Goal: Task Accomplishment & Management: Complete application form

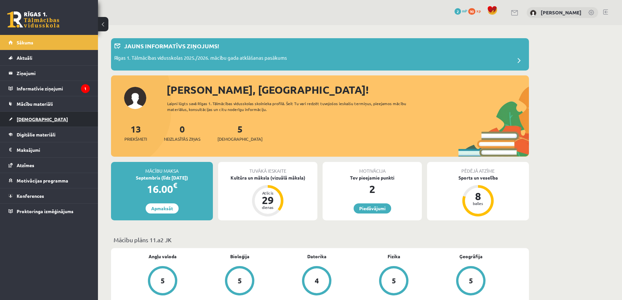
click at [45, 113] on link "[DEMOGRAPHIC_DATA]" at bounding box center [48, 119] width 81 height 15
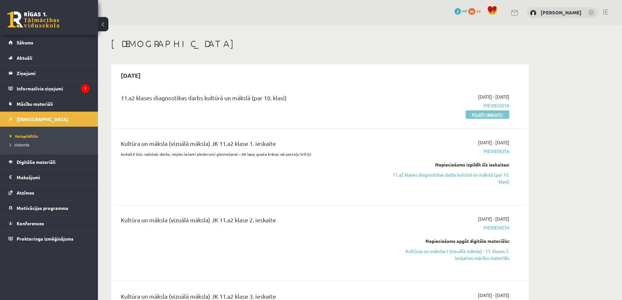
click at [491, 112] on link "Pildīt ieskaiti" at bounding box center [488, 114] width 44 height 8
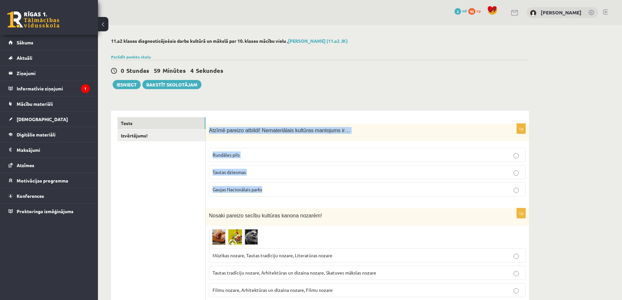
drag, startPoint x: 210, startPoint y: 131, endPoint x: 274, endPoint y: 186, distance: 84.5
click at [274, 186] on div "1p Atzīmē pareizo atbildi! Nemateriālais kultūras mantojums ir… [GEOGRAPHIC_DAT…" at bounding box center [367, 163] width 323 height 78
copy div "Atzīmē pareizo atbildi! Nemateriālais kultūras mantojums ir… Rundāles pils Taut…"
drag, startPoint x: 209, startPoint y: 130, endPoint x: 272, endPoint y: 184, distance: 83.3
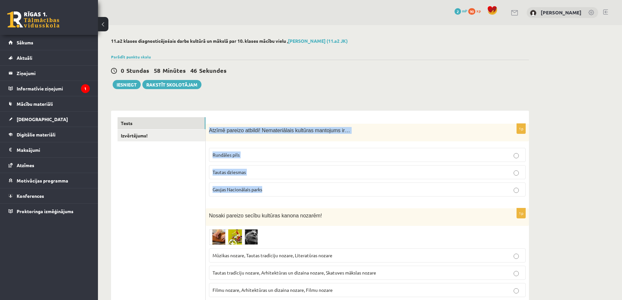
click at [272, 184] on div "1p Atzīmē pareizo atbildi! Nemateriālais kultūras mantojums ir… Rundāles pils T…" at bounding box center [367, 163] width 323 height 78
copy div "Atzīmē pareizo atbildi! Nemateriālais kultūras mantojums ir… Rundāles pils Taut…"
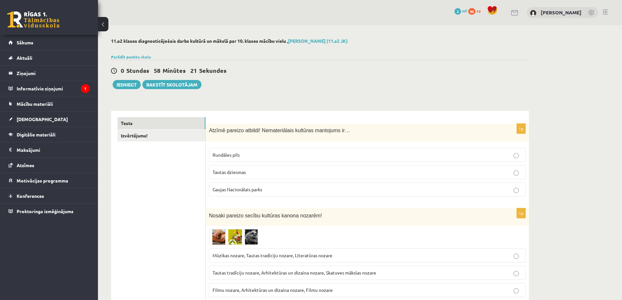
click at [266, 172] on p "Tautas dziesmas" at bounding box center [368, 172] width 310 height 7
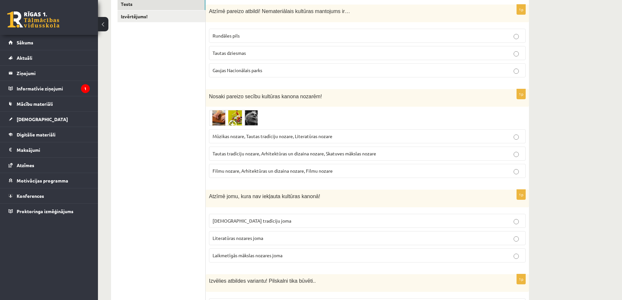
scroll to position [131, 0]
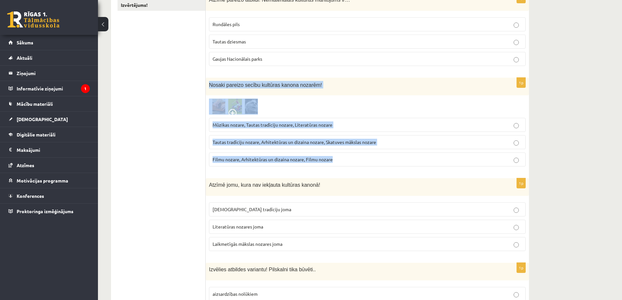
drag, startPoint x: 210, startPoint y: 85, endPoint x: 368, endPoint y: 158, distance: 174.9
click at [368, 158] on div "1p Nosaki pareizo secību kultūras kanona nozarēm! Mūzikas nozare, Tautas tradīc…" at bounding box center [367, 125] width 323 height 94
copy div "Nosaki pareizo secību kultūras kanona nozarēm! Mūzikas nozare, Tautas tradīciju…"
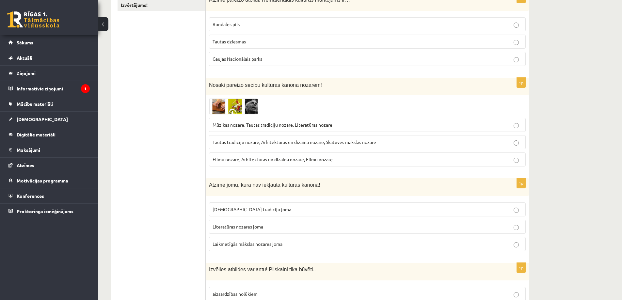
click at [254, 141] on span "Tautas tradīciju nozare, Arhitektūras un dizaina nozare, Skatuves mākslas nozare" at bounding box center [295, 142] width 164 height 6
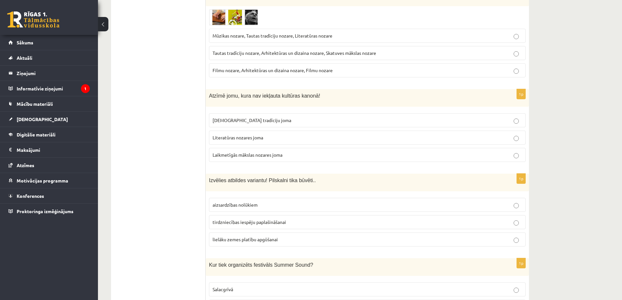
scroll to position [229, 0]
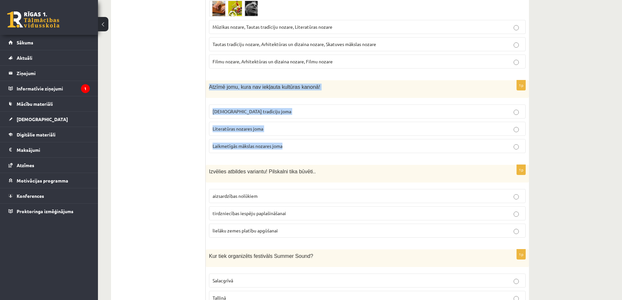
drag, startPoint x: 209, startPoint y: 86, endPoint x: 295, endPoint y: 155, distance: 110.5
click at [295, 155] on div "1p Atzīmē jomu, kura nav iekļauta kultūras kanonā! Tautas tradīciju joma Litera…" at bounding box center [367, 119] width 323 height 78
copy div "Atzīmē jomu, kura nav iekļauta kultūras kanonā! Tautas tradīciju joma Literatūr…"
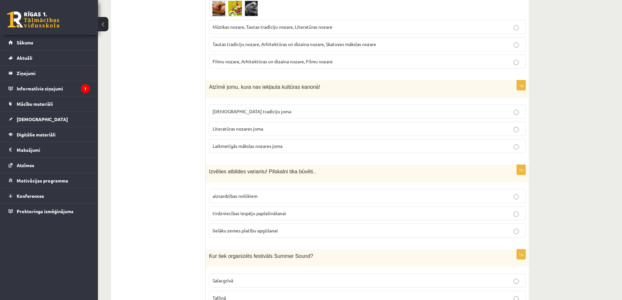
click at [258, 147] on span "Laikmetīgās mākslas nozares joma" at bounding box center [248, 146] width 70 height 6
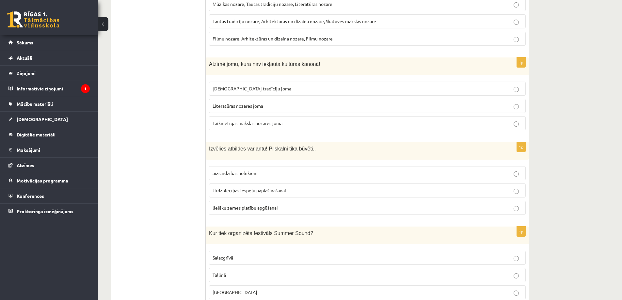
scroll to position [261, 0]
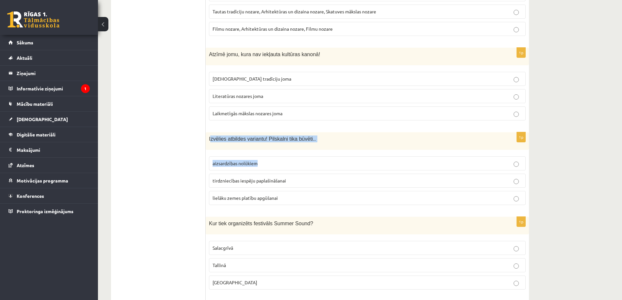
drag, startPoint x: 210, startPoint y: 139, endPoint x: 275, endPoint y: 157, distance: 67.8
click at [275, 157] on div "1p Izvēlies atbildes variantu! Pilskalni tika būvēti.. aizsardzības nolūkiem ti…" at bounding box center [367, 171] width 323 height 78
click at [247, 150] on div "Izvēlies atbildes variantu! Pilskalni tika būvēti.." at bounding box center [367, 141] width 323 height 18
drag, startPoint x: 209, startPoint y: 138, endPoint x: 297, endPoint y: 200, distance: 107.5
click at [297, 200] on div "1p Izvēlies atbildes variantu! Pilskalni tika būvēti.. aizsardzības nolūkiem ti…" at bounding box center [367, 171] width 323 height 78
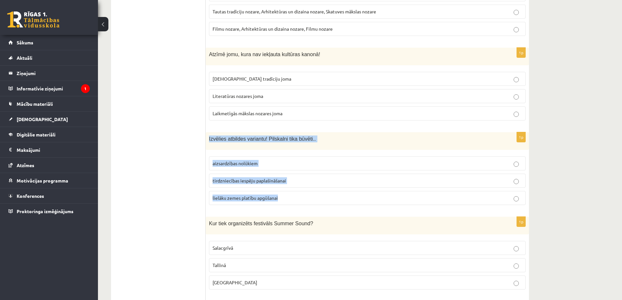
copy div "Izvēlies atbildes variantu! Pilskalni tika būvēti.. aizsardzības nolūkiem tirdz…"
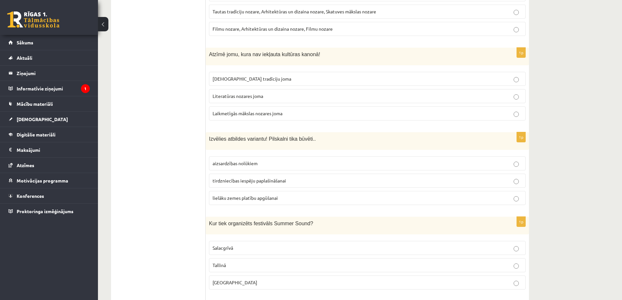
click at [256, 166] on span "aizsardzības nolūkiem" at bounding box center [235, 163] width 45 height 6
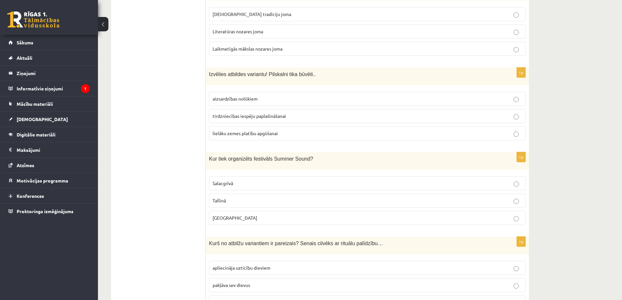
scroll to position [327, 0]
click at [258, 217] on p "Liepājā" at bounding box center [368, 217] width 310 height 7
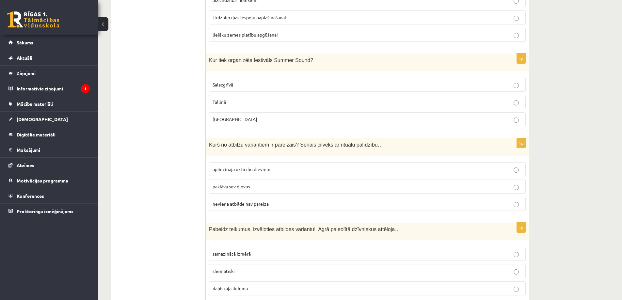
scroll to position [457, 0]
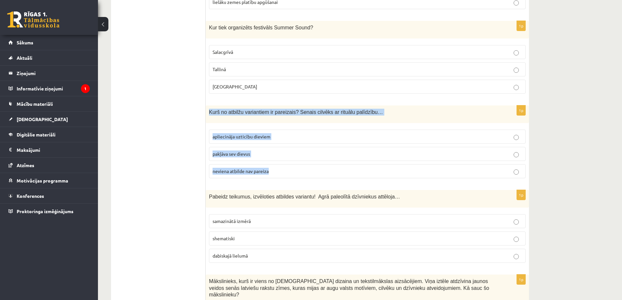
drag, startPoint x: 210, startPoint y: 112, endPoint x: 275, endPoint y: 169, distance: 86.3
click at [276, 173] on div "1p Kurš no atbilžu variantiem ir pareizais? Senais cilvēks ar rituālu palīdzību…" at bounding box center [367, 144] width 323 height 78
copy div "Kurš no atbilžu variantiem ir pareizais? Senais cilvēks ar rituālu palīdzību… a…"
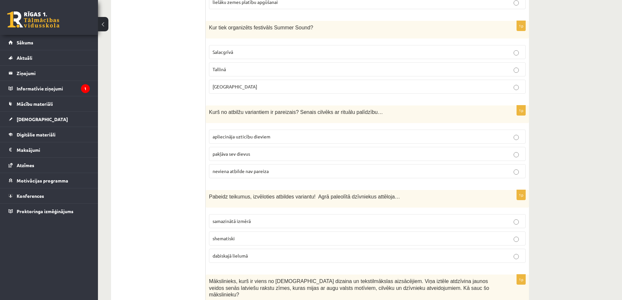
click at [250, 140] on p "apliecināja uzticību dieviem" at bounding box center [368, 136] width 310 height 7
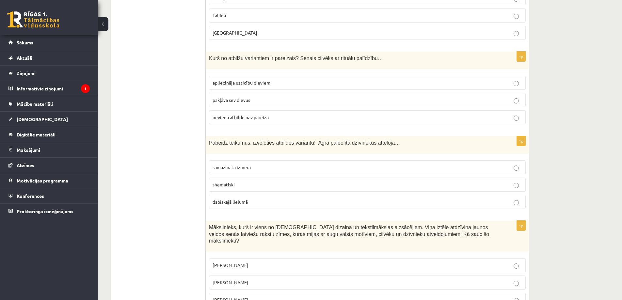
scroll to position [522, 0]
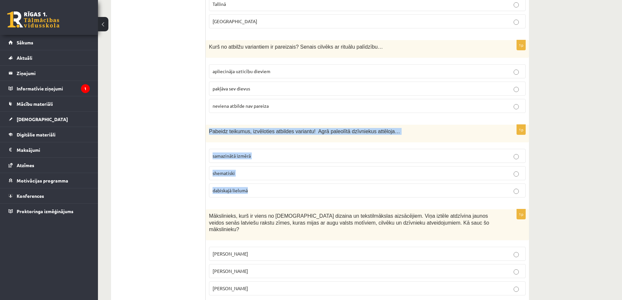
drag, startPoint x: 210, startPoint y: 131, endPoint x: 309, endPoint y: 185, distance: 113.2
click at [309, 185] on div "1p Pabeidz teikumus, izvēloties atbildes variantu! Agrā paleolītā dzīvniekus at…" at bounding box center [367, 164] width 323 height 78
copy div "Pabeidz teikumus, izvēloties atbildes variantu! Agrā paleolītā dzīvniekus attēl…"
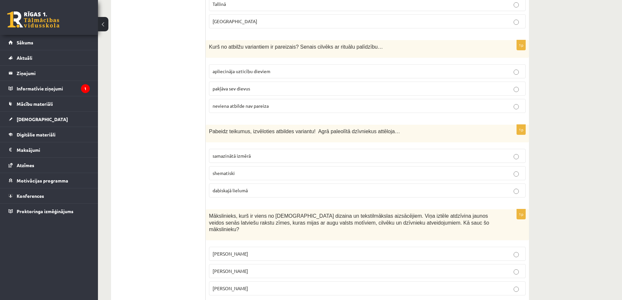
click at [248, 193] on p "dabiskajā lielumā" at bounding box center [368, 190] width 310 height 7
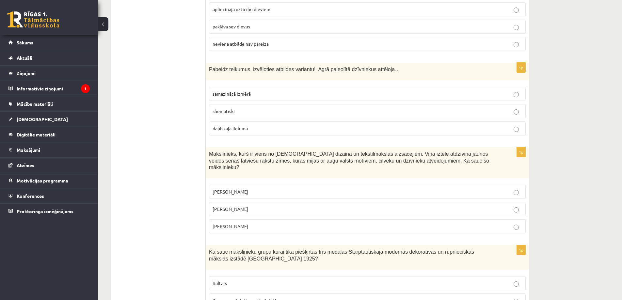
scroll to position [620, 0]
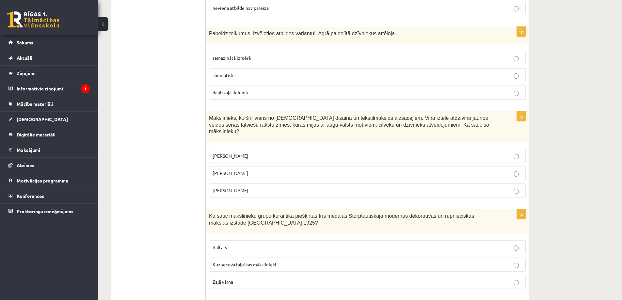
drag, startPoint x: 209, startPoint y: 118, endPoint x: 255, endPoint y: 187, distance: 82.6
click at [255, 187] on div "1p Mākslinieks, kurš ir viens no latviešu dizaina un tekstilmākslas aizsācējiem…" at bounding box center [367, 156] width 323 height 91
copy div "Mākslinieks, kurš ir viens no latviešu dizaina un tekstilmākslas aizsācējiem. V…"
click at [235, 153] on span "Ansis Cīrulis" at bounding box center [231, 156] width 36 height 6
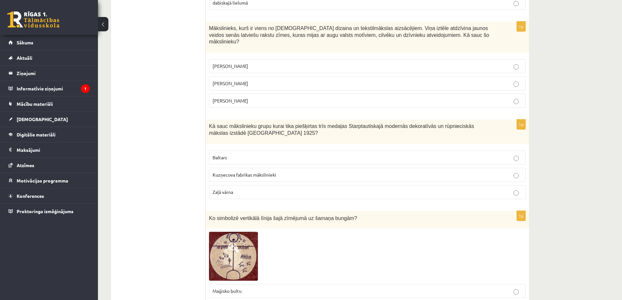
scroll to position [718, 0]
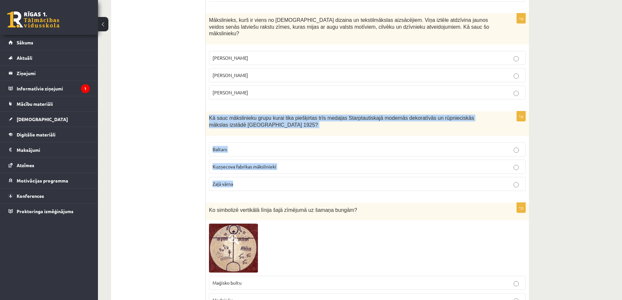
drag, startPoint x: 210, startPoint y: 111, endPoint x: 264, endPoint y: 174, distance: 82.9
click at [264, 174] on div "1p Kā sauc mākslinieku grupu kurai tika piešķirtas trīs medaļas Starptautiskajā…" at bounding box center [367, 153] width 323 height 85
copy div "Kā sauc mākslinieku grupu kurai tika piešķirtas trīs medaļas Starptautiskajā mo…"
click at [206, 120] on div "Kā sauc mākslinieku grupu kurai tika piešķirtas trīs medaļas Starptautiskajā mo…" at bounding box center [367, 123] width 323 height 24
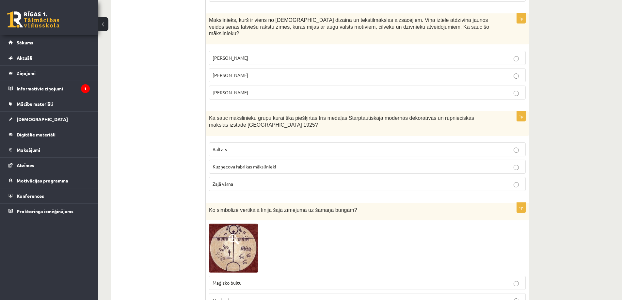
click at [267, 146] on p "Baltars" at bounding box center [368, 149] width 310 height 7
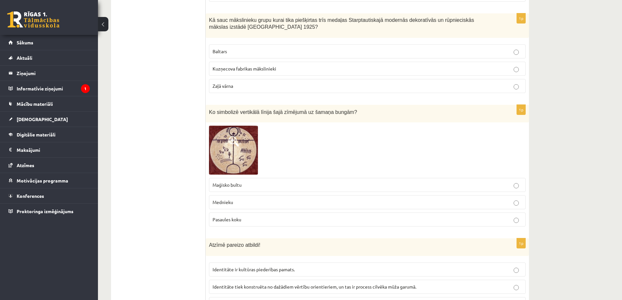
scroll to position [784, 0]
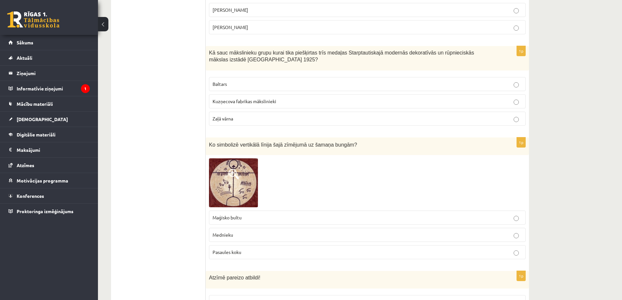
click at [233, 169] on span at bounding box center [234, 174] width 10 height 10
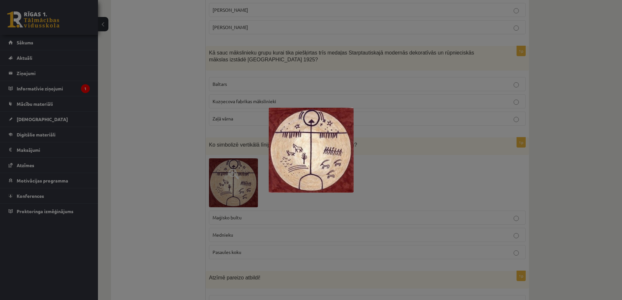
click at [312, 200] on div at bounding box center [311, 150] width 622 height 300
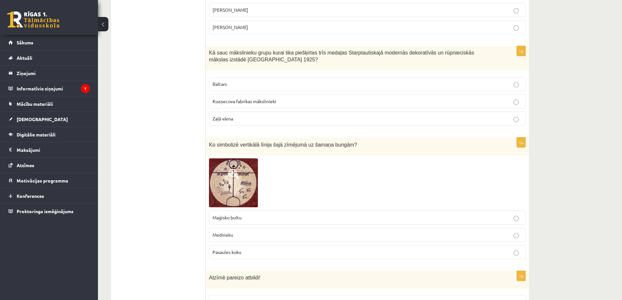
click at [260, 232] on p "Mednieku" at bounding box center [368, 235] width 310 height 7
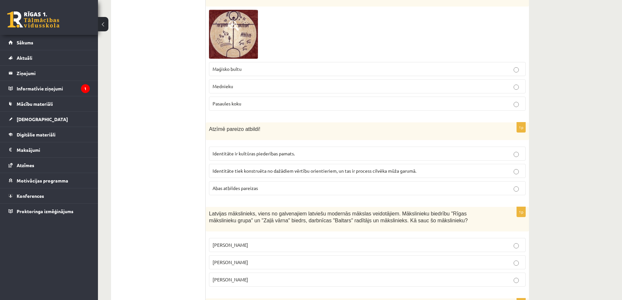
scroll to position [947, 0]
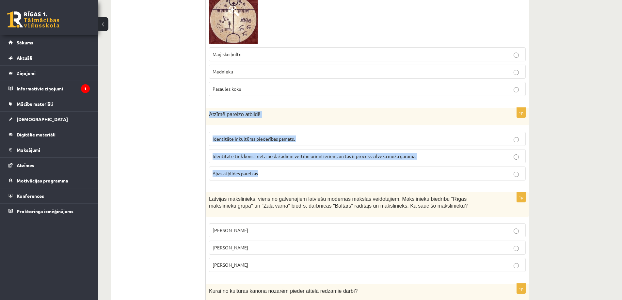
drag, startPoint x: 210, startPoint y: 106, endPoint x: 273, endPoint y: 168, distance: 88.2
click at [273, 168] on div "1p Atzīmē pareizo atbildi! Identitāte ir kultūras piederības pamats. Identitāte…" at bounding box center [367, 147] width 323 height 78
copy div "Atzīmē pareizo atbildi! Identitāte ir kultūras piederības pamats. Identitāte ti…"
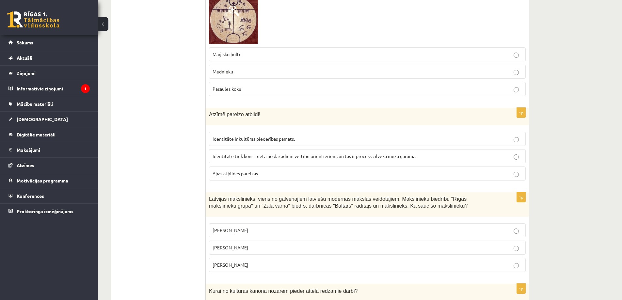
click at [231, 170] on span "Abas atbildes pareizas" at bounding box center [235, 173] width 45 height 6
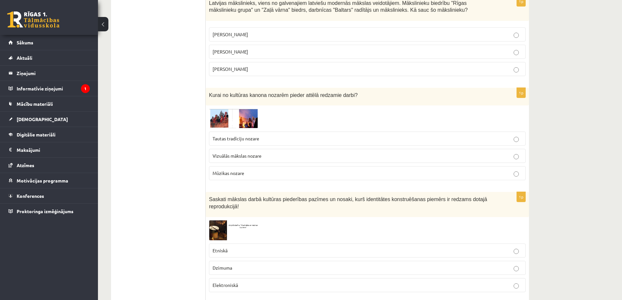
scroll to position [1110, 0]
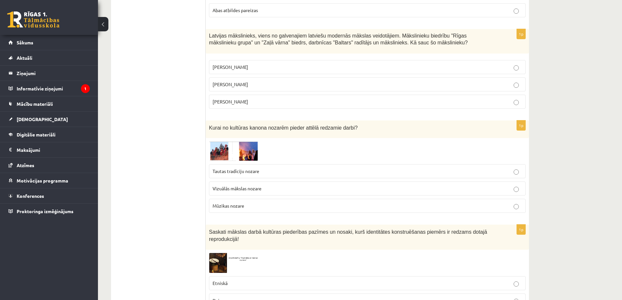
drag, startPoint x: 209, startPoint y: 27, endPoint x: 262, endPoint y: 96, distance: 87.3
click at [262, 96] on div "1p Latvijas mākslinieks, viens no galvenajiem latviešu modernās mākslas veidotā…" at bounding box center [367, 71] width 323 height 85
click at [250, 81] on label "Romāns Suta" at bounding box center [367, 84] width 317 height 14
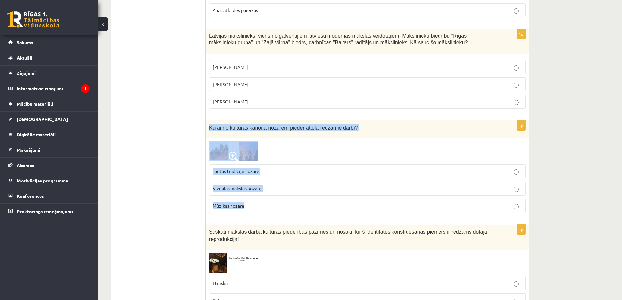
drag, startPoint x: 210, startPoint y: 121, endPoint x: 259, endPoint y: 199, distance: 91.9
click at [259, 199] on div "1p Kurai no kultūras kanona nozarēm pieder attēlā redzamie darbi? Tautas tradīc…" at bounding box center [367, 169] width 323 height 98
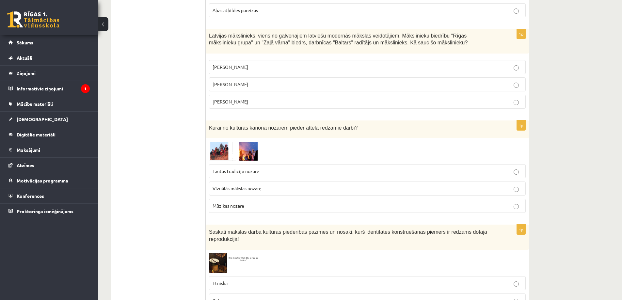
click at [226, 186] on label "Vizuālās mākslas nozare" at bounding box center [367, 189] width 317 height 14
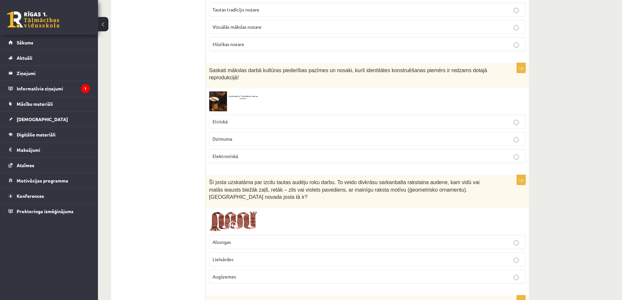
scroll to position [1274, 0]
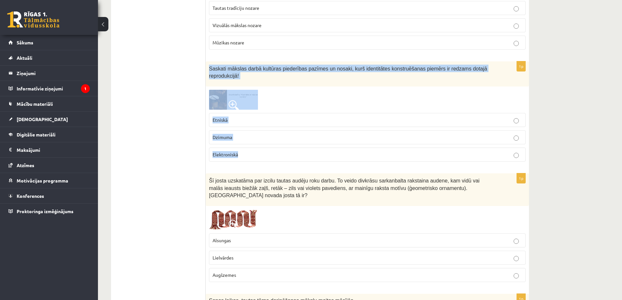
drag, startPoint x: 209, startPoint y: 61, endPoint x: 257, endPoint y: 136, distance: 89.0
click at [257, 136] on div "1p Saskati mākslas darbā kultūras piederības pazīmes un nosaki, kurš identitāte…" at bounding box center [367, 114] width 323 height 106
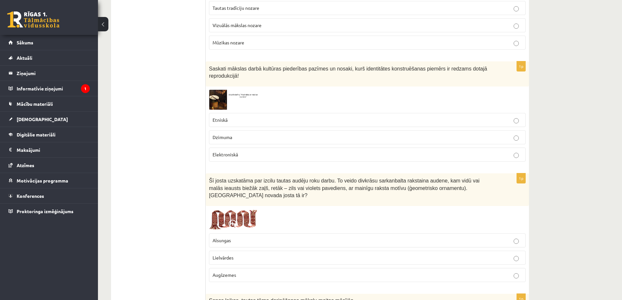
click at [143, 129] on ul "Tests Izvērtējums!" at bounding box center [162, 218] width 88 height 2748
click at [237, 117] on p "Etniskā" at bounding box center [368, 120] width 310 height 7
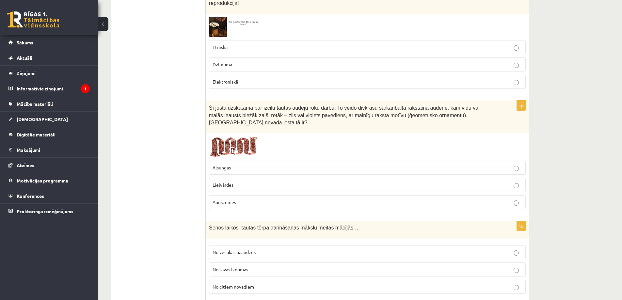
scroll to position [1355, 0]
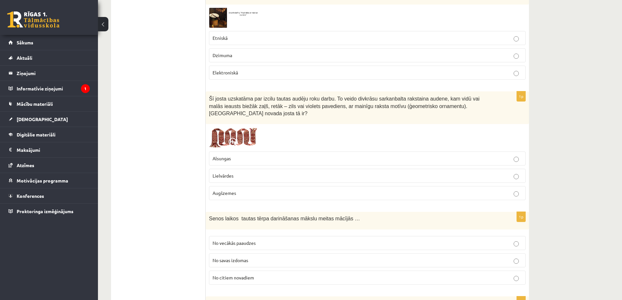
click at [235, 138] on span at bounding box center [234, 143] width 10 height 10
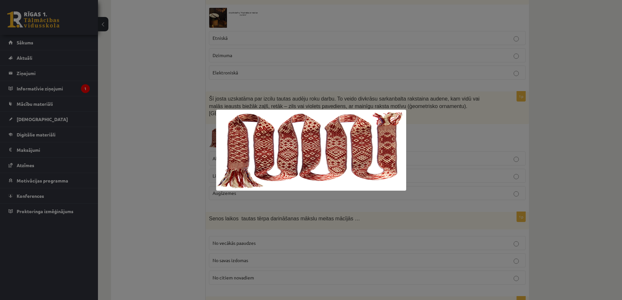
click at [248, 88] on div at bounding box center [311, 150] width 622 height 300
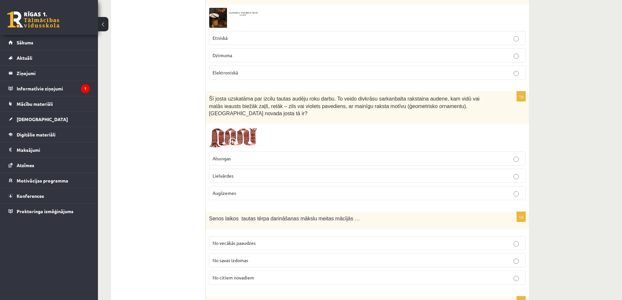
click at [240, 172] on p "Lielvārdes" at bounding box center [368, 175] width 310 height 7
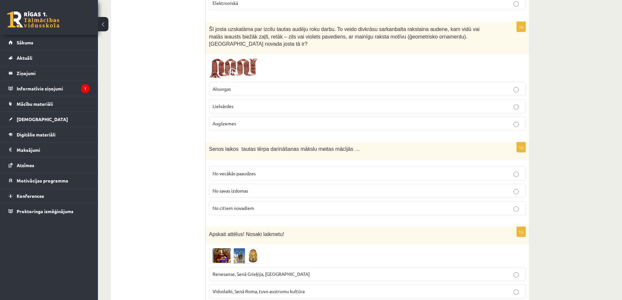
scroll to position [1453, 0]
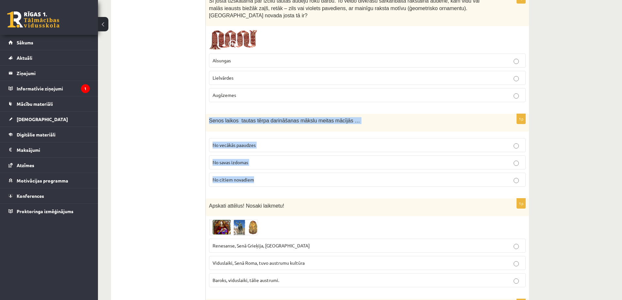
drag, startPoint x: 210, startPoint y: 100, endPoint x: 268, endPoint y: 160, distance: 84.1
click at [268, 160] on div "1p Senos laikos tautas tērpa darināšanas mākslu meitas mācījās … No vecākās paa…" at bounding box center [367, 153] width 323 height 78
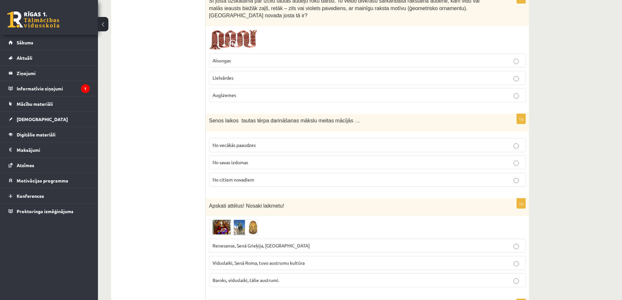
click at [137, 132] on ul "Tests Izvērtējums!" at bounding box center [162, 38] width 88 height 2748
click at [256, 138] on label "No vecākās paaudzes" at bounding box center [367, 145] width 317 height 14
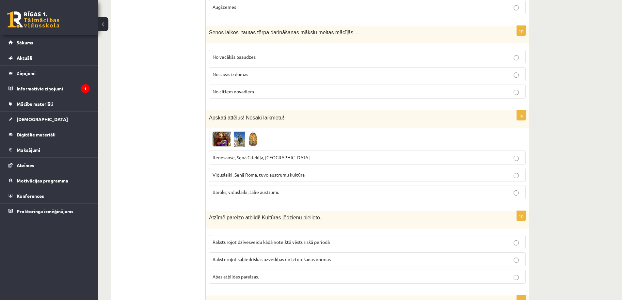
scroll to position [1551, 0]
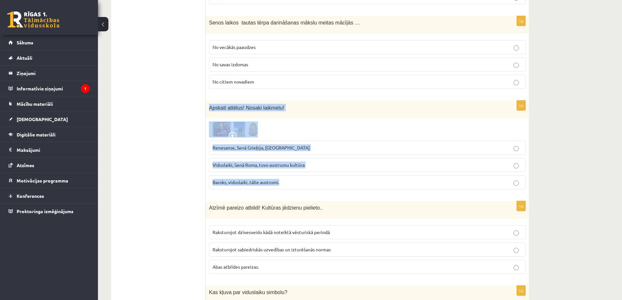
drag, startPoint x: 209, startPoint y: 86, endPoint x: 290, endPoint y: 167, distance: 114.1
click at [290, 167] on div "1p Apskati attēlus! Nosaki laikmetu! Renesanse, Senā Grieķija, Ēģipte Viduslaik…" at bounding box center [367, 148] width 323 height 94
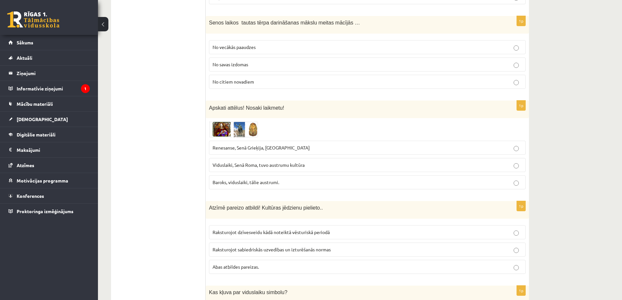
click at [227, 162] on span "Viduslaiki, Senā Roma, tuvo austrumu kultūra" at bounding box center [259, 165] width 92 height 6
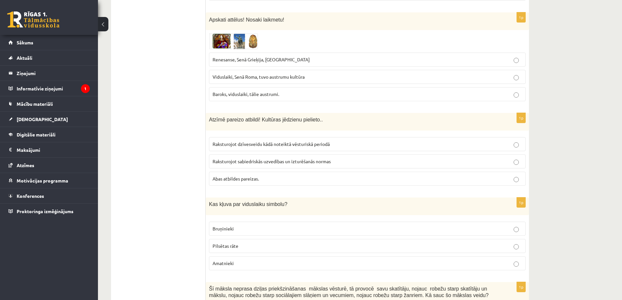
scroll to position [1649, 0]
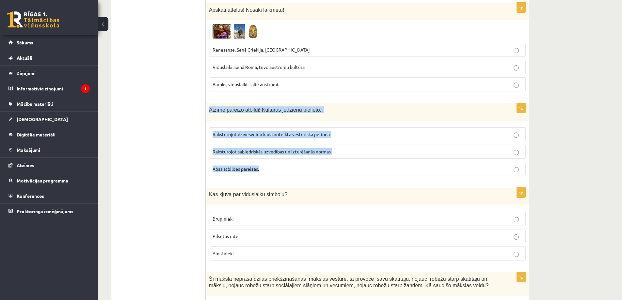
drag, startPoint x: 209, startPoint y: 88, endPoint x: 308, endPoint y: 153, distance: 118.7
click at [308, 153] on div "1p Atzīmē pareizo atbildi! Kultūras jēdzienu pielieto.. Raksturojot dzīvesveidu…" at bounding box center [367, 142] width 323 height 78
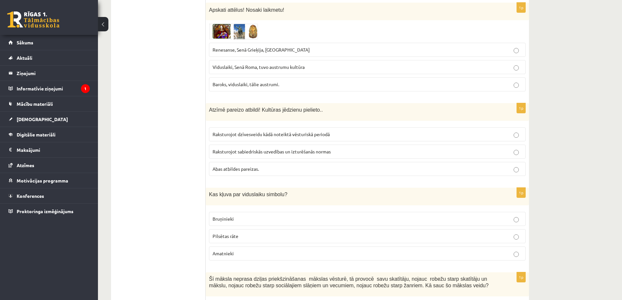
click at [244, 166] on p "Abas atbildes pareizas." at bounding box center [368, 169] width 310 height 7
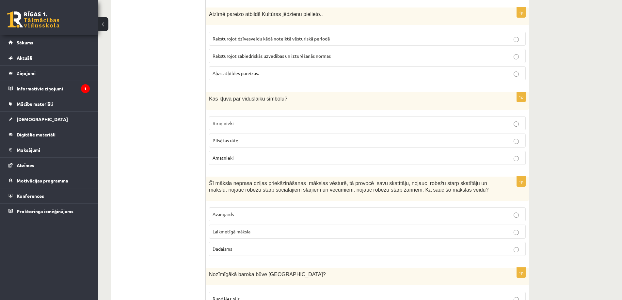
scroll to position [1780, 0]
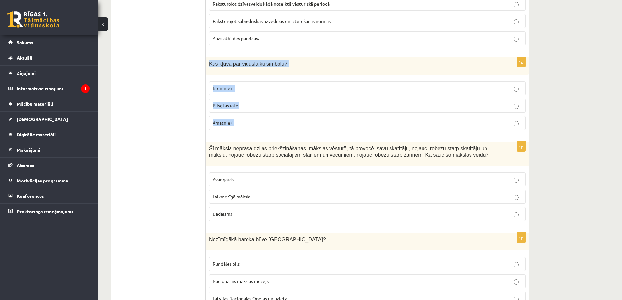
drag, startPoint x: 209, startPoint y: 41, endPoint x: 252, endPoint y: 98, distance: 71.6
click at [252, 98] on div "1p Kas kļuva par viduslaiku simbolu? Bruņinieki Pilsētas rāte Amatnieki" at bounding box center [367, 96] width 323 height 78
click at [260, 85] on p "Bruņinieki" at bounding box center [368, 88] width 310 height 7
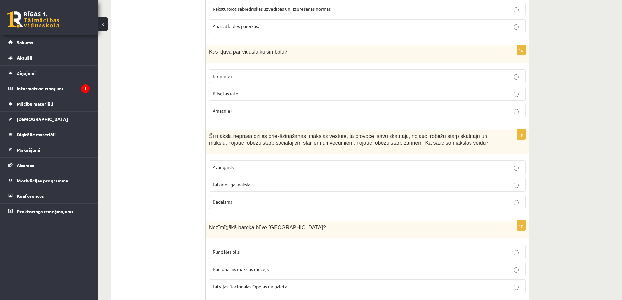
scroll to position [1813, 0]
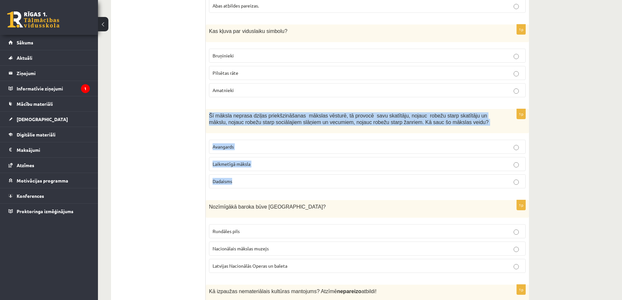
drag, startPoint x: 210, startPoint y: 94, endPoint x: 251, endPoint y: 153, distance: 72.5
click at [251, 153] on div "1p Šī māksla neprasa dziļas priekšzināšanas mākslas vēsturē, tā provocē savu sk…" at bounding box center [367, 151] width 323 height 85
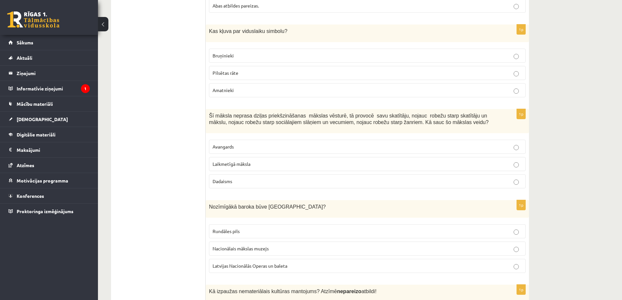
click at [216, 161] on p "Laikmetīgā māksla" at bounding box center [368, 164] width 310 height 7
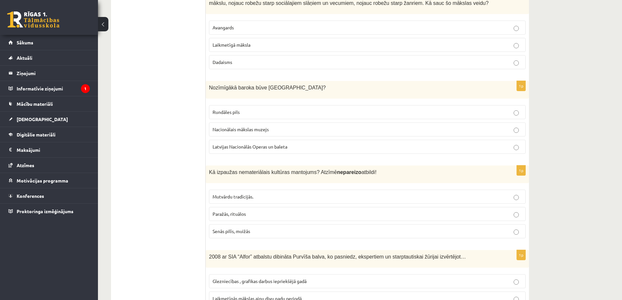
scroll to position [1943, 0]
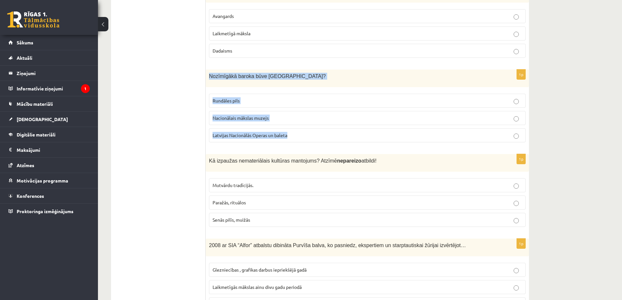
drag, startPoint x: 209, startPoint y: 53, endPoint x: 304, endPoint y: 112, distance: 111.7
click at [304, 112] on div "1p Nozīmīgākā baroka būve Latvijā? Rundāles pils Nacionālais mākslas muzejs Lat…" at bounding box center [367, 109] width 323 height 78
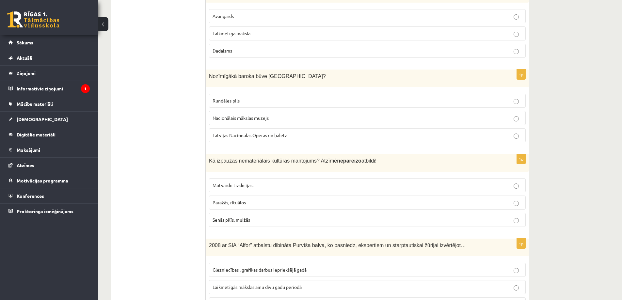
click at [222, 94] on label "Rundāles pils" at bounding box center [367, 101] width 317 height 14
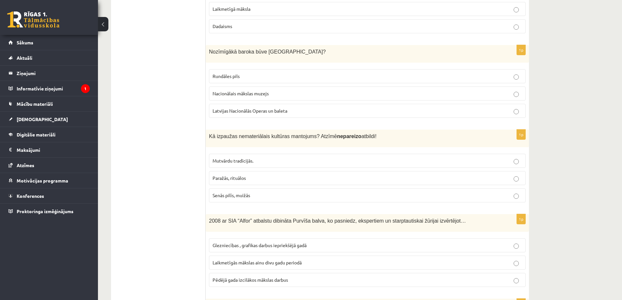
scroll to position [2009, 0]
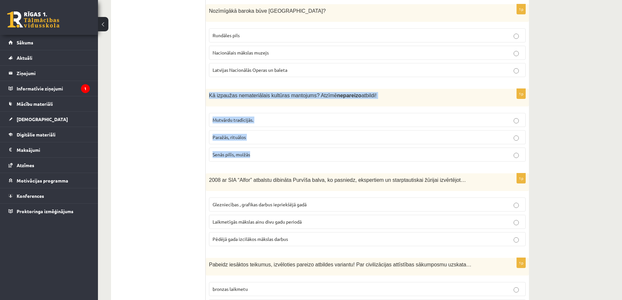
drag, startPoint x: 210, startPoint y: 73, endPoint x: 266, endPoint y: 130, distance: 80.1
click at [266, 130] on div "1p Kā izpaužas nemateriālais kultūras mantojums? Atzīmē nepareizo atbildi! Mutv…" at bounding box center [367, 128] width 323 height 78
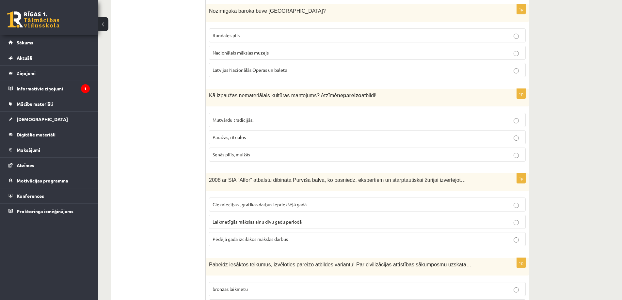
click at [253, 151] on p "Senās pilīs, muižās" at bounding box center [368, 154] width 310 height 7
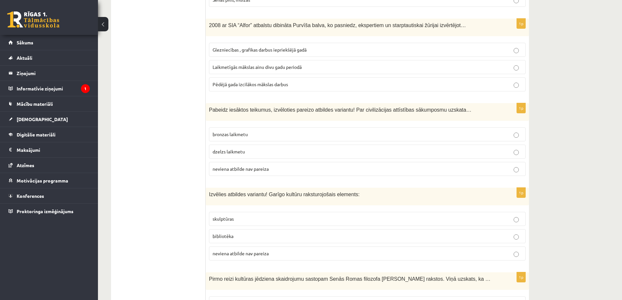
scroll to position [2139, 0]
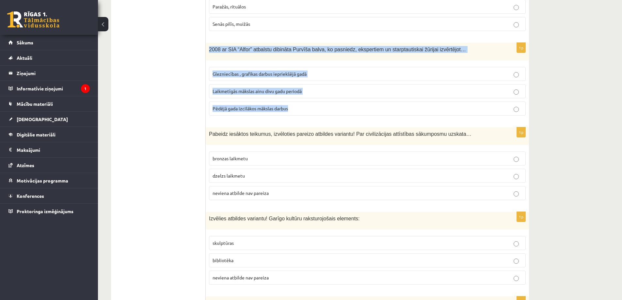
drag, startPoint x: 210, startPoint y: 27, endPoint x: 302, endPoint y: 89, distance: 111.3
click at [302, 89] on div "1p 2008 ar SIA “Alfor” atbalstu dibināta Purvīša balva, ko pasniedz, ekspertiem…" at bounding box center [367, 82] width 323 height 78
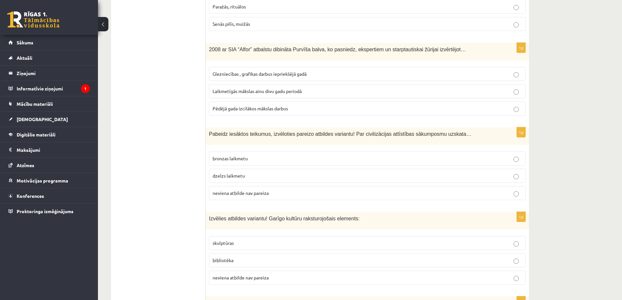
click at [239, 84] on label "Laikmetīgās mākslas ainu divu gadu periodā" at bounding box center [367, 91] width 317 height 14
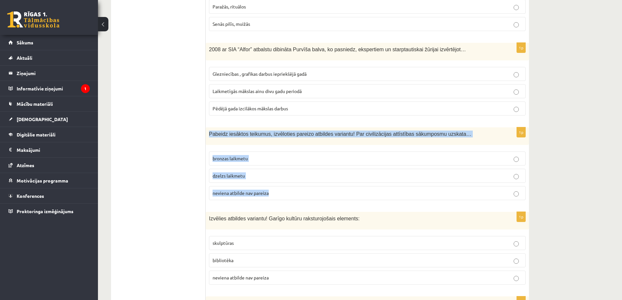
drag, startPoint x: 209, startPoint y: 113, endPoint x: 273, endPoint y: 171, distance: 86.7
click at [273, 171] on div "1p Pabeidz iesāktos teikumus, izvēloties pareizo atbildes variantu! Par civiliz…" at bounding box center [367, 166] width 323 height 78
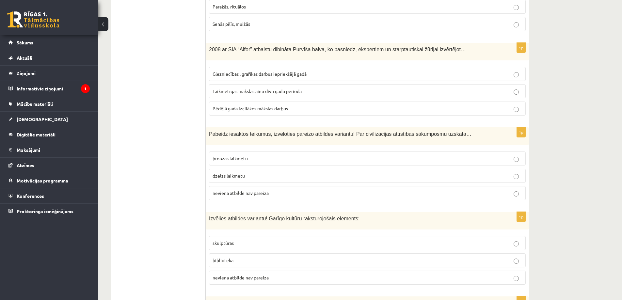
click at [230, 190] on span "neviena atbilde nav pareiza" at bounding box center [241, 193] width 56 height 6
click at [395, 186] on label "neviena atbilde nav pareiza" at bounding box center [367, 193] width 317 height 14
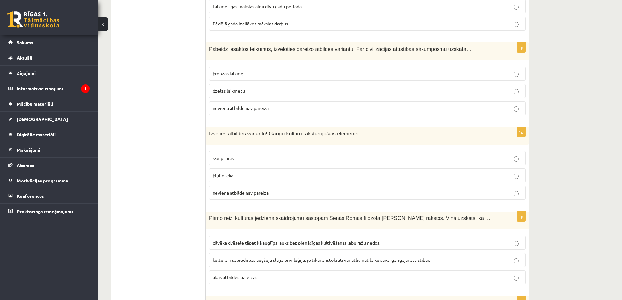
scroll to position [2237, 0]
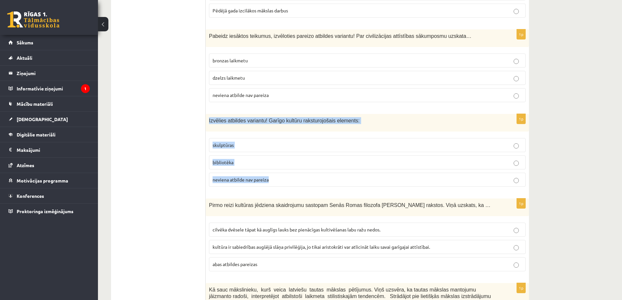
drag, startPoint x: 210, startPoint y: 98, endPoint x: 289, endPoint y: 164, distance: 102.9
click at [289, 164] on div "1p Izvēlies atbildes variantu! Garīgo kultūru raksturojošais elements: skulptūr…" at bounding box center [367, 153] width 323 height 78
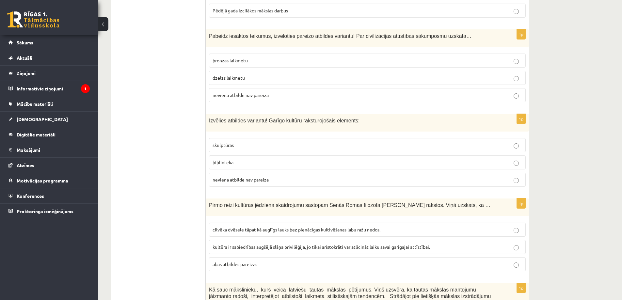
click at [248, 159] on p "bibliotēka" at bounding box center [368, 162] width 310 height 7
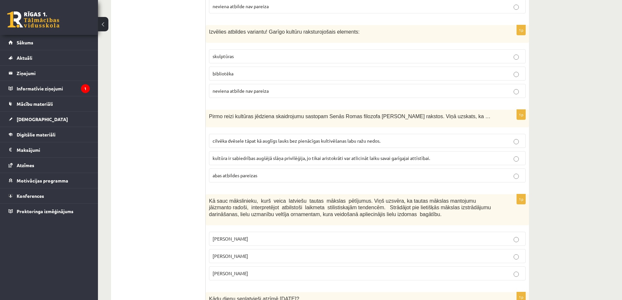
scroll to position [2335, 0]
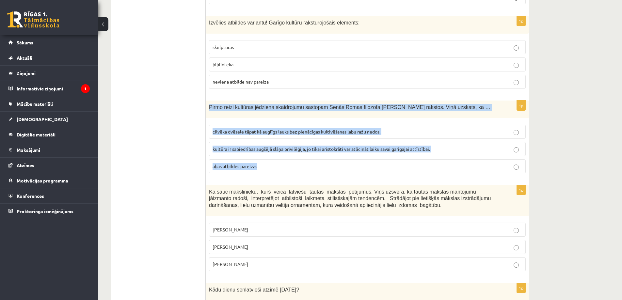
drag, startPoint x: 210, startPoint y: 84, endPoint x: 295, endPoint y: 145, distance: 104.5
click at [295, 145] on div "1p Pirmo reizi kultūras jēdziena skaidrojumu sastopam Senās Romas filozofa Cice…" at bounding box center [367, 140] width 323 height 78
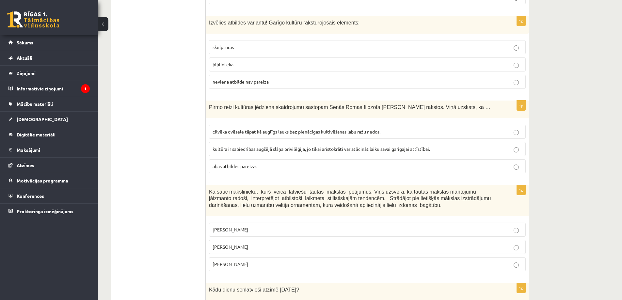
click at [252, 129] on span "cilvēka dvēsele tāpat kā auglīgs lauks bez pienācīgas kultivēšanas labu ražu ne…" at bounding box center [297, 132] width 168 height 6
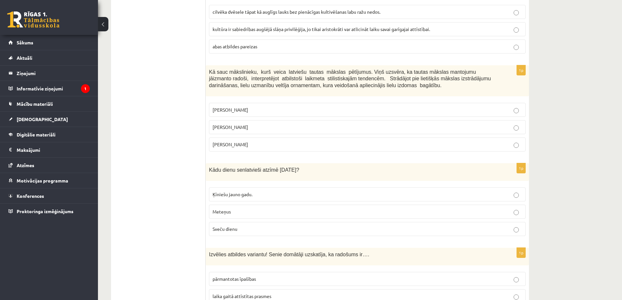
scroll to position [2466, 0]
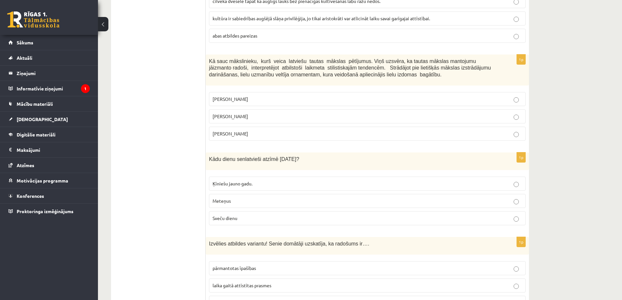
drag, startPoint x: 209, startPoint y: 38, endPoint x: 260, endPoint y: 116, distance: 92.3
click at [260, 116] on div "1p Kā sauc mākslinieku, kurš veica latviešu tautas mākslas pētījumus. Viņš uzsv…" at bounding box center [367, 100] width 323 height 91
click at [224, 113] on span "Jūlijs Madernieks" at bounding box center [231, 116] width 36 height 6
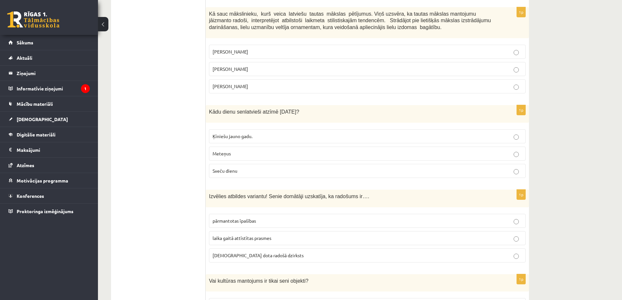
scroll to position [2498, 0]
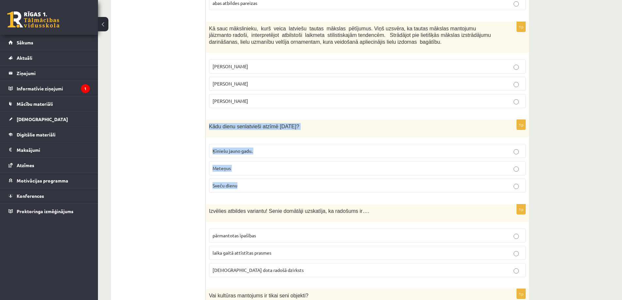
drag, startPoint x: 209, startPoint y: 104, endPoint x: 248, endPoint y: 165, distance: 72.9
click at [248, 165] on div "1p Kādu dienu senlatvieši atzīmē 2.februārī? Ķīniešu jauno gadu. Meteņus Sveču …" at bounding box center [367, 159] width 323 height 78
click at [245, 182] on p "Sveču dienu" at bounding box center [368, 185] width 310 height 7
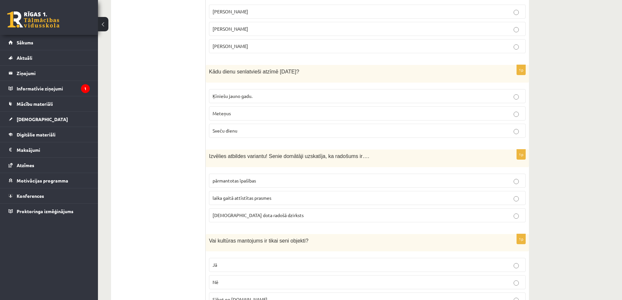
scroll to position [2564, 0]
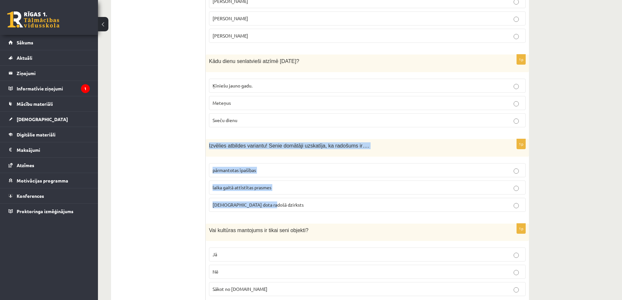
drag, startPoint x: 209, startPoint y: 125, endPoint x: 300, endPoint y: 176, distance: 104.4
click at [300, 180] on div "1p Izvēlies atbildes variantu! Senie domātāji uzskatīja, ka radošums ir…. pārma…" at bounding box center [367, 178] width 323 height 78
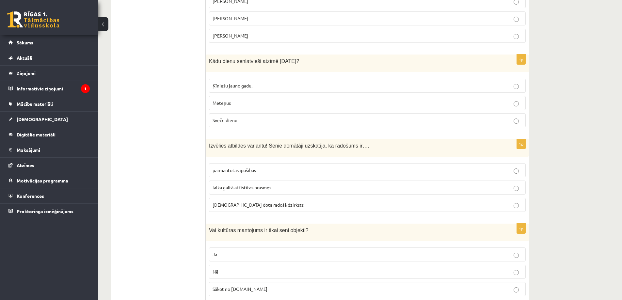
click at [230, 202] on span "dieva dota radošā dzirksts" at bounding box center [258, 205] width 91 height 6
drag, startPoint x: 209, startPoint y: 208, endPoint x: 258, endPoint y: 267, distance: 76.8
click at [258, 267] on div "1p Vai kultūras mantojums ir tikai seni objekti? Jā Nē Sākot no 10.gs" at bounding box center [367, 263] width 323 height 78
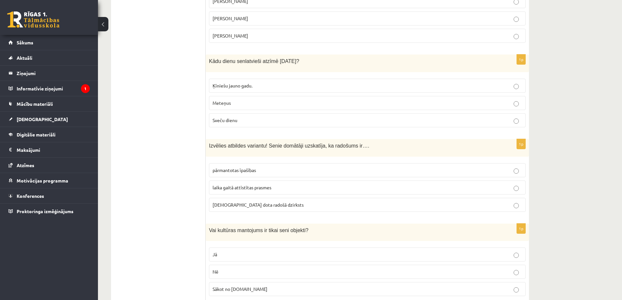
click at [245, 268] on p "Nē" at bounding box center [368, 271] width 310 height 7
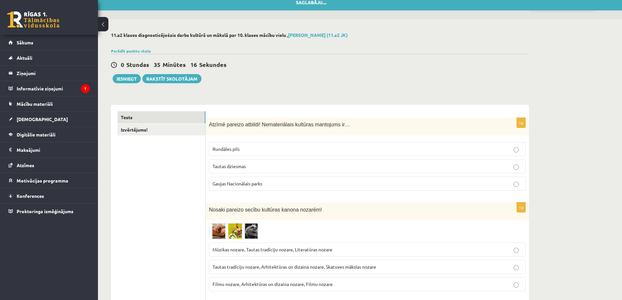
scroll to position [0, 0]
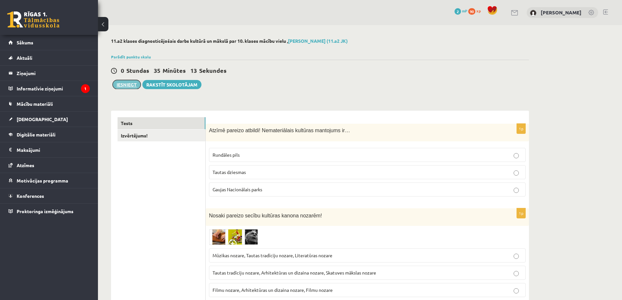
click at [131, 85] on button "Iesniegt" at bounding box center [127, 84] width 28 height 9
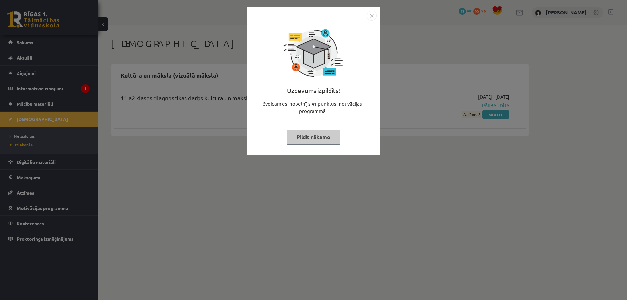
drag, startPoint x: 309, startPoint y: 133, endPoint x: 364, endPoint y: 47, distance: 101.7
click at [364, 47] on div "Uzdevums izpildīts! Sveicam esi nopelnījis 41 punktus motivācijas programmā Pil…" at bounding box center [313, 86] width 126 height 131
click at [333, 138] on button "Pildīt nākamo" at bounding box center [314, 137] width 54 height 15
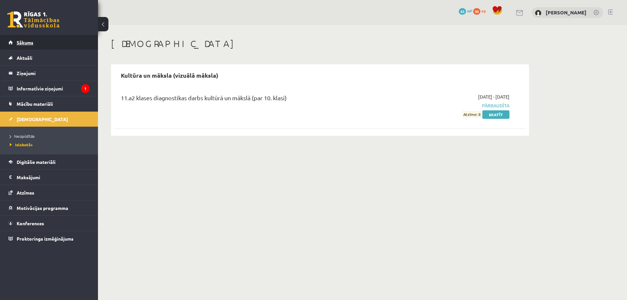
click at [40, 47] on link "Sākums" at bounding box center [48, 42] width 81 height 15
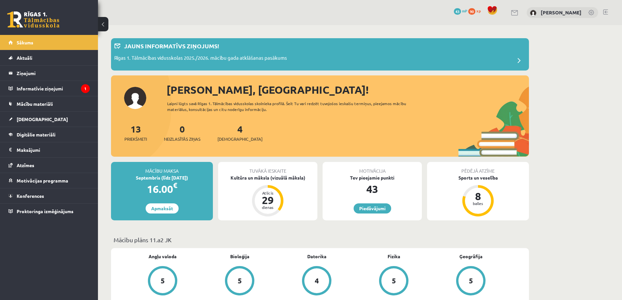
click at [55, 87] on legend "Informatīvie ziņojumi 1" at bounding box center [53, 88] width 73 height 15
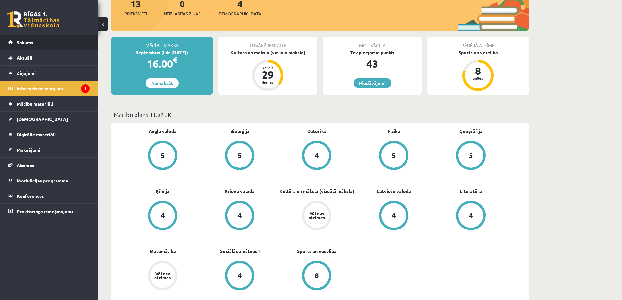
scroll to position [131, 0]
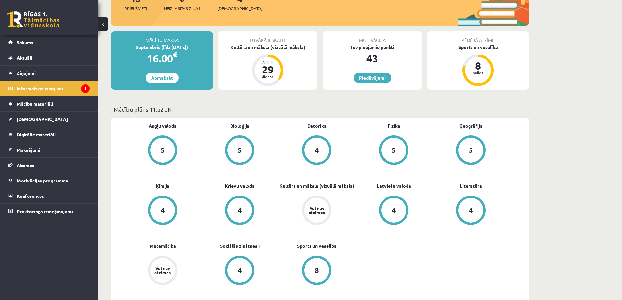
click at [45, 85] on legend "Informatīvie ziņojumi 1" at bounding box center [53, 88] width 73 height 15
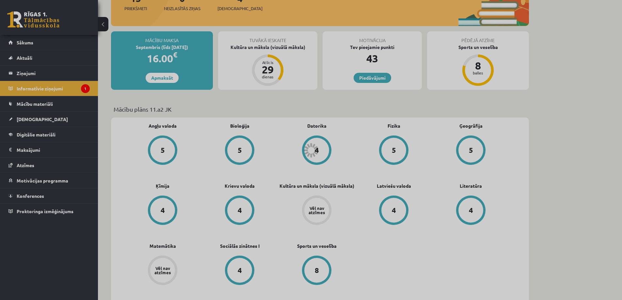
click at [44, 88] on div at bounding box center [311, 150] width 622 height 300
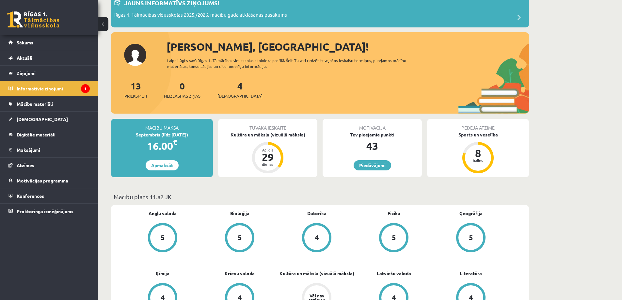
scroll to position [0, 0]
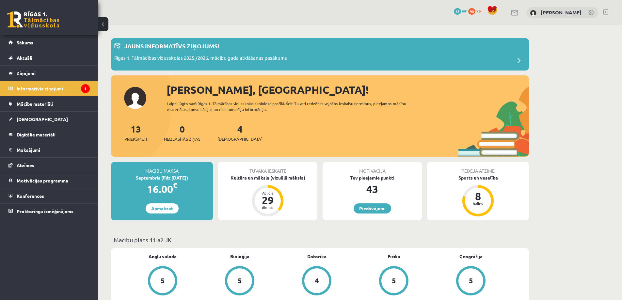
click at [53, 87] on legend "Informatīvie ziņojumi 1" at bounding box center [53, 88] width 73 height 15
drag, startPoint x: 57, startPoint y: 112, endPoint x: 117, endPoint y: 27, distance: 103.8
click at [236, 135] on div "4 Ieskaites" at bounding box center [239, 132] width 45 height 20
click at [231, 135] on div "4 Ieskaites" at bounding box center [239, 132] width 45 height 20
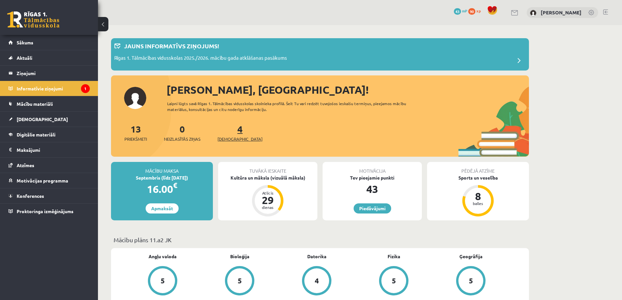
click at [231, 130] on link "4 Ieskaites" at bounding box center [239, 132] width 45 height 19
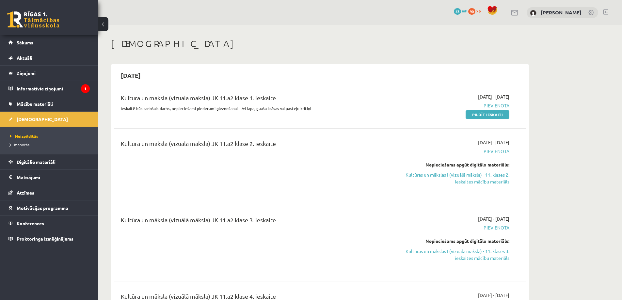
click at [494, 116] on link "Pildīt ieskaiti" at bounding box center [488, 114] width 44 height 8
click at [24, 146] on span "Izlabotās" at bounding box center [20, 144] width 20 height 5
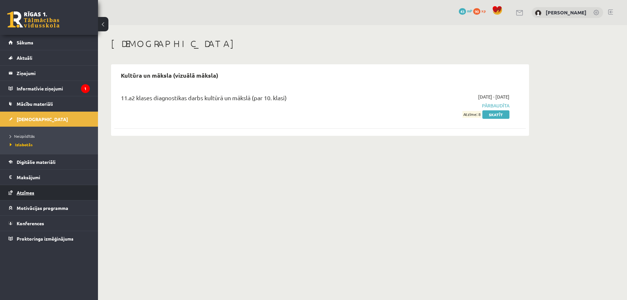
click at [18, 189] on link "Atzīmes" at bounding box center [48, 192] width 81 height 15
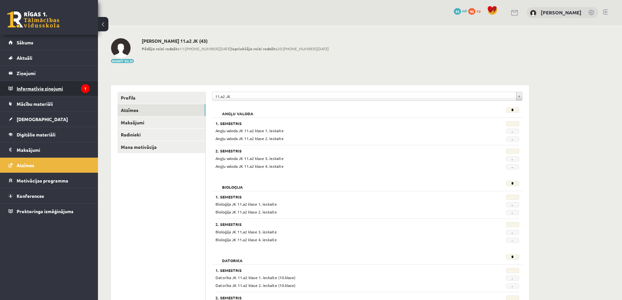
click at [53, 87] on legend "Informatīvie ziņojumi 1" at bounding box center [53, 88] width 73 height 15
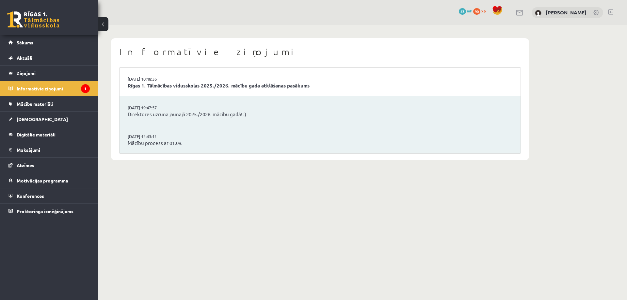
click at [216, 87] on link "Rīgas 1. Tālmācības vidusskolas 2025./2026. mācību gada atklāšanas pasākums" at bounding box center [320, 86] width 385 height 8
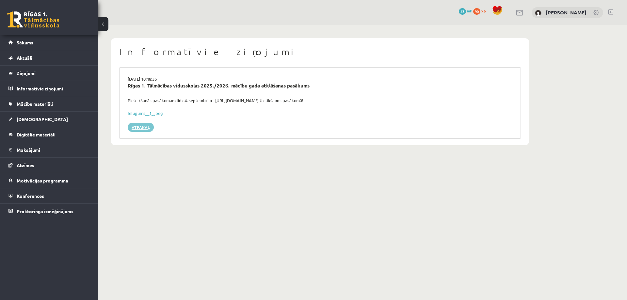
click at [132, 128] on link "Atpakaļ" at bounding box center [141, 127] width 26 height 9
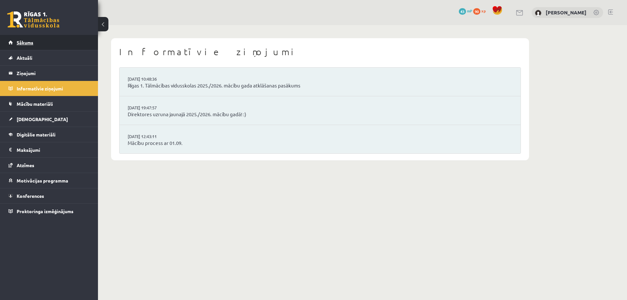
click at [40, 40] on link "Sākums" at bounding box center [48, 42] width 81 height 15
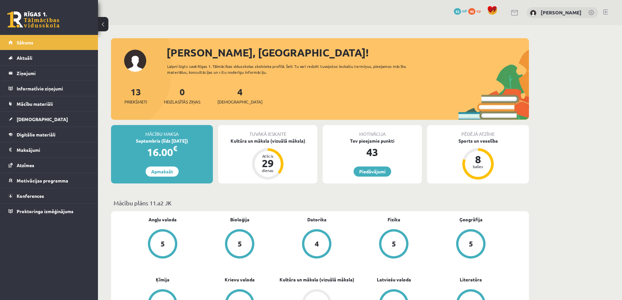
click at [28, 118] on span "[DEMOGRAPHIC_DATA]" at bounding box center [42, 119] width 51 height 6
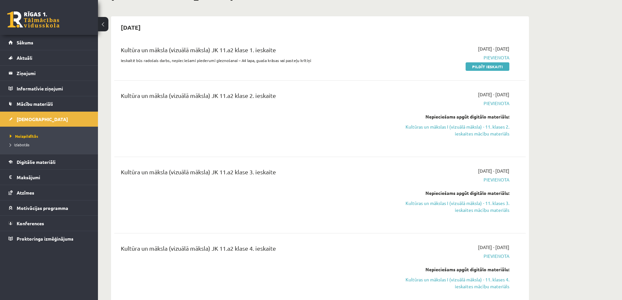
scroll to position [33, 0]
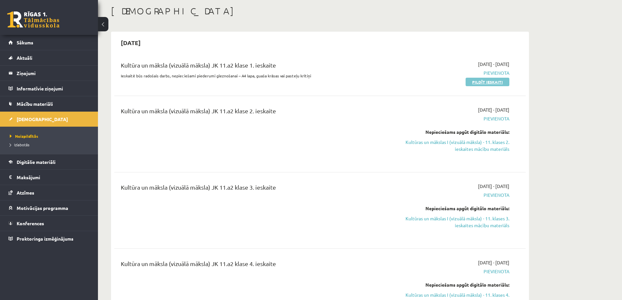
click at [471, 82] on link "Pildīt ieskaiti" at bounding box center [488, 82] width 44 height 8
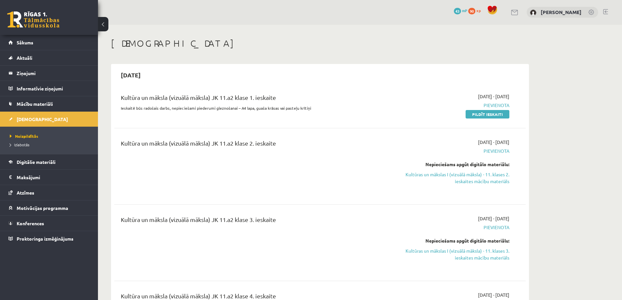
scroll to position [0, 0]
click at [22, 145] on span "Izlabotās" at bounding box center [20, 144] width 20 height 5
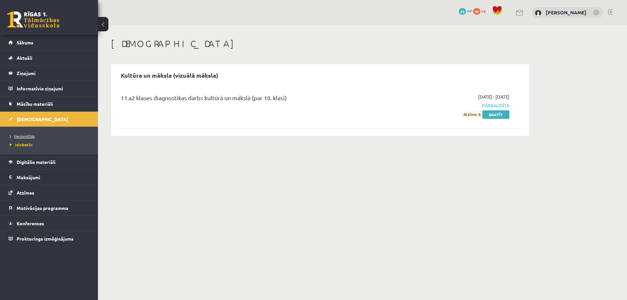
click at [23, 136] on span "Neizpildītās" at bounding box center [22, 136] width 25 height 5
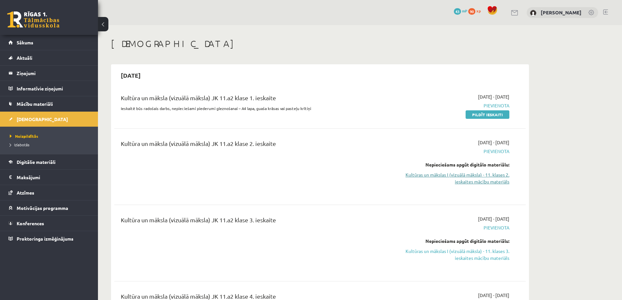
click at [482, 177] on link "Kultūras un mākslas I (vizuālā māksla) - 11. klases 2. ieskaites mācību materiā…" at bounding box center [447, 178] width 123 height 14
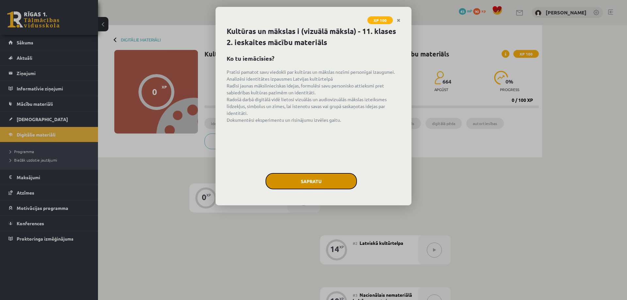
click at [341, 184] on button "Sapratu" at bounding box center [310, 181] width 91 height 16
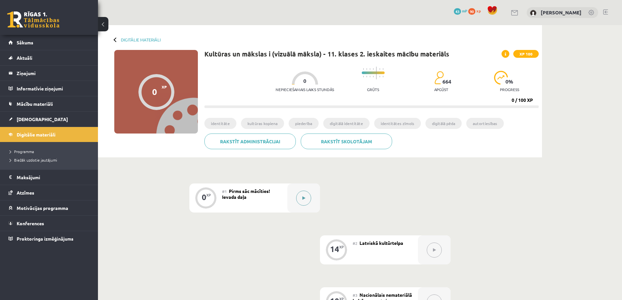
click at [301, 196] on button at bounding box center [303, 198] width 15 height 15
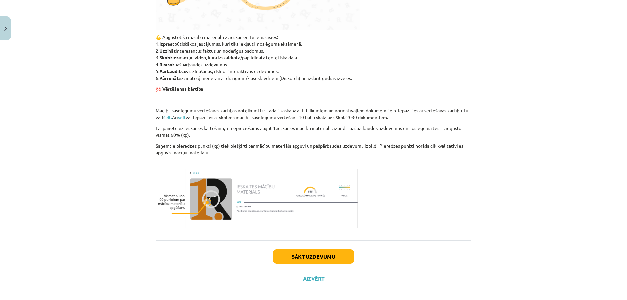
scroll to position [360, 0]
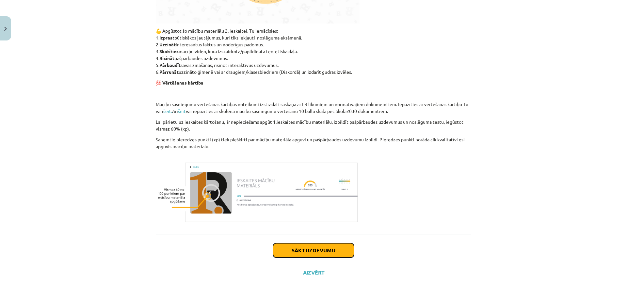
click at [313, 248] on button "Sākt uzdevumu" at bounding box center [313, 250] width 81 height 14
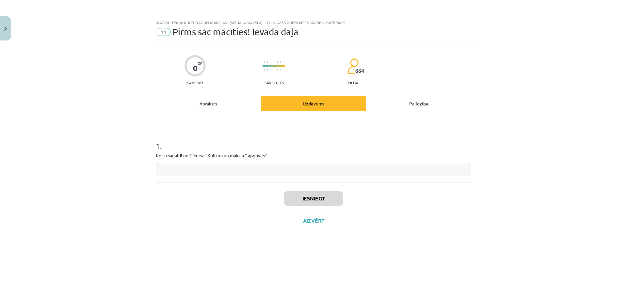
scroll to position [0, 0]
click at [224, 107] on div "Apraksts" at bounding box center [208, 103] width 105 height 15
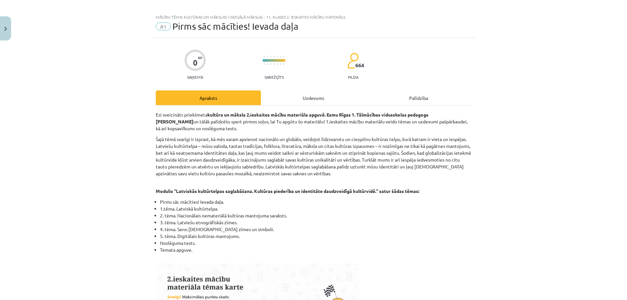
scroll to position [1, 0]
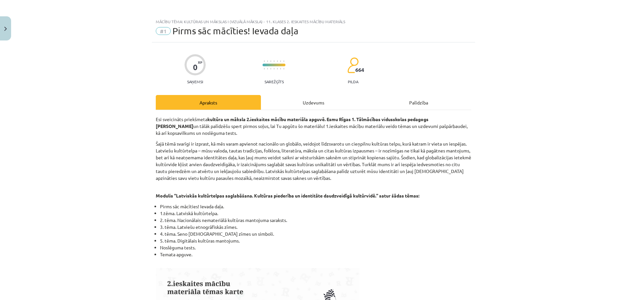
click at [331, 107] on div "Uzdevums" at bounding box center [313, 102] width 105 height 15
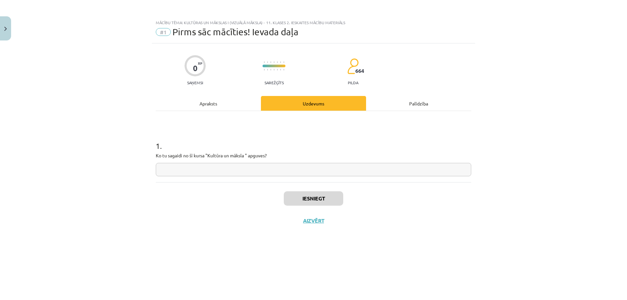
click at [303, 172] on input "text" at bounding box center [313, 169] width 315 height 13
type input "**********"
click at [204, 103] on div "Apraksts" at bounding box center [208, 103] width 105 height 15
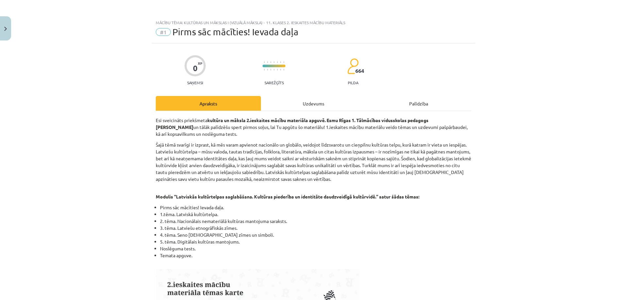
click at [286, 104] on div "Uzdevums" at bounding box center [313, 103] width 105 height 15
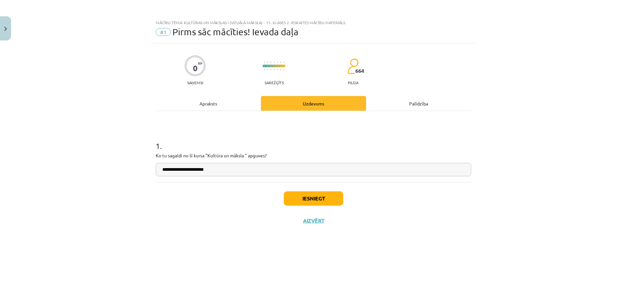
click at [222, 169] on input "**********" at bounding box center [313, 169] width 315 height 13
type input "**********"
click at [323, 202] on button "Iesniegt" at bounding box center [313, 198] width 59 height 14
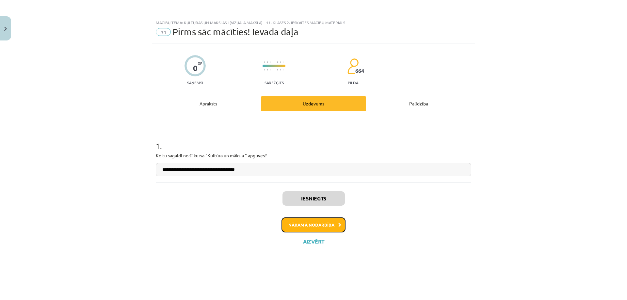
click at [306, 226] on button "Nākamā nodarbība" at bounding box center [313, 224] width 64 height 15
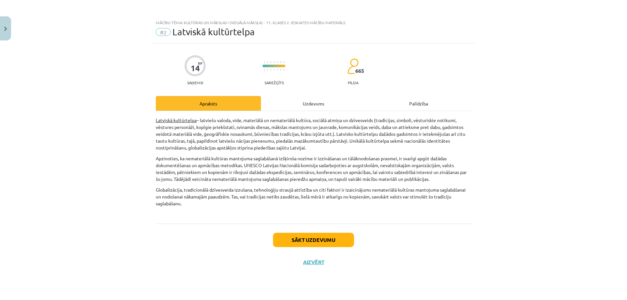
click at [314, 109] on div "Uzdevums" at bounding box center [313, 103] width 105 height 15
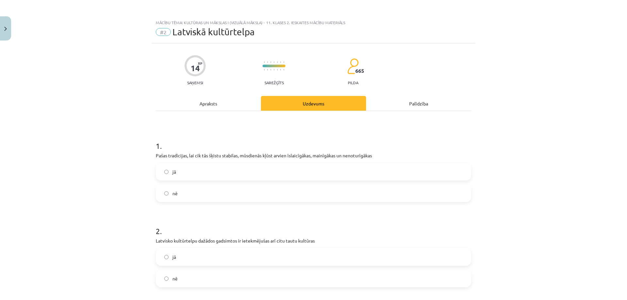
click at [216, 102] on div "Apraksts" at bounding box center [208, 103] width 105 height 15
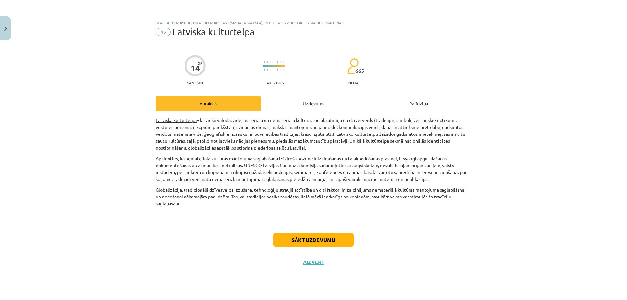
click at [307, 105] on div "Uzdevums" at bounding box center [313, 103] width 105 height 15
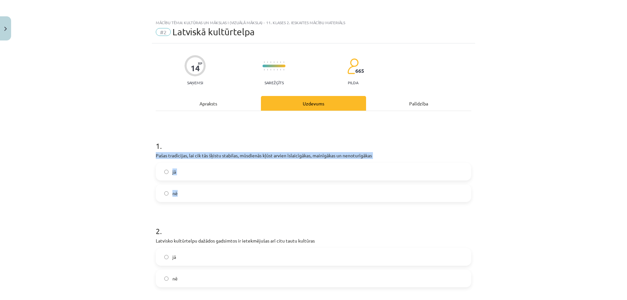
drag, startPoint x: 153, startPoint y: 154, endPoint x: 213, endPoint y: 195, distance: 72.6
click at [213, 195] on div "1 . Pašas tradīcijas, lai cik tās šķistu stabilas, mūsdienās kļūst arvien īslai…" at bounding box center [313, 166] width 315 height 72
copy div "Pašas tradīcijas, lai cik tās šķistu stabilas, mūsdienās kļūst arvien īslaicīgā…"
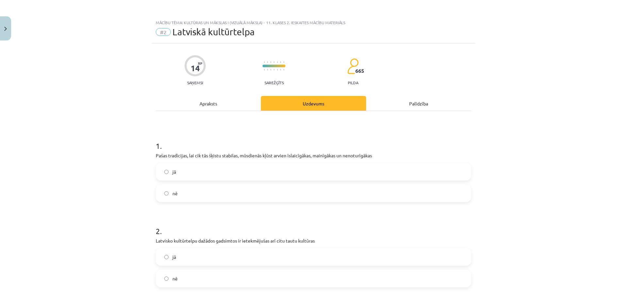
click at [191, 135] on h1 "1 ." at bounding box center [313, 140] width 315 height 20
click at [184, 168] on label "jā" at bounding box center [313, 172] width 314 height 16
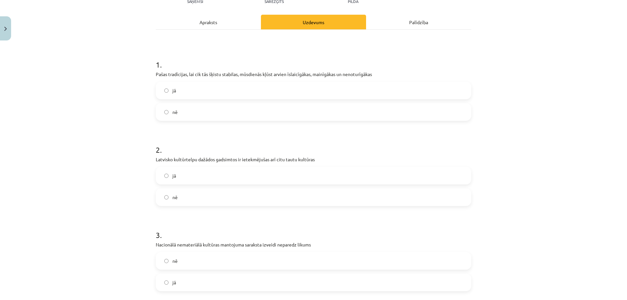
scroll to position [98, 0]
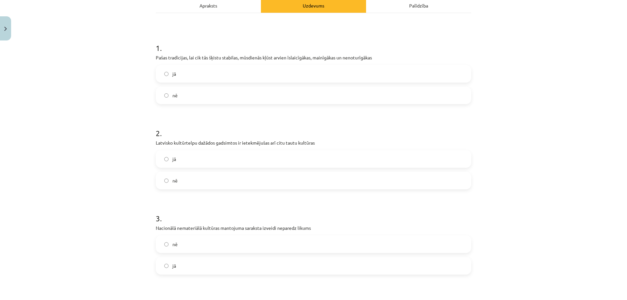
click at [207, 163] on label "jā" at bounding box center [313, 159] width 314 height 16
drag, startPoint x: 150, startPoint y: 142, endPoint x: 197, endPoint y: 181, distance: 61.5
copy div "Latvisko kultūrtelpu dažādos gadsimtos ir ietekmējušas arī citu tautu kultūras …"
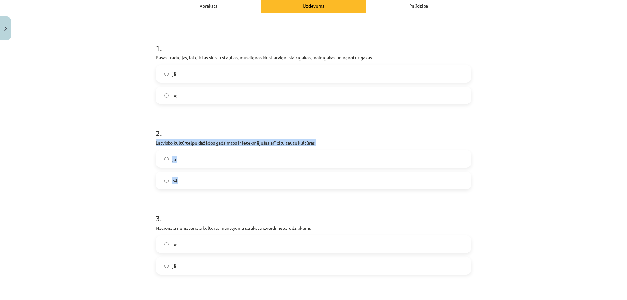
click at [117, 153] on div "Mācību tēma: Kultūras un mākslas i (vizuālā māksla) - 11. klases 2. ieskaites m…" at bounding box center [313, 150] width 627 height 300
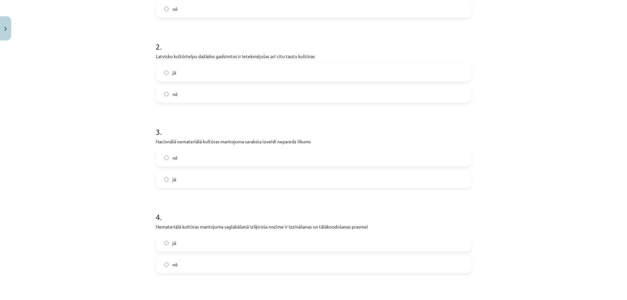
scroll to position [196, 0]
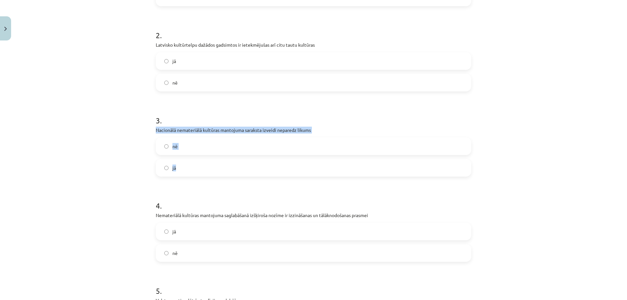
drag, startPoint x: 154, startPoint y: 127, endPoint x: 191, endPoint y: 164, distance: 52.2
click at [191, 164] on div "3 . Nacionālā nemateriālā kultūras mantojuma saraksta izveidi neparedz likums n…" at bounding box center [313, 140] width 315 height 72
click at [117, 204] on div "Mācību tēma: Kultūras un mākslas i (vizuālā māksla) - 11. klases 2. ieskaites m…" at bounding box center [313, 150] width 627 height 300
click at [196, 150] on label "nē" at bounding box center [313, 146] width 314 height 16
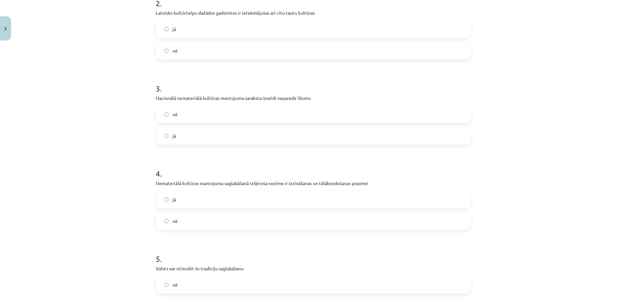
scroll to position [261, 0]
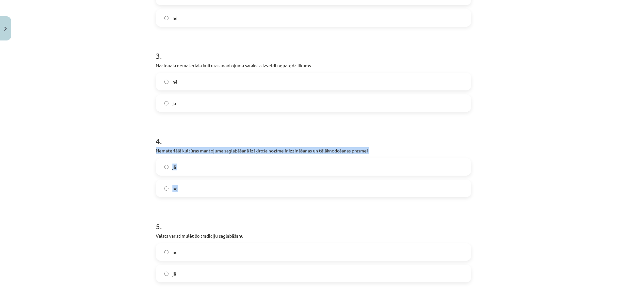
drag, startPoint x: 151, startPoint y: 149, endPoint x: 201, endPoint y: 188, distance: 63.7
click at [201, 188] on div "14 XP Saņemsi Sarežģīts 665 pilda Apraksts Uzdevums Palīdzība 1 . Pašas tradīci…" at bounding box center [313, 147] width 323 height 729
copy div "Nemateriālā kultūras mantojuma saglabāšanā izšķiroša nozīme ir izzināšanas un t…"
click at [115, 153] on div "Mācību tēma: Kultūras un mākslas i (vizuālā māksla) - 11. klases 2. ieskaites m…" at bounding box center [313, 150] width 627 height 300
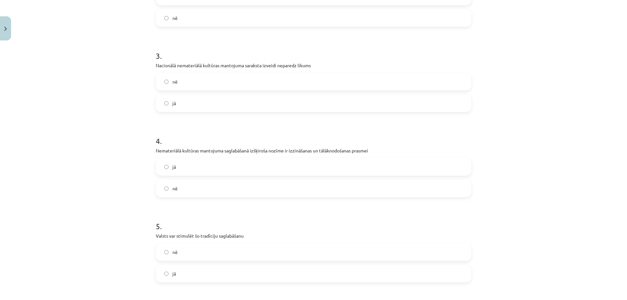
click at [184, 165] on label "jā" at bounding box center [313, 167] width 314 height 16
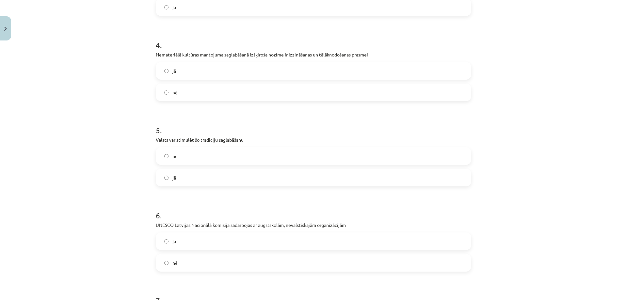
scroll to position [359, 0]
drag, startPoint x: 147, startPoint y: 133, endPoint x: 205, endPoint y: 170, distance: 69.3
click at [211, 182] on div "Mācību tēma: Kultūras un mākslas i (vizuālā māksla) - 11. klases 2. ieskaites m…" at bounding box center [313, 150] width 627 height 300
copy div "Valsts var stimulēt šo tradīciju saglabāšanu nē jā"
click at [138, 150] on div "Mācību tēma: Kultūras un mākslas i (vizuālā māksla) - 11. klases 2. ieskaites m…" at bounding box center [313, 150] width 627 height 300
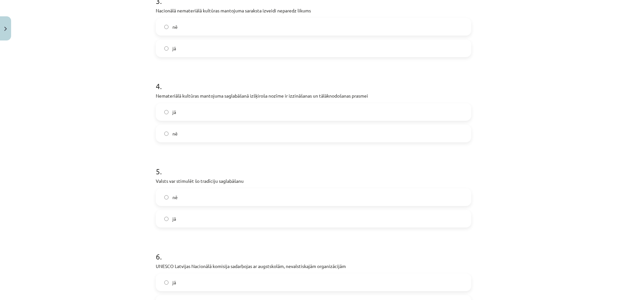
scroll to position [326, 0]
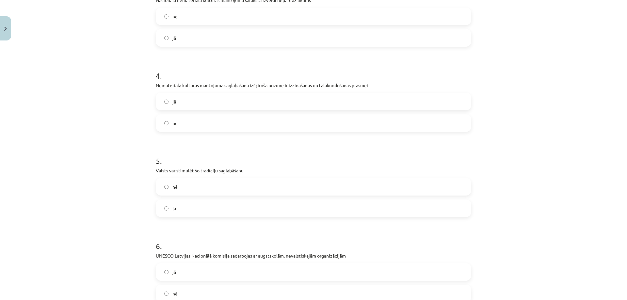
click at [198, 205] on label "jā" at bounding box center [313, 208] width 314 height 16
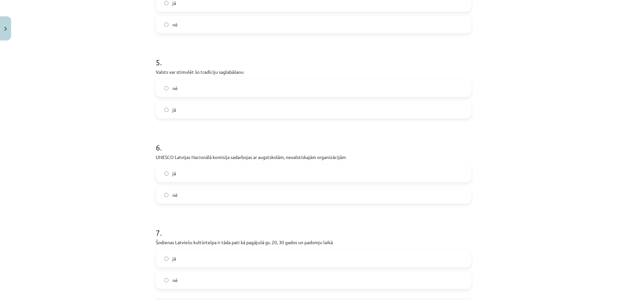
scroll to position [424, 0]
click at [156, 158] on p "UNESCO Latvijas Nacionālā komisija sadarbojas ar augstskolām, nevalstiskajām or…" at bounding box center [313, 157] width 315 height 7
drag, startPoint x: 154, startPoint y: 156, endPoint x: 181, endPoint y: 197, distance: 49.3
click at [181, 197] on div "6 . UNESCO Latvijas Nacionālā komisija sadarbojas ar augstskolām, nevalstiskajā…" at bounding box center [313, 168] width 315 height 72
copy div "UNESCO Latvijas Nacionālā komisija sadarbojas ar augstskolām, nevalstiskajām or…"
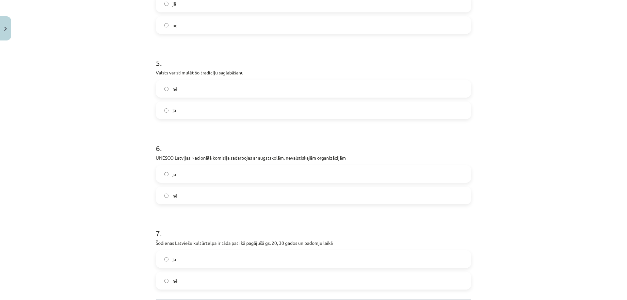
click at [177, 222] on h1 "7 ." at bounding box center [313, 227] width 315 height 20
click at [180, 179] on label "jā" at bounding box center [313, 174] width 314 height 16
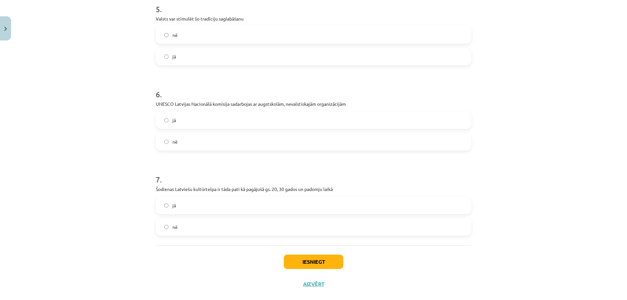
scroll to position [489, 0]
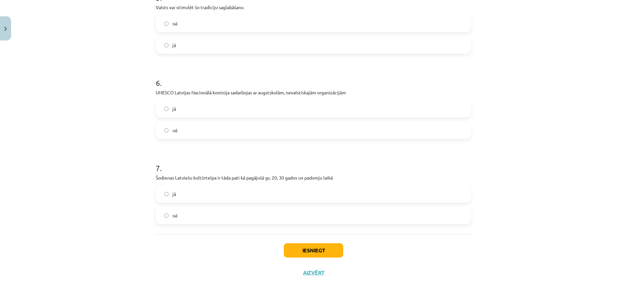
click at [231, 217] on label "nē" at bounding box center [313, 215] width 314 height 16
click at [299, 248] on button "Iesniegt" at bounding box center [313, 250] width 59 height 14
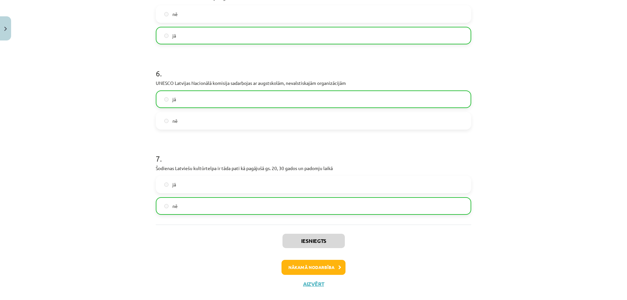
scroll to position [510, 0]
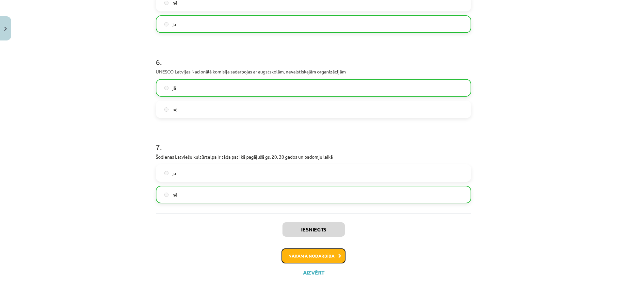
click at [330, 253] on button "Nākamā nodarbība" at bounding box center [313, 255] width 64 height 15
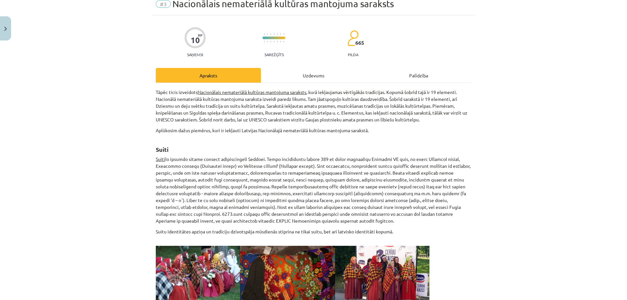
scroll to position [0, 0]
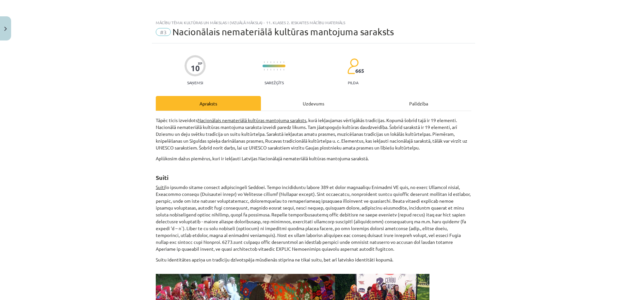
click at [305, 104] on div "Uzdevums" at bounding box center [313, 103] width 105 height 15
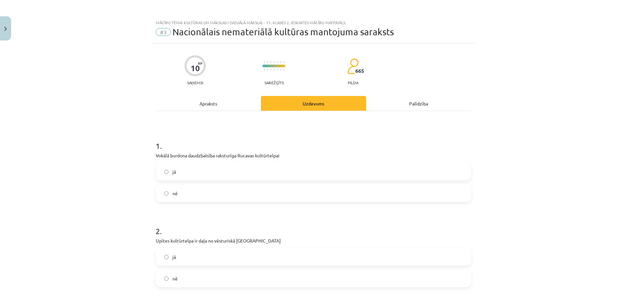
scroll to position [16, 0]
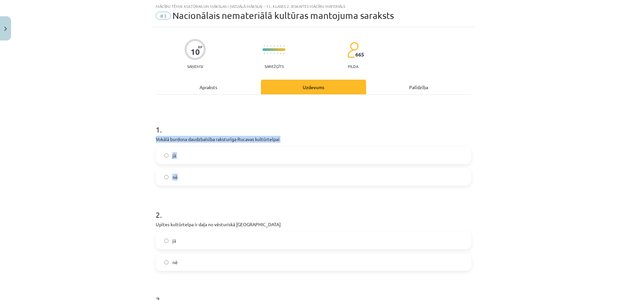
drag, startPoint x: 152, startPoint y: 136, endPoint x: 186, endPoint y: 176, distance: 52.3
copy div "Vokālā burdona daudzbalsība raksturīga Rucavas kultūrtelpai jā nē"
click at [106, 112] on div "Mācību tēma: Kultūras un mākslas i (vizuālā māksla) - 11. klases 2. ieskaites m…" at bounding box center [313, 150] width 627 height 300
click at [175, 155] on label "jā" at bounding box center [313, 155] width 314 height 16
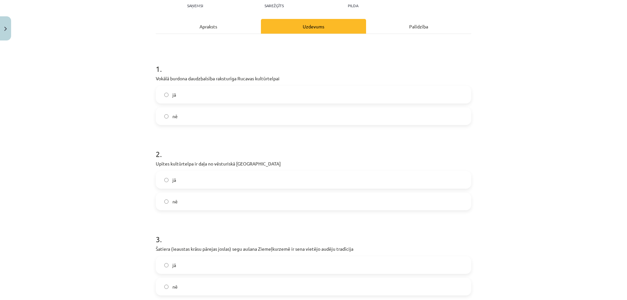
scroll to position [82, 0]
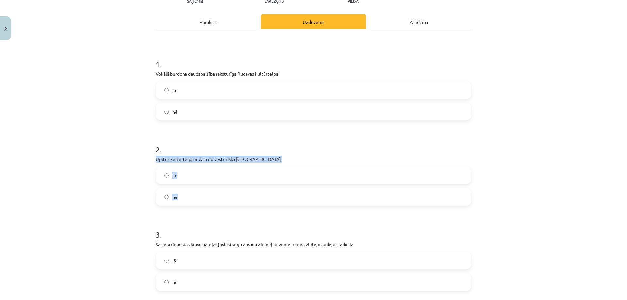
drag, startPoint x: 150, startPoint y: 157, endPoint x: 200, endPoint y: 200, distance: 65.1
copy div "Upītes kultūrtelpa ir daļa no vēsturiskā Ludzas apriņķa jā nē"
click at [144, 190] on div "Mācību tēma: Kultūras un mākslas i (vizuālā māksla) - 11. klases 2. ieskaites m…" at bounding box center [313, 150] width 627 height 300
click at [213, 197] on label "nē" at bounding box center [313, 197] width 314 height 16
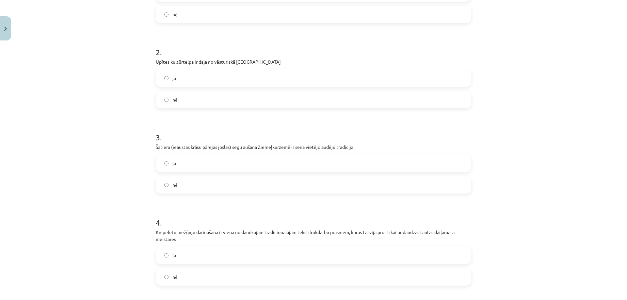
scroll to position [180, 0]
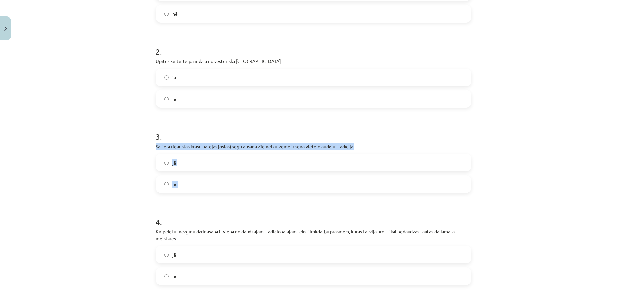
drag, startPoint x: 152, startPoint y: 146, endPoint x: 193, endPoint y: 192, distance: 61.3
copy div "Šatiera (ieaustas krāsu pārejas joslas) segu aušana Ziemeļkurzemē ir sena vietē…"
click at [130, 177] on div "Mācību tēma: Kultūras un mākslas i (vizuālā māksla) - 11. klases 2. ieskaites m…" at bounding box center [313, 150] width 627 height 300
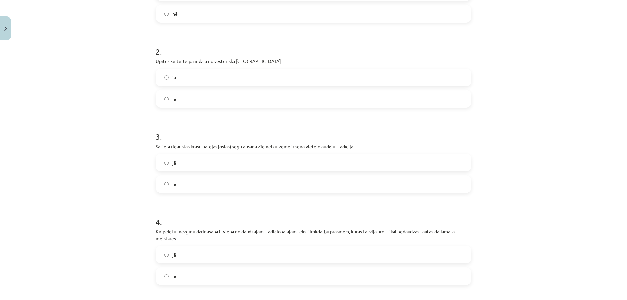
click at [175, 162] on label "jā" at bounding box center [313, 162] width 314 height 16
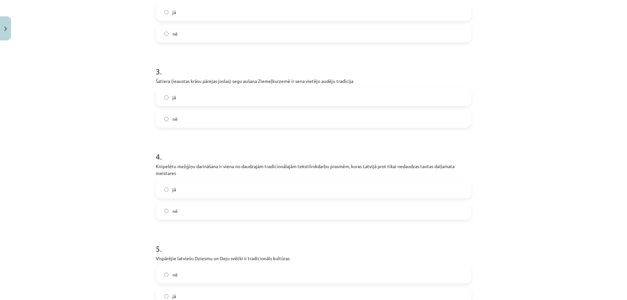
scroll to position [310, 0]
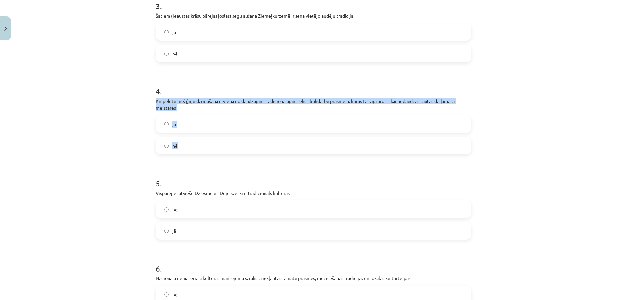
drag, startPoint x: 152, startPoint y: 98, endPoint x: 193, endPoint y: 148, distance: 64.3
click at [193, 148] on div "10 XP Saņemsi Sarežģīts 665 pilda Apraksts Uzdevums Palīdzība 1 . Vokālā burdon…" at bounding box center [313, 232] width 323 height 999
copy div "Knipelētu mežģīņu darināšana ir viena no daudzajām tradicionālajām tekstilrokda…"
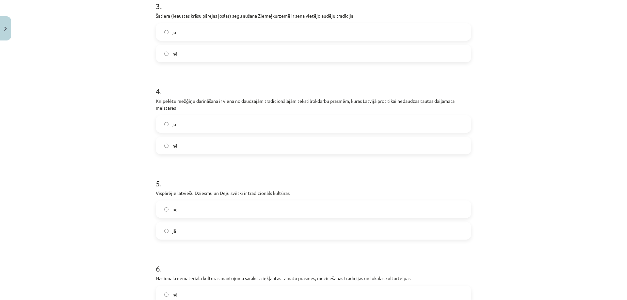
click at [112, 173] on div "Mācību tēma: Kultūras un mākslas i (vizuālā māksla) - 11. klases 2. ieskaites m…" at bounding box center [313, 150] width 627 height 300
click at [176, 124] on label "jā" at bounding box center [313, 124] width 314 height 16
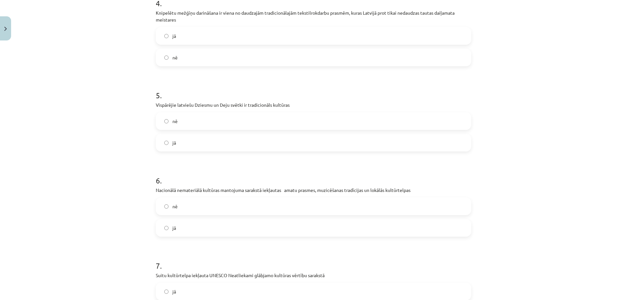
scroll to position [408, 0]
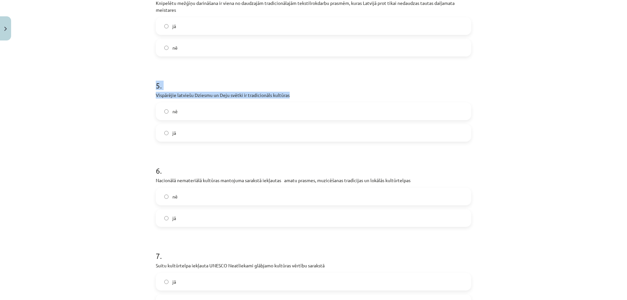
drag, startPoint x: 145, startPoint y: 88, endPoint x: 109, endPoint y: 108, distance: 41.1
click at [111, 108] on div "Mācību tēma: Kultūras un mākslas i (vizuālā māksla) - 11. klases 2. ieskaites m…" at bounding box center [313, 150] width 627 height 300
click at [106, 107] on div "Mācību tēma: Kultūras un mākslas i (vizuālā māksla) - 11. klases 2. ieskaites m…" at bounding box center [313, 150] width 627 height 300
click at [180, 131] on label "jā" at bounding box center [313, 133] width 314 height 16
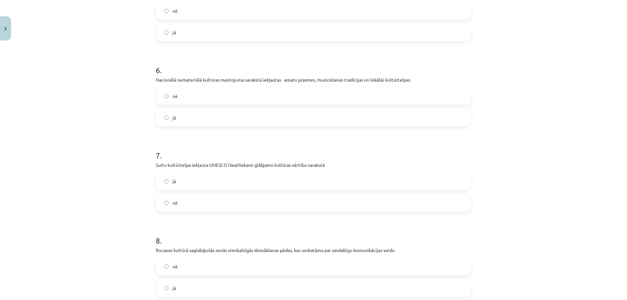
scroll to position [539, 0]
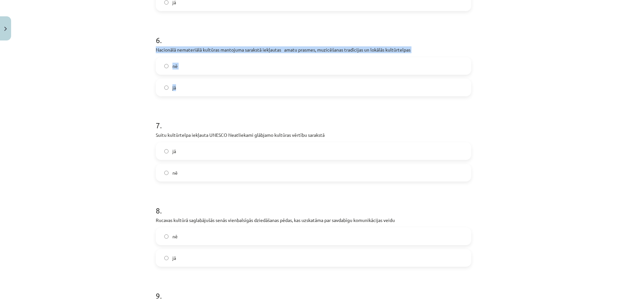
drag, startPoint x: 144, startPoint y: 45, endPoint x: 211, endPoint y: 92, distance: 81.5
click at [211, 92] on div "Mācību tēma: Kultūras un mākslas i (vizuālā māksla) - 11. klases 2. ieskaites m…" at bounding box center [313, 150] width 627 height 300
copy div "Nacionālā nemateriālā kultūras mantojuma sarakstā iekļautas amatu prasmes, muzi…"
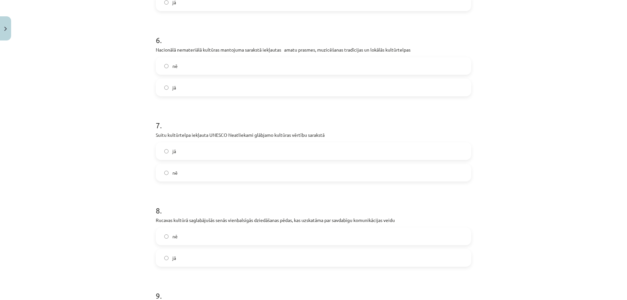
click at [124, 111] on div "Mācību tēma: Kultūras un mākslas i (vizuālā māksla) - 11. klases 2. ieskaites m…" at bounding box center [313, 150] width 627 height 300
click at [176, 89] on label "jā" at bounding box center [313, 87] width 314 height 16
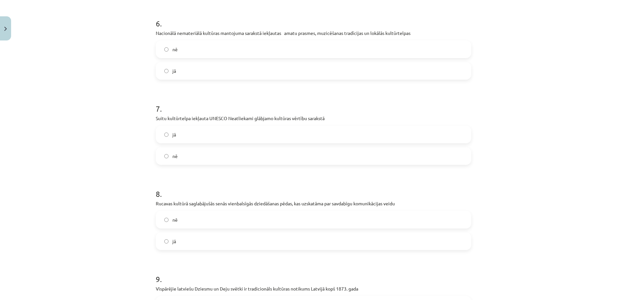
scroll to position [571, 0]
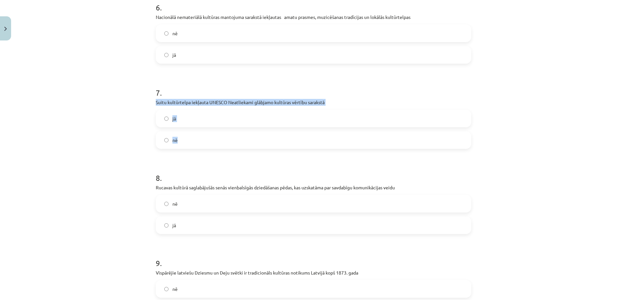
drag, startPoint x: 145, startPoint y: 104, endPoint x: 240, endPoint y: 134, distance: 99.4
click at [240, 134] on div "Mācību tēma: Kultūras un mākslas i (vizuālā māksla) - 11. klases 2. ieskaites m…" at bounding box center [313, 150] width 627 height 300
click at [135, 151] on div "Mācību tēma: Kultūras un mākslas i (vizuālā māksla) - 11. klases 2. ieskaites m…" at bounding box center [313, 150] width 627 height 300
click at [186, 119] on label "jā" at bounding box center [313, 118] width 314 height 16
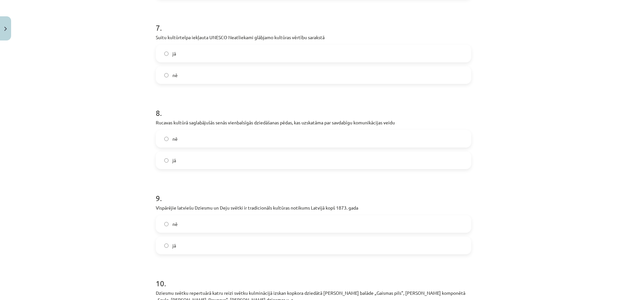
scroll to position [637, 0]
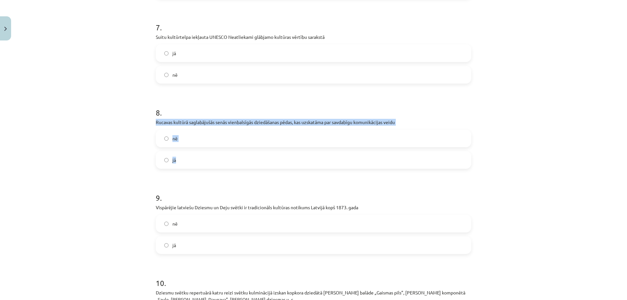
drag, startPoint x: 150, startPoint y: 121, endPoint x: 212, endPoint y: 156, distance: 71.1
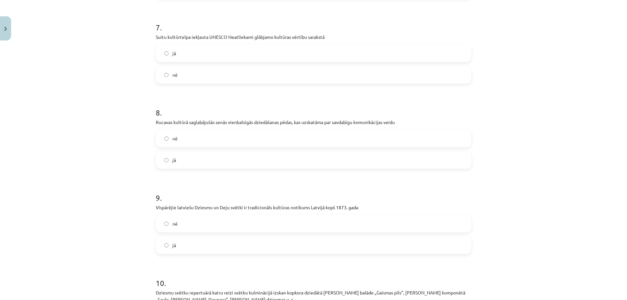
click at [101, 194] on div "Mācību tēma: Kultūras un mākslas i (vizuālā māksla) - 11. klases 2. ieskaites m…" at bounding box center [313, 150] width 627 height 300
click at [174, 157] on label "jā" at bounding box center [313, 160] width 314 height 16
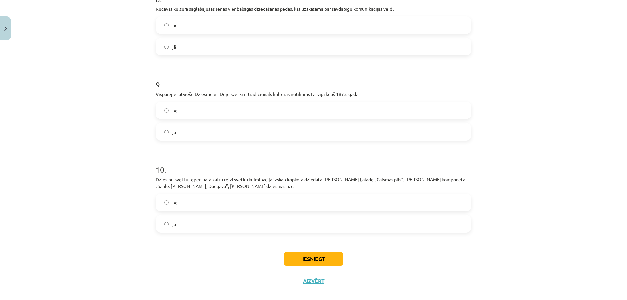
scroll to position [759, 0]
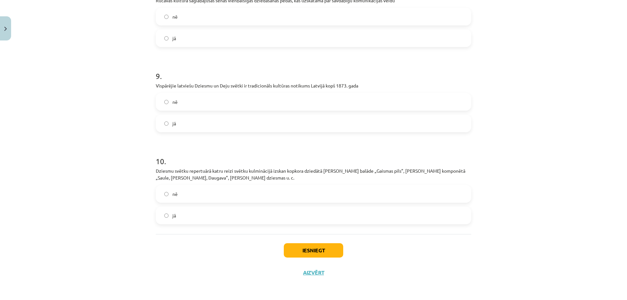
click at [236, 118] on label "jā" at bounding box center [313, 123] width 314 height 16
click at [189, 216] on label "jā" at bounding box center [313, 215] width 314 height 16
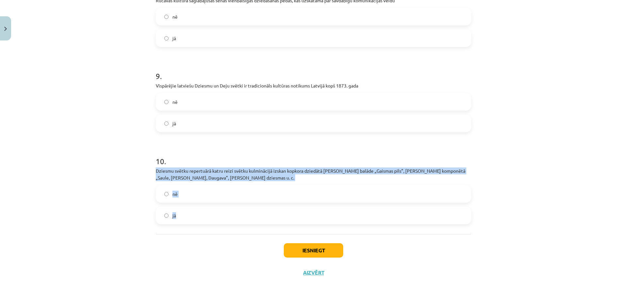
drag, startPoint x: 148, startPoint y: 170, endPoint x: 206, endPoint y: 223, distance: 78.1
click at [206, 223] on div "Mācību tēma: Kultūras un mākslas i (vizuālā māksla) - 11. klases 2. ieskaites m…" at bounding box center [313, 150] width 627 height 300
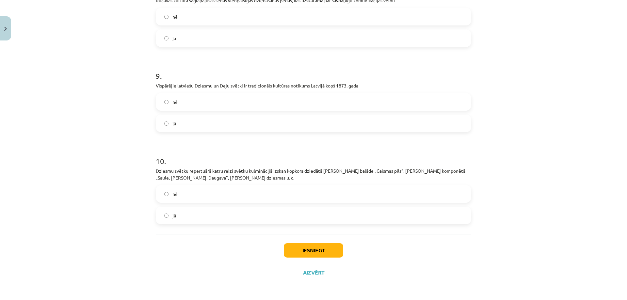
click at [378, 260] on div "Iesniegt Aizvērt" at bounding box center [313, 257] width 315 height 46
click at [330, 253] on button "Iesniegt" at bounding box center [313, 250] width 59 height 14
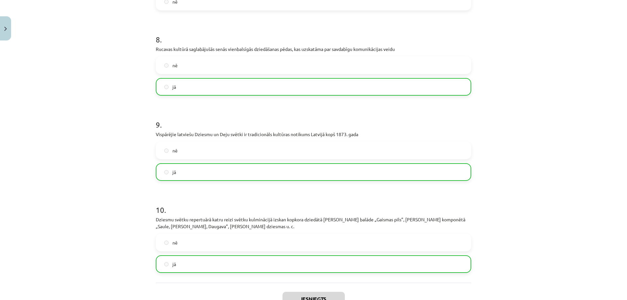
scroll to position [779, 0]
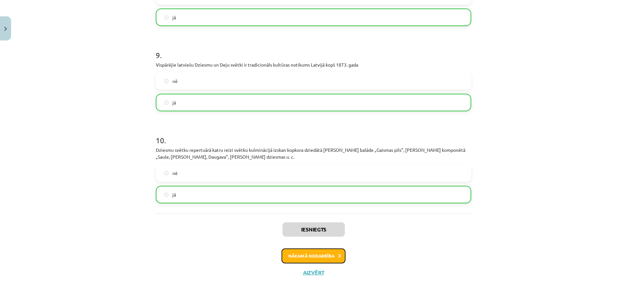
click at [333, 256] on button "Nākamā nodarbība" at bounding box center [313, 255] width 64 height 15
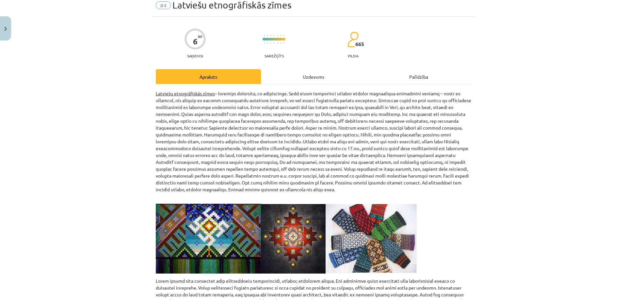
scroll to position [0, 0]
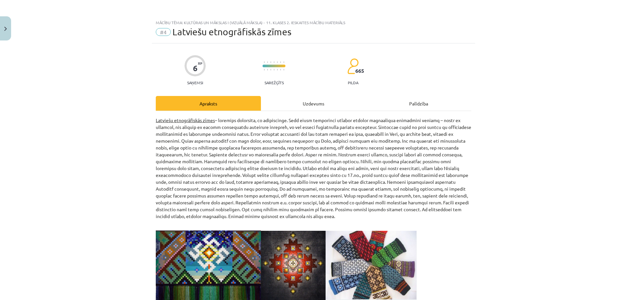
click at [308, 104] on div "Uzdevums" at bounding box center [313, 103] width 105 height 15
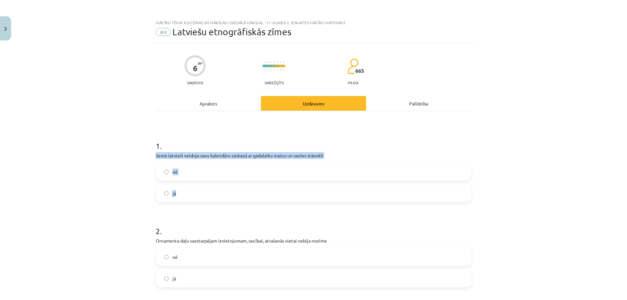
drag, startPoint x: 152, startPoint y: 156, endPoint x: 191, endPoint y: 196, distance: 55.7
click at [125, 211] on div "Mācību tēma: Kultūras un mākslas i (vizuālā māksla) - 11. klases 2. ieskaites m…" at bounding box center [313, 150] width 627 height 300
click at [178, 192] on label "jā" at bounding box center [313, 193] width 314 height 16
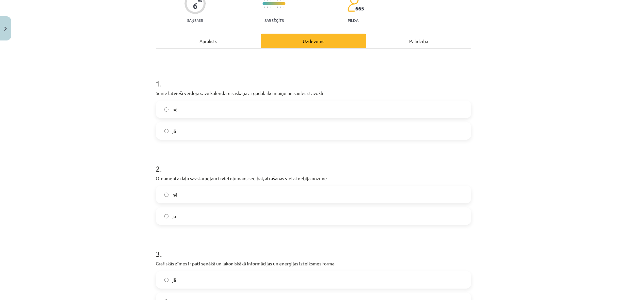
scroll to position [65, 0]
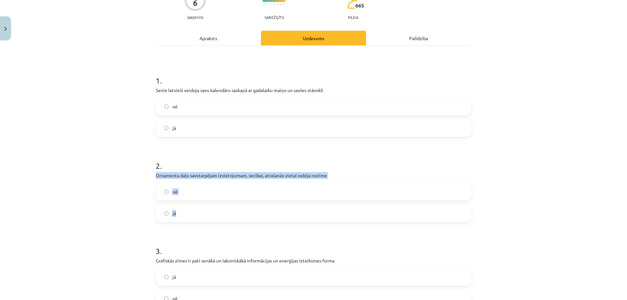
drag, startPoint x: 153, startPoint y: 174, endPoint x: 185, endPoint y: 212, distance: 48.9
click at [185, 212] on div "2 . Ornamenta daļu savstarpējam izvietojumam, secībai, atrašanās vietai nebija …" at bounding box center [313, 186] width 315 height 72
click at [116, 227] on div "Mācību tēma: Kultūras un mākslas i (vizuālā māksla) - 11. klases 2. ieskaites m…" at bounding box center [313, 150] width 627 height 300
click at [193, 194] on label "nē" at bounding box center [313, 192] width 314 height 16
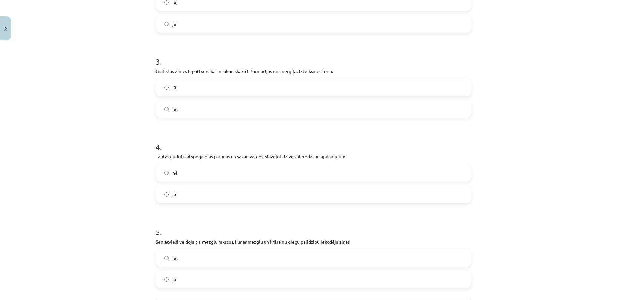
scroll to position [253, 0]
drag, startPoint x: 150, startPoint y: 71, endPoint x: 194, endPoint y: 110, distance: 59.2
click at [194, 110] on div "6 XP Saņemsi Sarežģīts 665 pilda Apraksts Uzdevums Palīdzība 1 . Senie latvieši…" at bounding box center [313, 69] width 323 height 559
click at [116, 123] on div "Mācību tēma: Kultūras un mākslas i (vizuālā māksla) - 11. klases 2. ieskaites m…" at bounding box center [313, 150] width 627 height 300
click at [179, 93] on label "jā" at bounding box center [313, 89] width 314 height 16
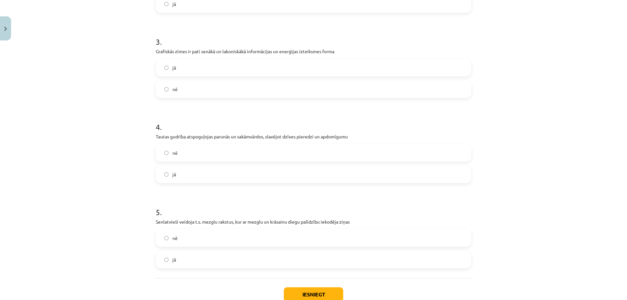
scroll to position [286, 0]
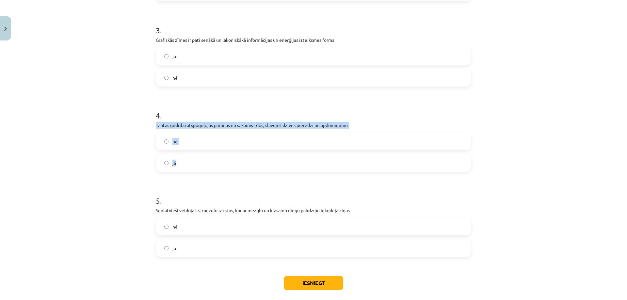
drag, startPoint x: 146, startPoint y: 122, endPoint x: 215, endPoint y: 164, distance: 80.6
click at [215, 164] on div "Mācību tēma: Kultūras un mākslas i (vizuālā māksla) - 11. klases 2. ieskaites m…" at bounding box center [313, 150] width 627 height 300
click at [127, 213] on div "Mācību tēma: Kultūras un mākslas i (vizuālā māksla) - 11. klases 2. ieskaites m…" at bounding box center [313, 150] width 627 height 300
click at [183, 168] on label "jā" at bounding box center [313, 163] width 314 height 16
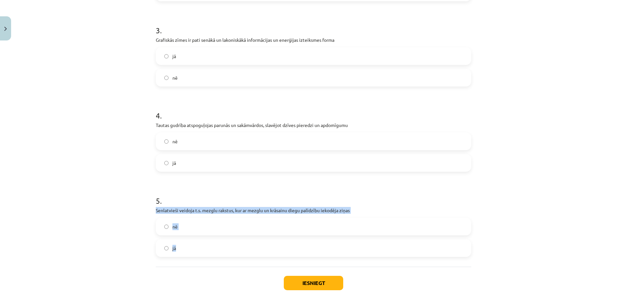
drag, startPoint x: 152, startPoint y: 210, endPoint x: 194, endPoint y: 247, distance: 56.0
click at [194, 247] on div "6 XP Saņemsi Sarežģīts 665 pilda Apraksts Uzdevums Palīdzība 1 . Senie latvieši…" at bounding box center [313, 36] width 323 height 559
click at [103, 189] on div "Mācību tēma: Kultūras un mākslas i (vizuālā māksla) - 11. klases 2. ieskaites m…" at bounding box center [313, 150] width 627 height 300
click at [181, 245] on label "jā" at bounding box center [313, 248] width 314 height 16
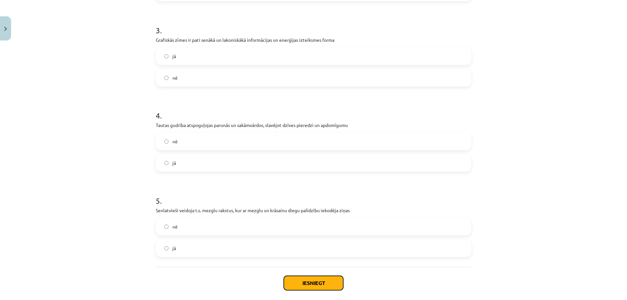
click at [308, 285] on button "Iesniegt" at bounding box center [313, 283] width 59 height 14
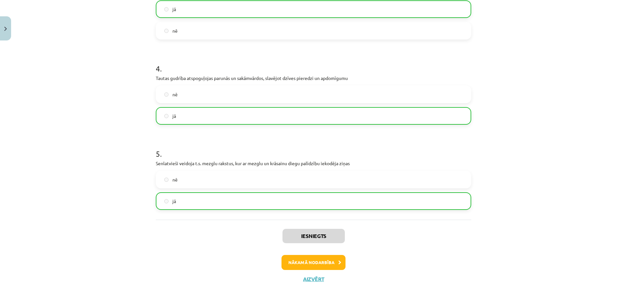
scroll to position [340, 0]
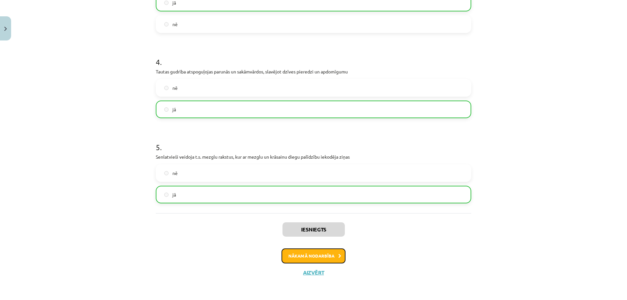
click at [322, 257] on button "Nākamā nodarbība" at bounding box center [313, 255] width 64 height 15
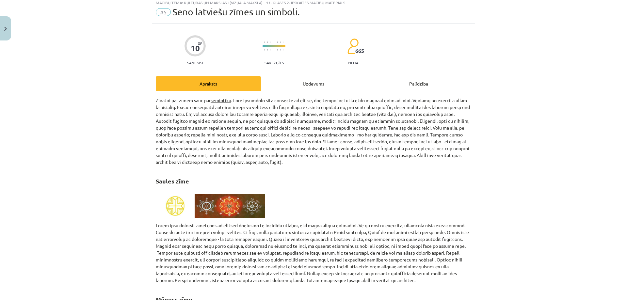
scroll to position [16, 0]
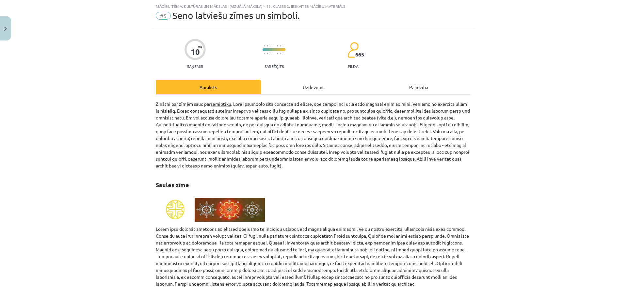
click at [303, 81] on div "Uzdevums" at bounding box center [313, 87] width 105 height 15
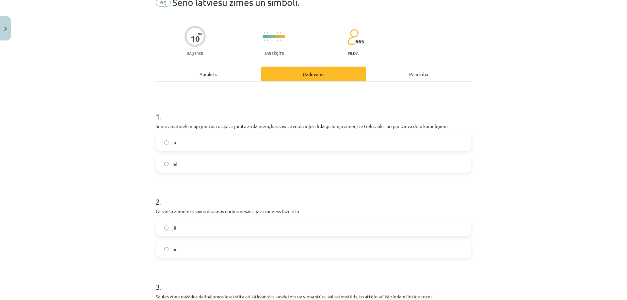
scroll to position [0, 0]
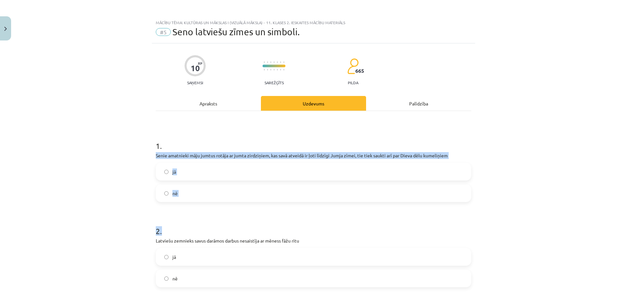
drag, startPoint x: 166, startPoint y: 162, endPoint x: 194, endPoint y: 202, distance: 48.8
click at [147, 210] on div "Mācību tēma: Kultūras un mākslas i (vizuālā māksla) - 11. klases 2. ieskaites m…" at bounding box center [313, 150] width 627 height 300
drag, startPoint x: 153, startPoint y: 155, endPoint x: 192, endPoint y: 185, distance: 49.1
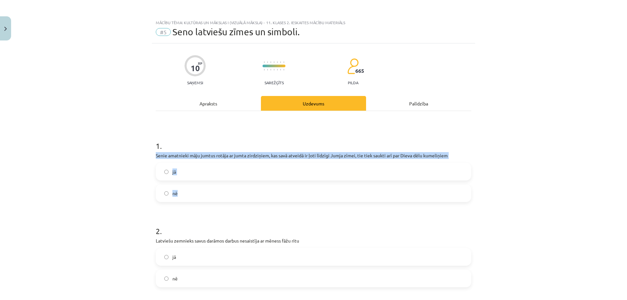
click at [121, 181] on div "Mācību tēma: Kultūras un mākslas i (vizuālā māksla) - 11. klases 2. ieskaites m…" at bounding box center [313, 150] width 627 height 300
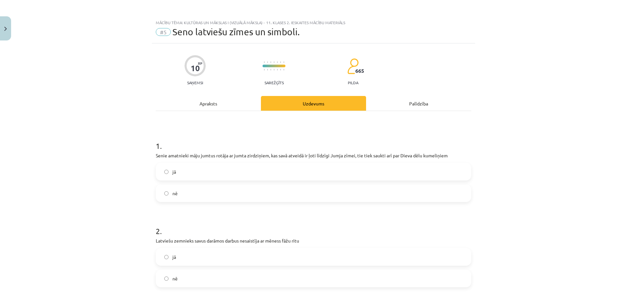
click at [192, 175] on label "jā" at bounding box center [313, 172] width 314 height 16
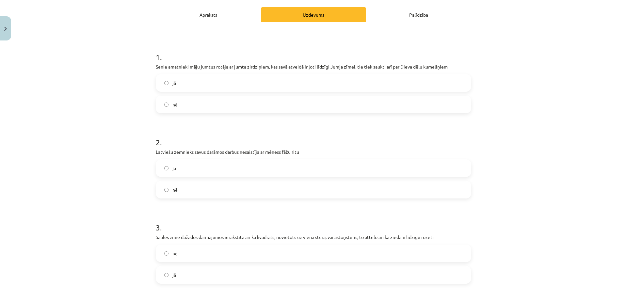
scroll to position [98, 0]
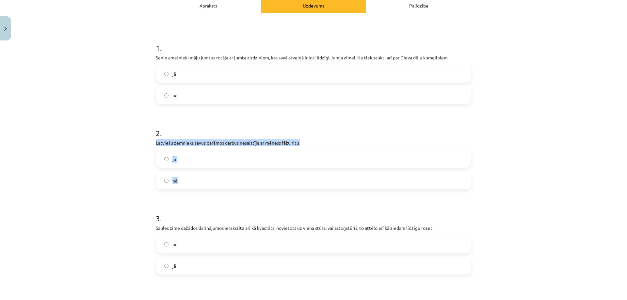
drag, startPoint x: 153, startPoint y: 145, endPoint x: 195, endPoint y: 172, distance: 49.8
click at [195, 172] on div "2 . Latviešu zemnieks savus darāmos darbus nesaistīja ar mēness fāžu ritu jā nē" at bounding box center [313, 153] width 315 height 72
click at [134, 162] on div "Mācību tēma: Kultūras un mākslas i (vizuālā māksla) - 11. klases 2. ieskaites m…" at bounding box center [313, 150] width 627 height 300
click at [199, 176] on label "nē" at bounding box center [313, 180] width 314 height 16
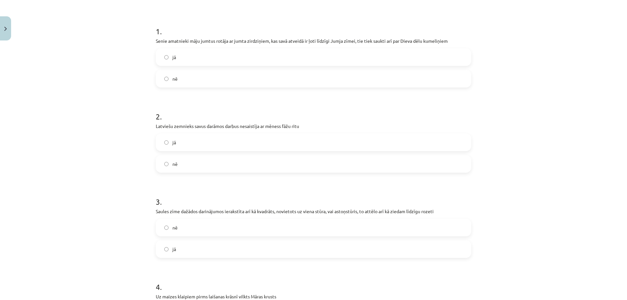
scroll to position [131, 0]
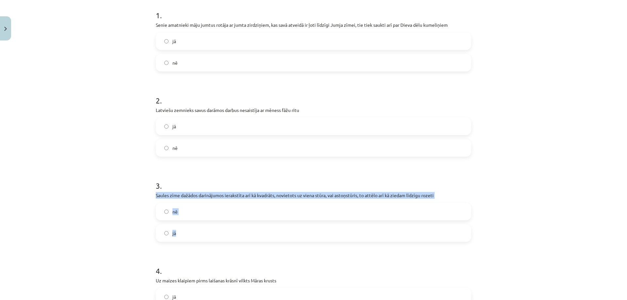
drag, startPoint x: 151, startPoint y: 192, endPoint x: 184, endPoint y: 228, distance: 49.2
click at [126, 225] on div "Mācību tēma: Kultūras un mākslas i (vizuālā māksla) - 11. klases 2. ieskaites m…" at bounding box center [313, 150] width 627 height 300
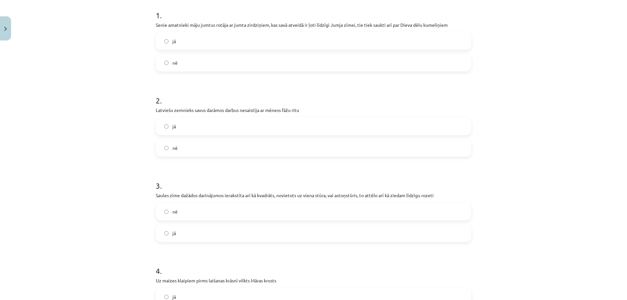
click at [184, 231] on label "jā" at bounding box center [313, 233] width 314 height 16
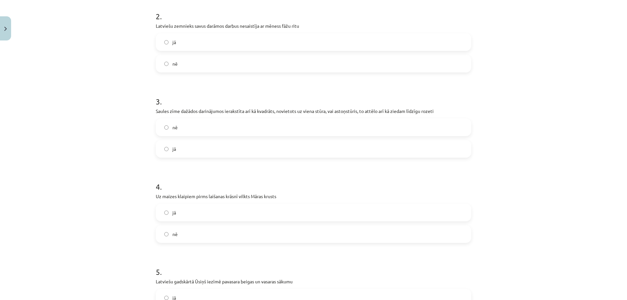
scroll to position [229, 0]
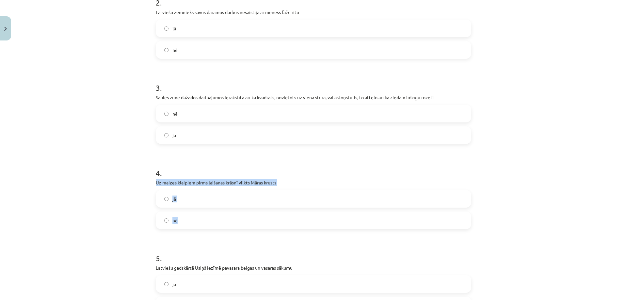
drag, startPoint x: 149, startPoint y: 180, endPoint x: 189, endPoint y: 216, distance: 53.9
click at [189, 216] on div "Mācību tēma: Kultūras un mākslas i (vizuālā māksla) - 11. klases 2. ieskaites m…" at bounding box center [313, 150] width 627 height 300
click at [107, 194] on div "Mācību tēma: Kultūras un mākslas i (vizuālā māksla) - 11. klases 2. ieskaites m…" at bounding box center [313, 150] width 627 height 300
click at [187, 204] on label "jā" at bounding box center [313, 199] width 314 height 16
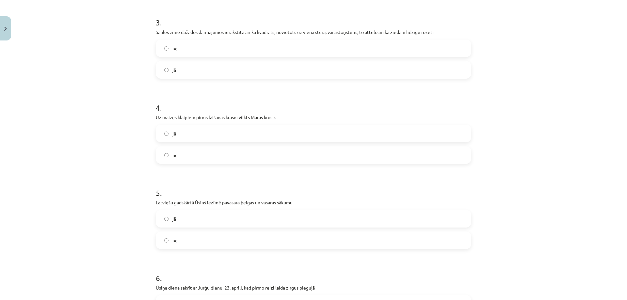
scroll to position [327, 0]
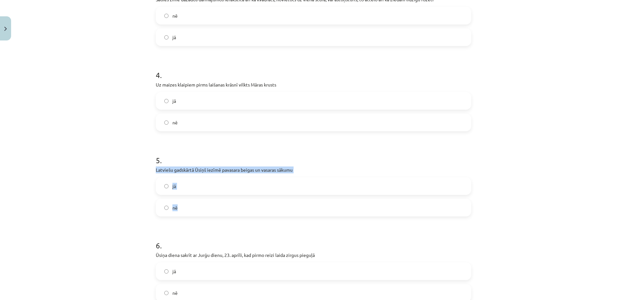
drag, startPoint x: 150, startPoint y: 169, endPoint x: 192, endPoint y: 203, distance: 54.8
click at [192, 203] on div "10 XP Saņemsi Sarežģīts 665 pilda Apraksts Uzdevums Palīdzība 1 . Senie amatnie…" at bounding box center [313, 209] width 323 height 985
click at [132, 190] on div "Mācību tēma: Kultūras un mākslas i (vizuālā māksla) - 11. klases 2. ieskaites m…" at bounding box center [313, 150] width 627 height 300
click at [174, 187] on label "jā" at bounding box center [313, 186] width 314 height 16
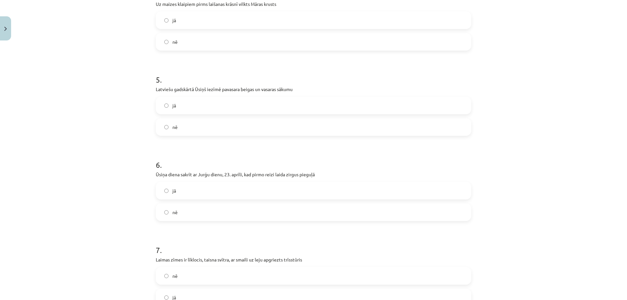
scroll to position [425, 0]
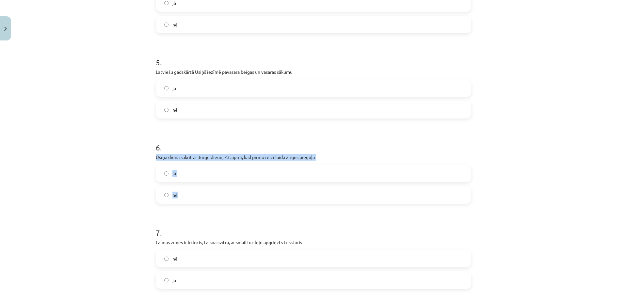
drag, startPoint x: 152, startPoint y: 157, endPoint x: 185, endPoint y: 191, distance: 47.1
click at [185, 191] on div "10 XP Saņemsi Sarežģīts 665 pilda Apraksts Uzdevums Palīdzība 1 . Senie amatnie…" at bounding box center [313, 111] width 323 height 985
click at [116, 161] on div "Mācību tēma: Kultūras un mākslas i (vizuālā māksla) - 11. klases 2. ieskaites m…" at bounding box center [313, 150] width 627 height 300
click at [186, 178] on label "jā" at bounding box center [313, 173] width 314 height 16
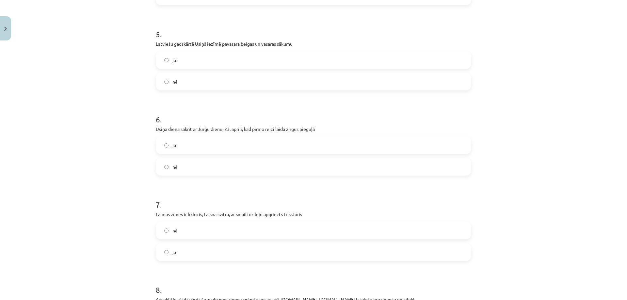
scroll to position [490, 0]
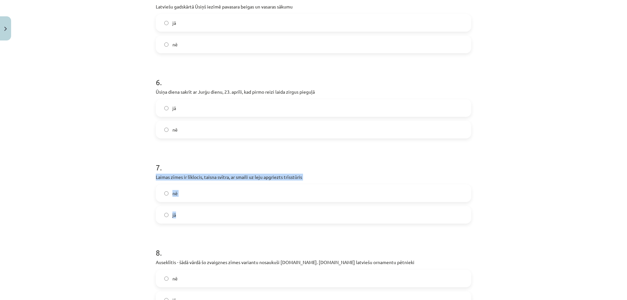
drag, startPoint x: 152, startPoint y: 177, endPoint x: 203, endPoint y: 214, distance: 62.6
click at [203, 214] on div "10 XP Saņemsi Sarežģīts 665 pilda Apraksts Uzdevums Palīdzība 1 . Senie amatnie…" at bounding box center [313, 46] width 323 height 985
click at [122, 202] on div "Mācību tēma: Kultūras un mākslas i (vizuālā māksla) - 11. klases 2. ieskaites m…" at bounding box center [313, 150] width 627 height 300
click at [169, 213] on label "jā" at bounding box center [313, 215] width 314 height 16
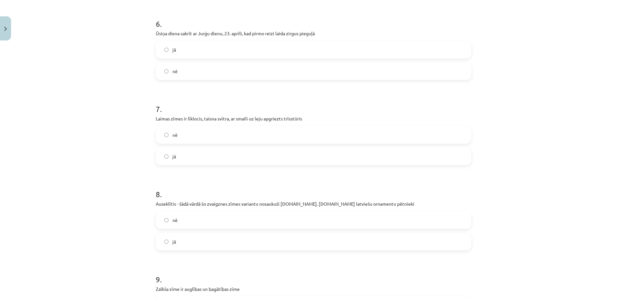
scroll to position [555, 0]
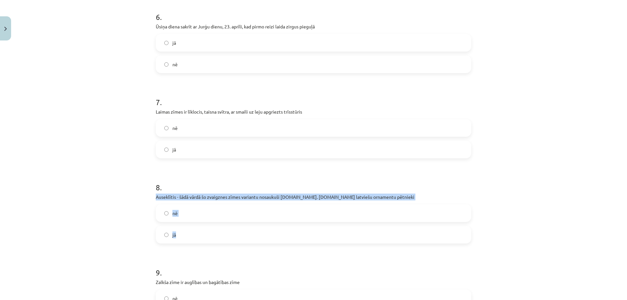
drag, startPoint x: 151, startPoint y: 196, endPoint x: 191, endPoint y: 208, distance: 42.0
drag, startPoint x: 193, startPoint y: 193, endPoint x: 186, endPoint y: 196, distance: 7.2
click at [119, 210] on div "Mācību tēma: Kultūras un mākslas i (vizuālā māksla) - 11. klases 2. ieskaites m…" at bounding box center [313, 150] width 627 height 300
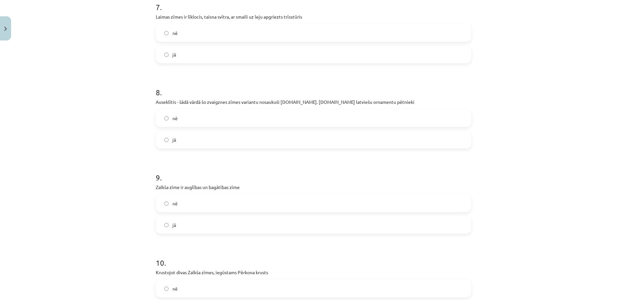
scroll to position [653, 0]
click at [186, 205] on label "nē" at bounding box center [313, 200] width 314 height 16
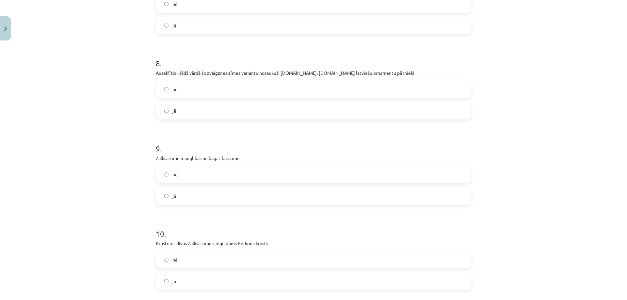
scroll to position [718, 0]
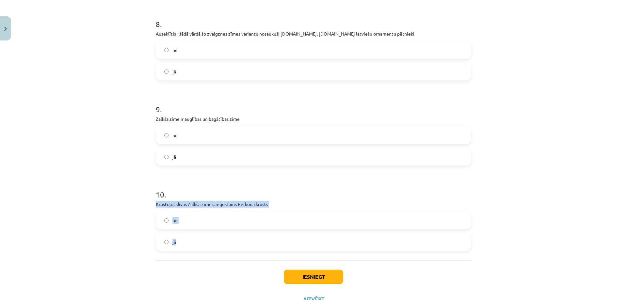
drag, startPoint x: 151, startPoint y: 203, endPoint x: 189, endPoint y: 236, distance: 50.2
click at [185, 241] on label "jā" at bounding box center [313, 242] width 314 height 16
click at [299, 276] on button "Iesniegt" at bounding box center [313, 277] width 59 height 14
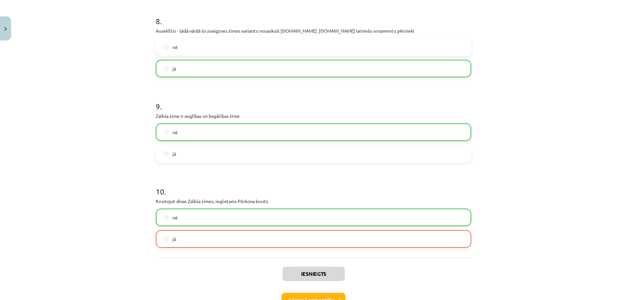
scroll to position [766, 0]
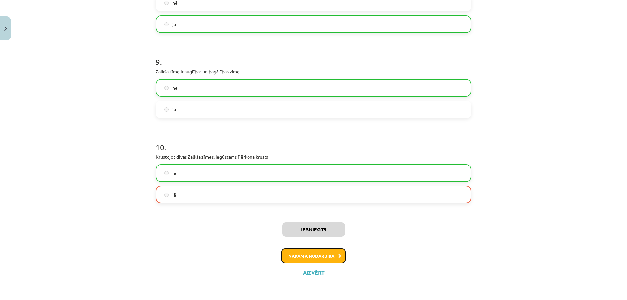
click at [333, 252] on button "Nākamā nodarbība" at bounding box center [313, 255] width 64 height 15
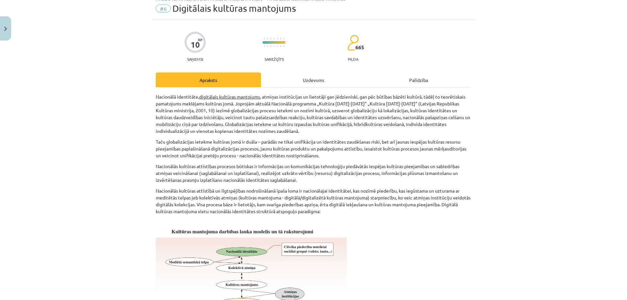
scroll to position [16, 0]
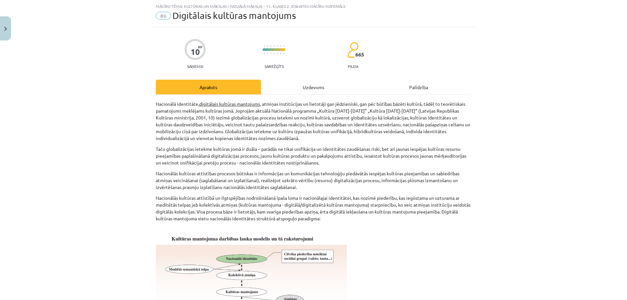
click at [316, 88] on div "Uzdevums" at bounding box center [313, 87] width 105 height 15
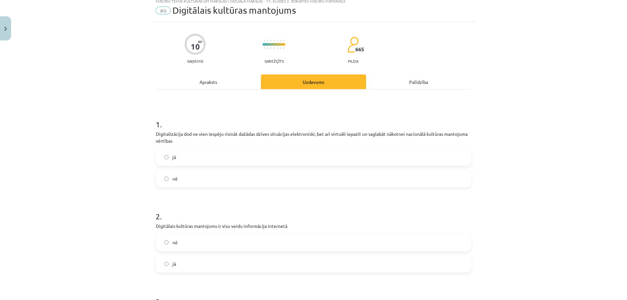
scroll to position [33, 0]
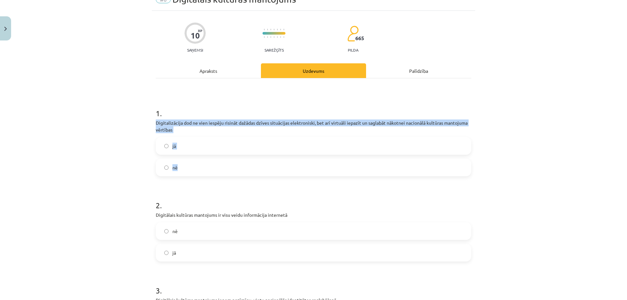
drag, startPoint x: 150, startPoint y: 123, endPoint x: 200, endPoint y: 162, distance: 63.3
click at [200, 162] on div "10 XP Saņemsi Sarežģīts 665 pilda Apraksts Uzdevums Palīdzība 1 . Digitalizācij…" at bounding box center [313, 297] width 323 height 573
click at [144, 171] on div "Mācību tēma: Kultūras un mākslas i (vizuālā māksla) - 11. klases 2. ieskaites m…" at bounding box center [313, 150] width 627 height 300
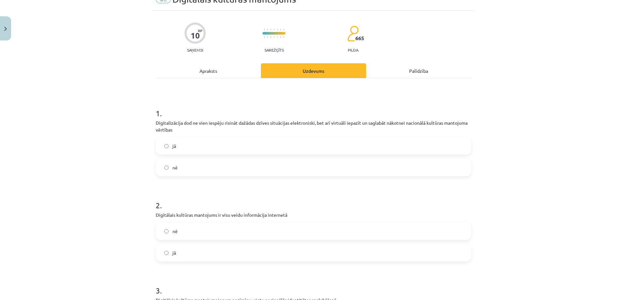
click at [197, 140] on label "jā" at bounding box center [313, 146] width 314 height 16
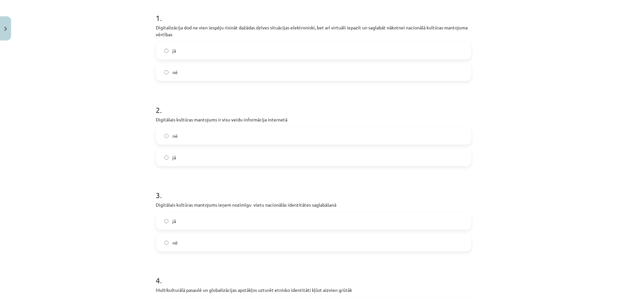
scroll to position [131, 0]
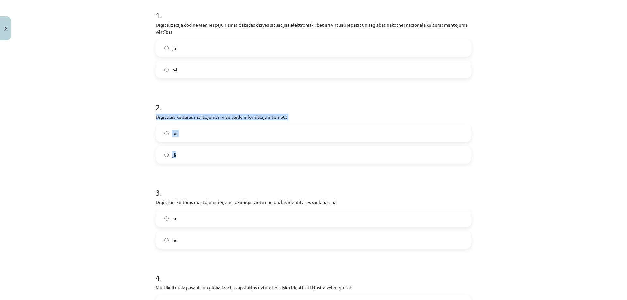
drag, startPoint x: 152, startPoint y: 115, endPoint x: 194, endPoint y: 155, distance: 58.2
click at [194, 155] on div "10 XP Saņemsi Sarežģīts 665 pilda Apraksts Uzdevums Palīdzība 1 . Digitalizācij…" at bounding box center [313, 199] width 323 height 573
click at [92, 110] on div "Mācību tēma: Kultūras un mākslas i (vizuālā māksla) - 11. klases 2. ieskaites m…" at bounding box center [313, 150] width 627 height 300
click at [180, 134] on label "nē" at bounding box center [313, 133] width 314 height 16
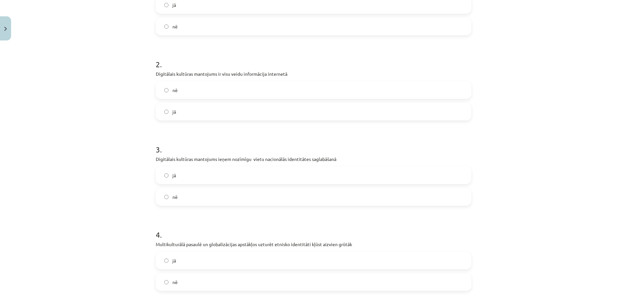
scroll to position [261, 0]
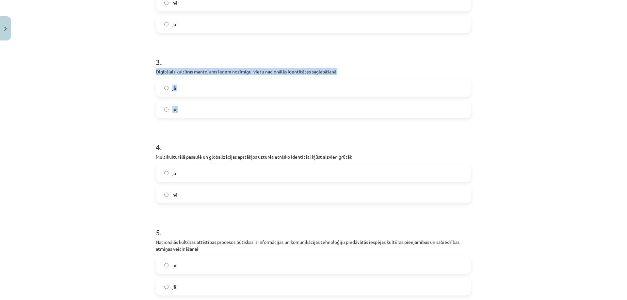
drag, startPoint x: 151, startPoint y: 69, endPoint x: 195, endPoint y: 113, distance: 62.3
click at [195, 113] on div "10 XP Saņemsi Sarežģīts 665 pilda Apraksts Uzdevums Palīdzība 1 . Digitalizācij…" at bounding box center [313, 68] width 323 height 573
click at [117, 132] on div "Mācību tēma: Kultūras un mākslas i (vizuālā māksla) - 11. klases 2. ieskaites m…" at bounding box center [313, 150] width 627 height 300
click at [187, 89] on label "jā" at bounding box center [313, 88] width 314 height 16
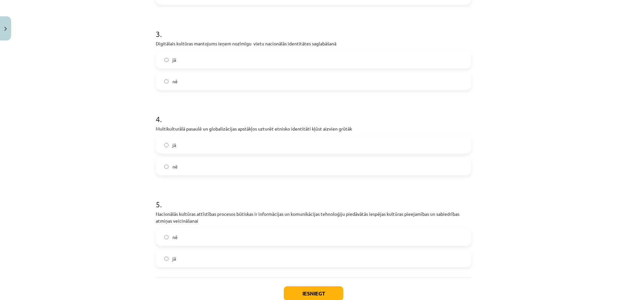
scroll to position [327, 0]
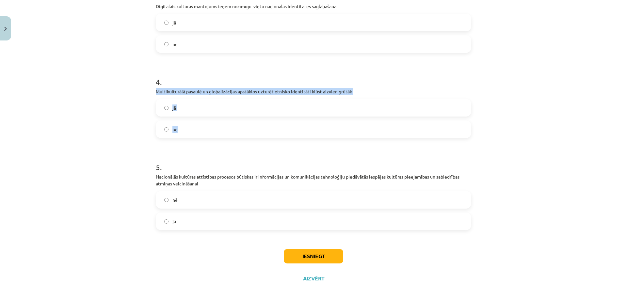
drag, startPoint x: 152, startPoint y: 90, endPoint x: 194, endPoint y: 127, distance: 55.5
click at [194, 127] on div "10 XP Saņemsi Sarežģīts 665 pilda Apraksts Uzdevums Palīdzība 1 . Digitalizācij…" at bounding box center [313, 3] width 323 height 573
click at [196, 113] on label "jā" at bounding box center [313, 108] width 314 height 16
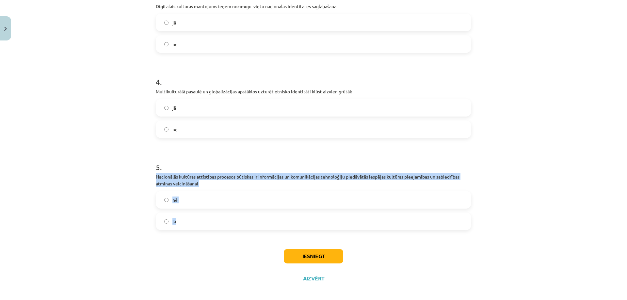
drag, startPoint x: 153, startPoint y: 174, endPoint x: 191, endPoint y: 217, distance: 57.4
click at [191, 217] on div "5 . Nacionālās kultūras attīstības procesos būtiskas ir informācijas un komunik…" at bounding box center [313, 190] width 315 height 79
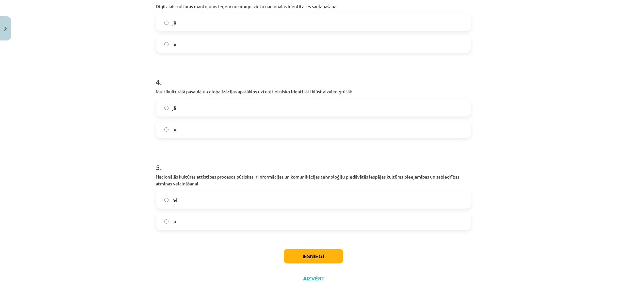
click at [79, 248] on div "Mācību tēma: Kultūras un mākslas i (vizuālā māksla) - 11. klases 2. ieskaites m…" at bounding box center [313, 150] width 627 height 300
click at [178, 223] on label "jā" at bounding box center [313, 221] width 314 height 16
click at [313, 252] on button "Iesniegt" at bounding box center [313, 256] width 59 height 14
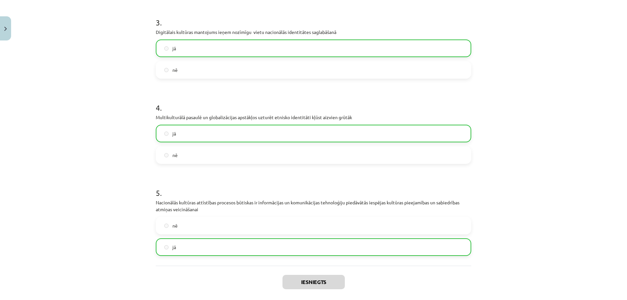
scroll to position [353, 0]
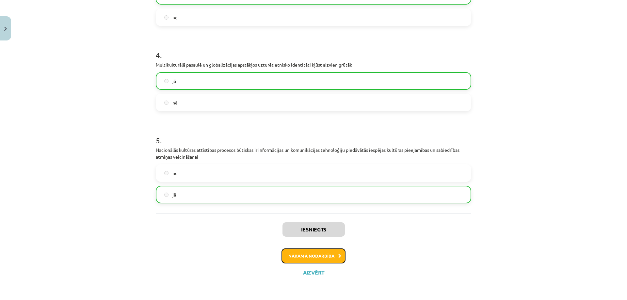
click at [322, 250] on button "Nākamā nodarbība" at bounding box center [313, 255] width 64 height 15
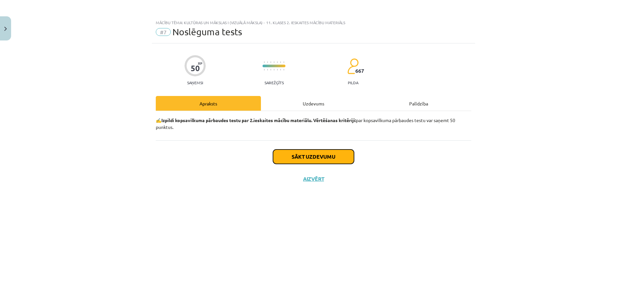
click at [317, 158] on button "Sākt uzdevumu" at bounding box center [313, 157] width 81 height 14
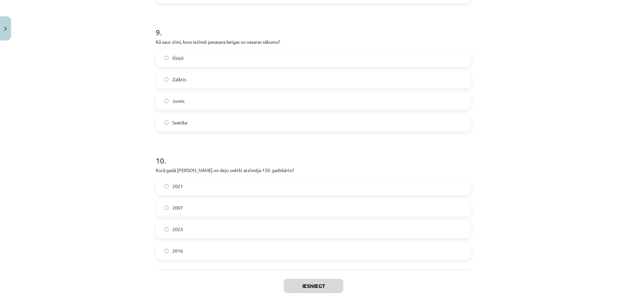
scroll to position [1268, 0]
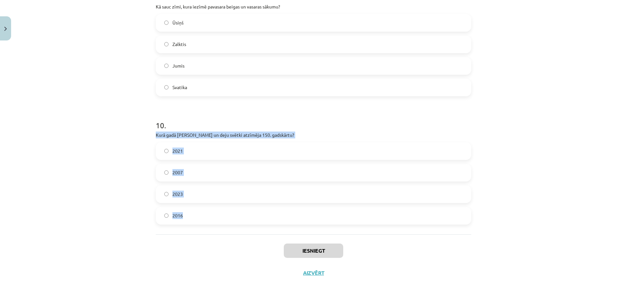
drag, startPoint x: 153, startPoint y: 134, endPoint x: 239, endPoint y: 208, distance: 113.9
click at [239, 208] on div "10 . Kurā gadā Dziesmu un deju svētki atzīmēja 150. gadskārtu? 2021 2007 2023 2…" at bounding box center [313, 166] width 315 height 115
click at [47, 139] on div "Mācību tēma: Kultūras un mākslas i (vizuālā māksla) - 11. klases 2. ieskaites m…" at bounding box center [313, 150] width 627 height 300
click at [191, 213] on label "2016" at bounding box center [313, 216] width 314 height 16
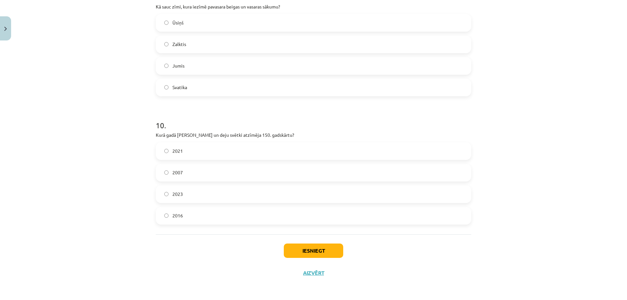
scroll to position [1137, 0]
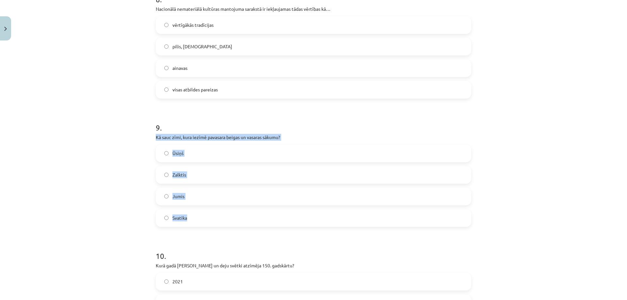
drag, startPoint x: 153, startPoint y: 136, endPoint x: 237, endPoint y: 219, distance: 118.2
click at [120, 225] on div "Mācību tēma: Kultūras un mākslas i (vizuālā māksla) - 11. klases 2. ieskaites m…" at bounding box center [313, 150] width 627 height 300
click at [189, 152] on label "Ūsiņš" at bounding box center [313, 153] width 314 height 16
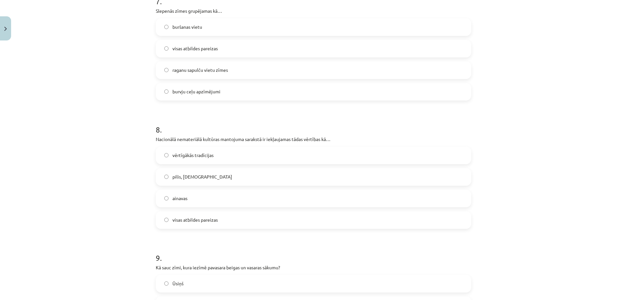
scroll to position [1006, 0]
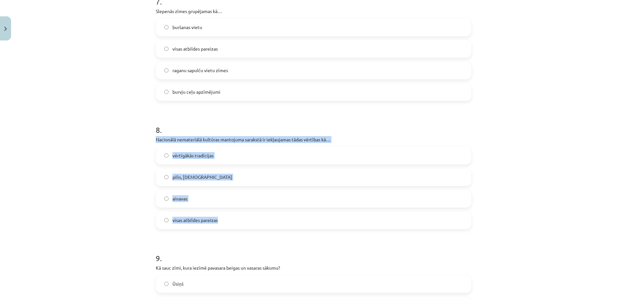
drag, startPoint x: 154, startPoint y: 140, endPoint x: 234, endPoint y: 215, distance: 109.5
click at [234, 215] on div "8 . Nacionālā nemateriālā kultūras mantojuma sarakstā ir iekļaujamas tādas vērt…" at bounding box center [313, 171] width 315 height 115
click at [110, 151] on div "Mācību tēma: Kultūras un mākslas i (vizuālā māksla) - 11. klases 2. ieskaites m…" at bounding box center [313, 150] width 627 height 300
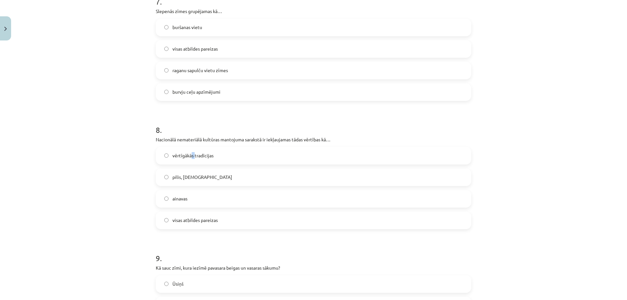
click at [192, 156] on span "vērtīgākās tradīcijas" at bounding box center [192, 155] width 41 height 7
click at [206, 157] on span "vērtīgākās tradīcijas" at bounding box center [192, 155] width 41 height 7
click at [238, 156] on label "vērtīgākās tradīcijas" at bounding box center [313, 156] width 314 height 16
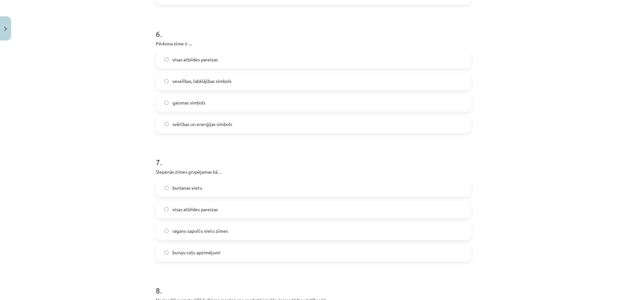
scroll to position [843, 0]
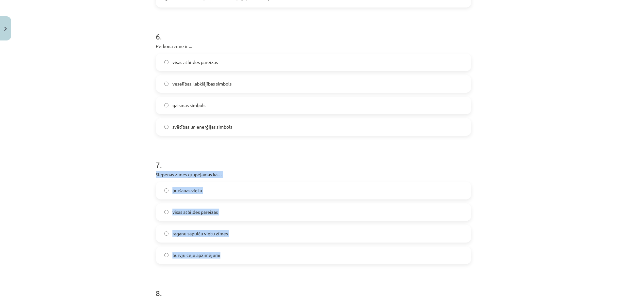
drag, startPoint x: 179, startPoint y: 186, endPoint x: 238, endPoint y: 254, distance: 90.3
click at [88, 210] on div "Mācību tēma: Kultūras un mākslas i (vizuālā māksla) - 11. klases 2. ieskaites m…" at bounding box center [313, 150] width 627 height 300
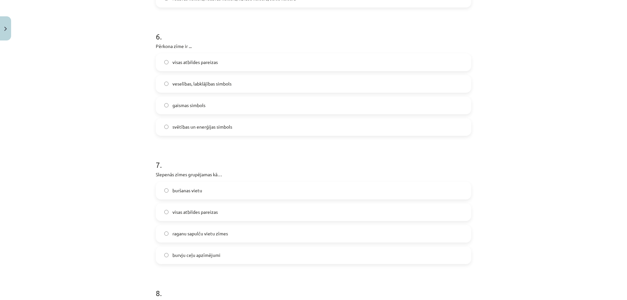
click at [185, 216] on label "visas atbildes pareizas" at bounding box center [313, 212] width 314 height 16
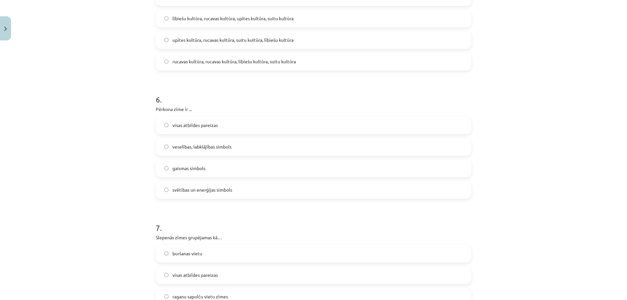
scroll to position [778, 0]
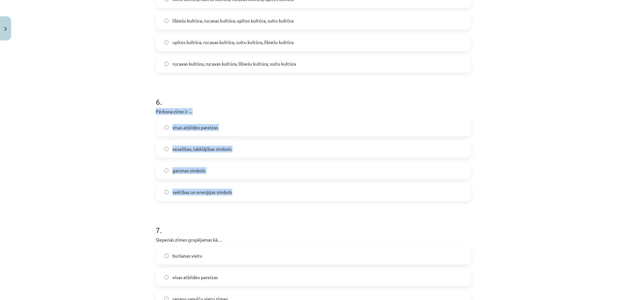
drag, startPoint x: 153, startPoint y: 110, endPoint x: 237, endPoint y: 191, distance: 116.9
click at [237, 191] on div "6 . Pērkona zīme ir ... visas atbildes pareizas veselības, labklājības simbols …" at bounding box center [313, 143] width 315 height 115
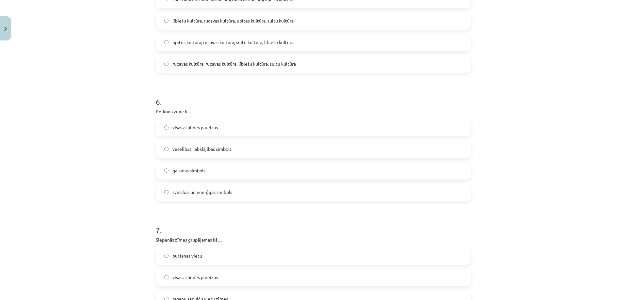
click at [94, 99] on div "Mācību tēma: Kultūras un mākslas i (vizuālā māksla) - 11. klases 2. ieskaites m…" at bounding box center [313, 150] width 627 height 300
click at [205, 128] on span "visas atbildes pareizas" at bounding box center [194, 127] width 45 height 7
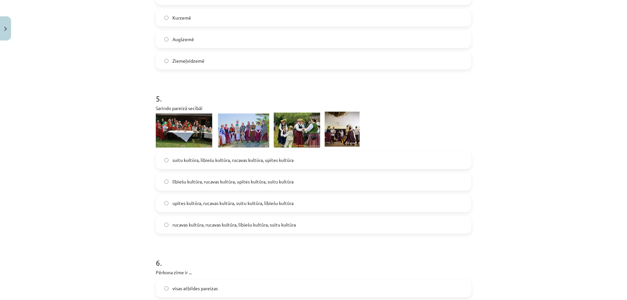
scroll to position [615, 0]
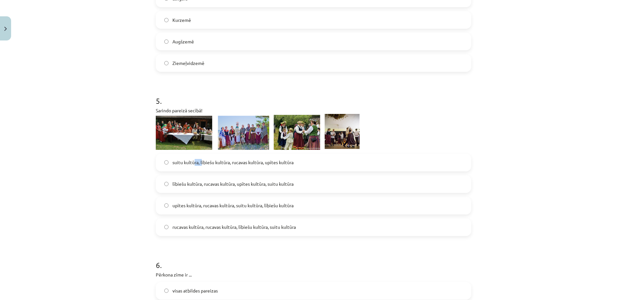
drag, startPoint x: 192, startPoint y: 162, endPoint x: 200, endPoint y: 167, distance: 8.8
click at [200, 167] on label "suitu kultūra, lībiešu kultūra, rucavas kultūra, upītes kultūra" at bounding box center [313, 162] width 314 height 16
click at [180, 141] on img at bounding box center [258, 132] width 204 height 36
click at [195, 139] on img at bounding box center [258, 132] width 204 height 36
click at [156, 118] on img at bounding box center [258, 132] width 204 height 36
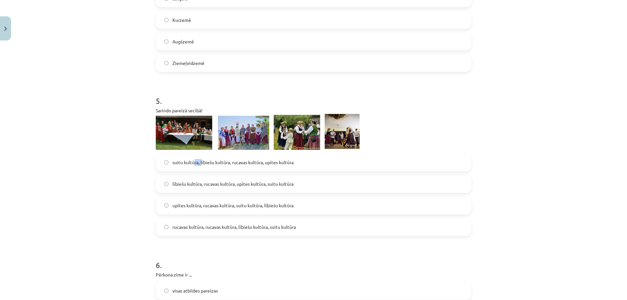
click at [190, 140] on img at bounding box center [258, 132] width 204 height 36
click at [193, 140] on img at bounding box center [258, 132] width 204 height 36
click at [342, 146] on img at bounding box center [258, 132] width 204 height 36
drag, startPoint x: 325, startPoint y: 144, endPoint x: 270, endPoint y: 153, distance: 55.6
click at [270, 153] on div "5 . Sarindo pareizā secībā! suitu kultūra, lībiešu kultūra, rucavas kultūra, up…" at bounding box center [313, 160] width 315 height 151
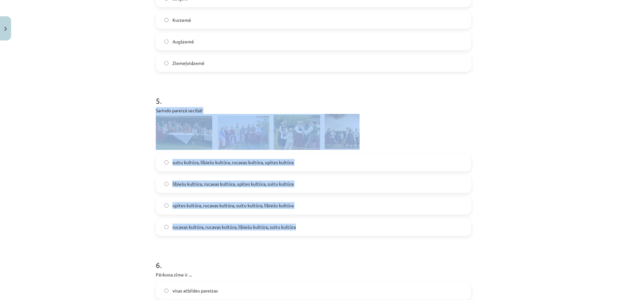
drag, startPoint x: 152, startPoint y: 108, endPoint x: 310, endPoint y: 229, distance: 198.9
click at [310, 229] on div "50 XP Saņemsi Sarežģīts 667 pilda Apraksts Uzdevums Palīdzība 1 . Kas ir digitā…" at bounding box center [313, 183] width 323 height 1508
click at [119, 163] on div "Mācību tēma: Kultūras un mākslas i (vizuālā māksla) - 11. klases 2. ieskaites m…" at bounding box center [313, 150] width 627 height 300
click at [184, 202] on span "upītes kultūra, rucavas kultūra, suitu kultūra, lībiešu kultūra" at bounding box center [232, 205] width 121 height 7
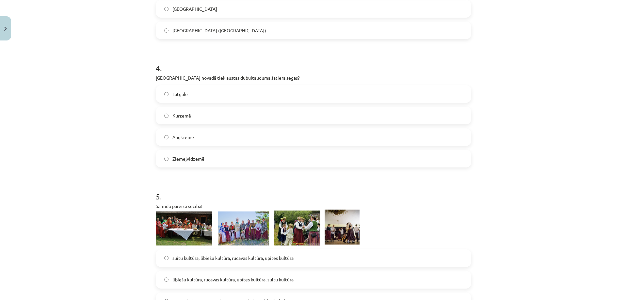
scroll to position [517, 0]
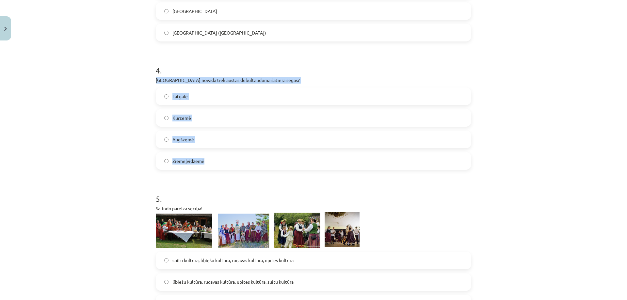
drag, startPoint x: 153, startPoint y: 81, endPoint x: 227, endPoint y: 155, distance: 104.4
click at [227, 155] on div "4 . Kurā novadā tiek austas dubultauduma šatiera segas? Latgalē Kurzemē Augšzem…" at bounding box center [313, 112] width 315 height 115
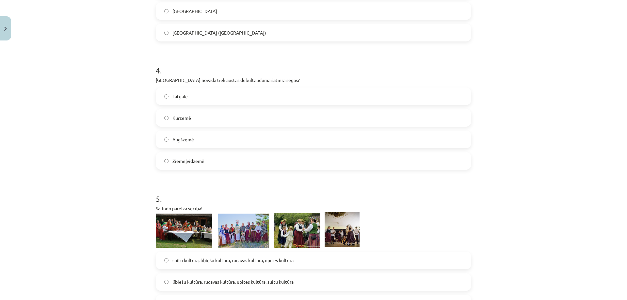
drag, startPoint x: 99, startPoint y: 198, endPoint x: 103, endPoint y: 195, distance: 5.0
click at [101, 196] on div "Mācību tēma: Kultūras un mākslas i (vizuālā māksla) - 11. klases 2. ieskaites m…" at bounding box center [313, 150] width 627 height 300
click at [255, 153] on label "Ziemeļvidzemē" at bounding box center [313, 161] width 314 height 16
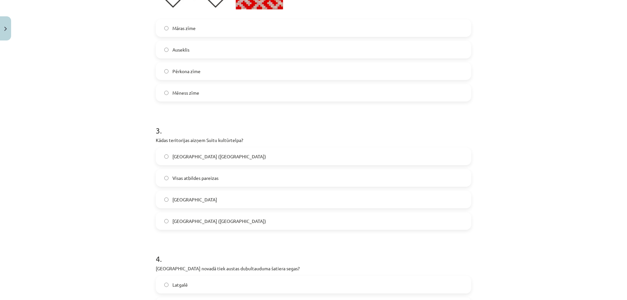
scroll to position [321, 0]
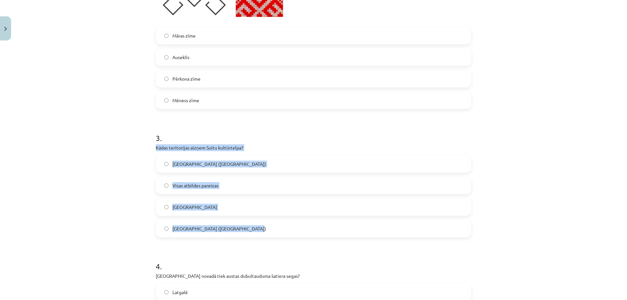
drag, startPoint x: 151, startPoint y: 145, endPoint x: 252, endPoint y: 223, distance: 128.5
drag, startPoint x: 206, startPoint y: 224, endPoint x: 91, endPoint y: 211, distance: 116.1
click at [91, 211] on div "Mācību tēma: Kultūras un mākslas i (vizuālā māksla) - 11. klases 2. ieskaites m…" at bounding box center [313, 150] width 627 height 300
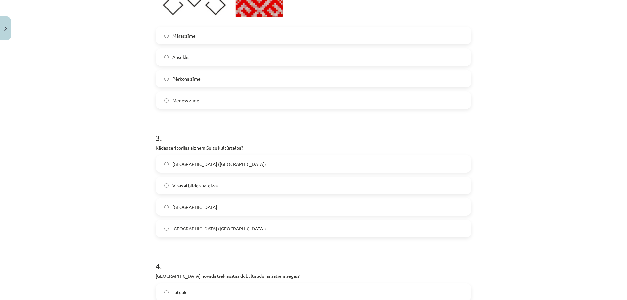
click at [208, 205] on label "Alsungas novads" at bounding box center [313, 207] width 314 height 16
click at [123, 195] on div "Mācību tēma: Kultūras un mākslas i (vizuālā māksla) - 11. klases 2. ieskaites m…" at bounding box center [313, 150] width 627 height 300
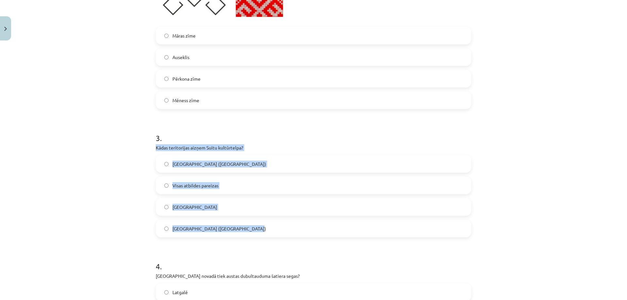
drag, startPoint x: 150, startPoint y: 146, endPoint x: 260, endPoint y: 226, distance: 136.2
click at [114, 187] on div "Mācību tēma: Kultūras un mākslas i (vizuālā māksla) - 11. klases 2. ieskaites m…" at bounding box center [313, 150] width 627 height 300
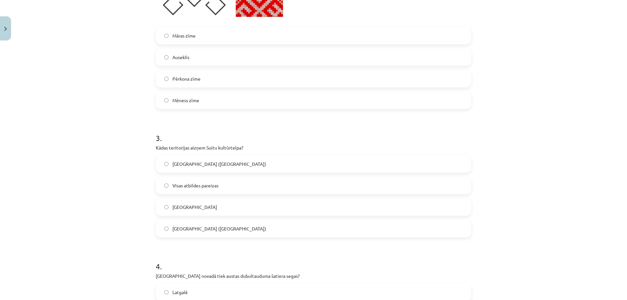
click at [190, 185] on span "Visas atbildes pareizas" at bounding box center [195, 185] width 46 height 7
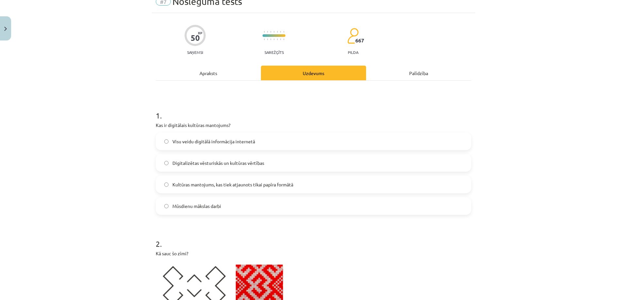
scroll to position [0, 0]
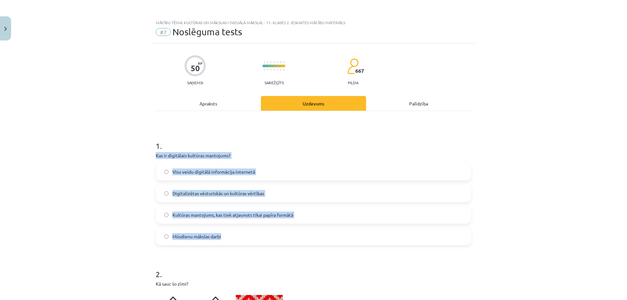
drag, startPoint x: 152, startPoint y: 154, endPoint x: 245, endPoint y: 233, distance: 121.9
click at [110, 199] on div "Mācību tēma: Kultūras un mākslas i (vizuālā māksla) - 11. klases 2. ieskaites m…" at bounding box center [313, 150] width 627 height 300
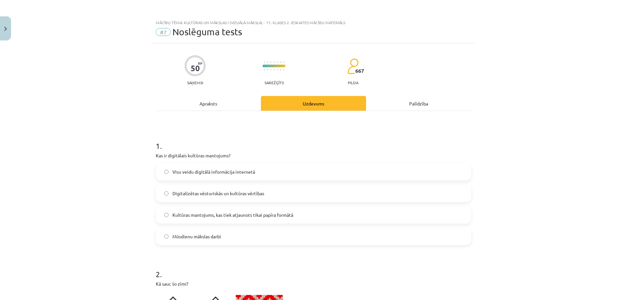
click at [233, 198] on label "Digitalizētas vēsturiskās un kultūras vērtības" at bounding box center [313, 193] width 314 height 16
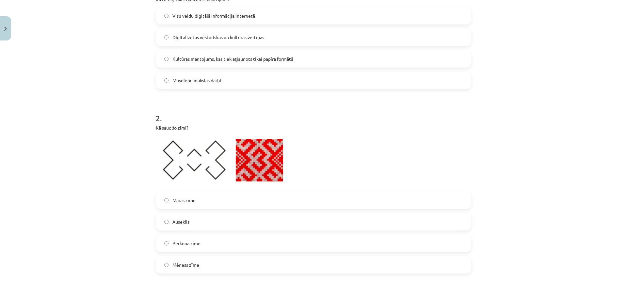
scroll to position [163, 0]
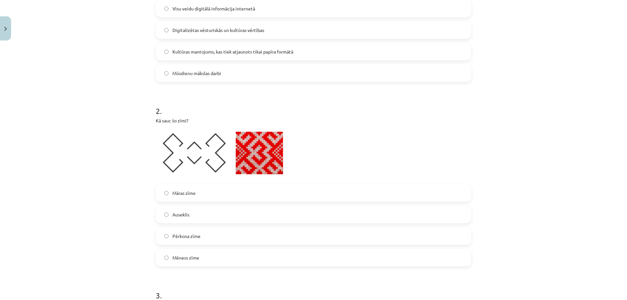
click at [181, 257] on span "Mēness zīme" at bounding box center [185, 257] width 27 height 7
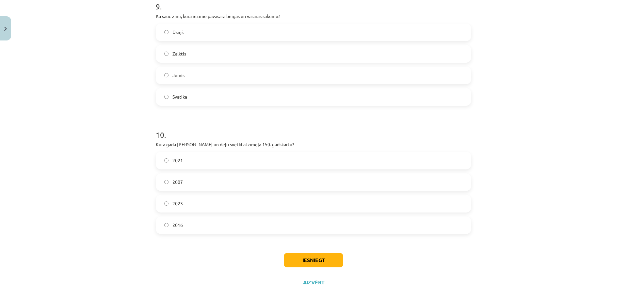
scroll to position [1268, 0]
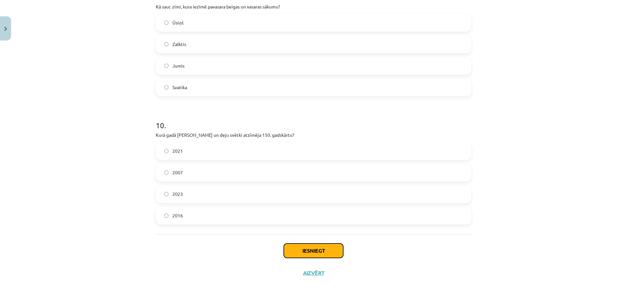
click at [314, 257] on button "Iesniegt" at bounding box center [313, 251] width 59 height 14
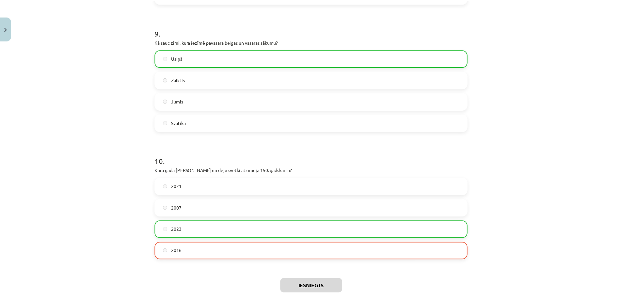
scroll to position [1289, 0]
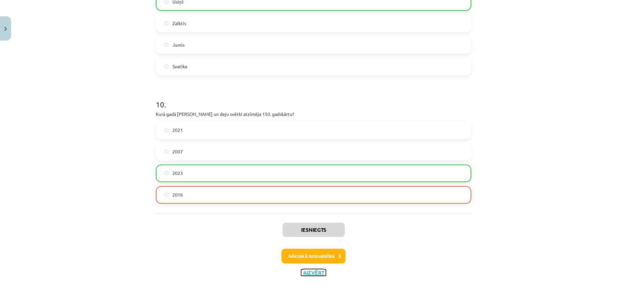
click at [303, 273] on button "Aizvērt" at bounding box center [313, 272] width 25 height 7
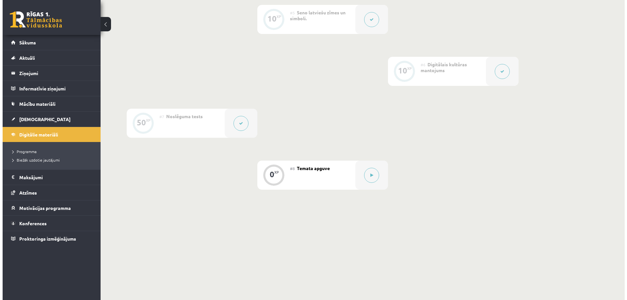
scroll to position [391, 0]
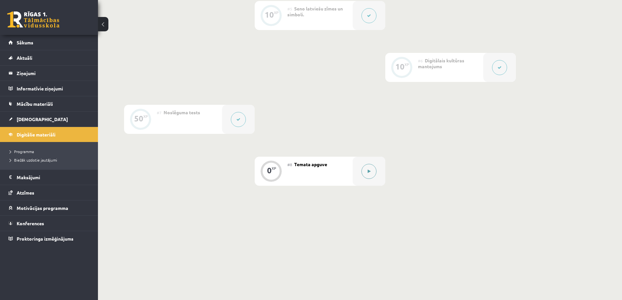
click at [370, 170] on icon at bounding box center [369, 171] width 3 height 4
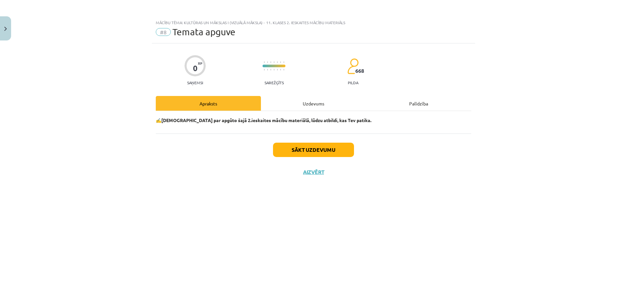
click at [287, 104] on div "Uzdevums" at bounding box center [313, 103] width 105 height 15
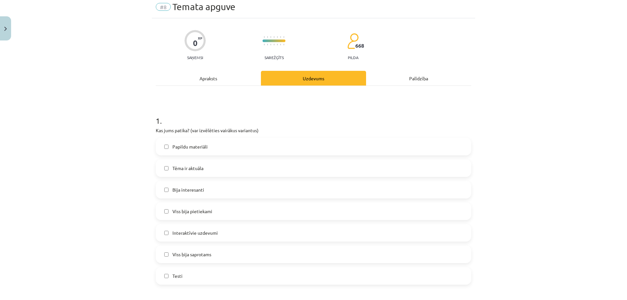
scroll to position [65, 0]
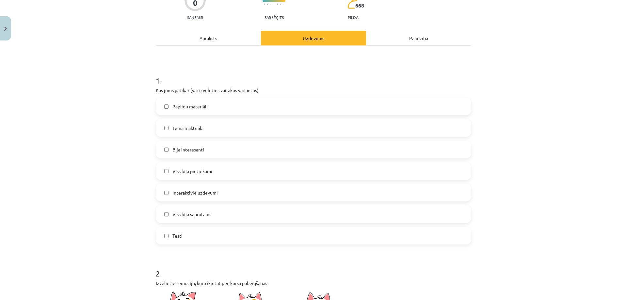
click at [196, 235] on label "Testi" at bounding box center [313, 236] width 314 height 16
click at [207, 112] on label "Papildu materiāli" at bounding box center [313, 106] width 314 height 16
click at [197, 149] on span "Bija interesanti" at bounding box center [188, 149] width 32 height 7
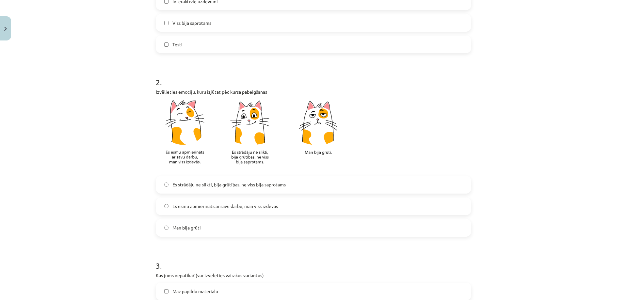
scroll to position [294, 0]
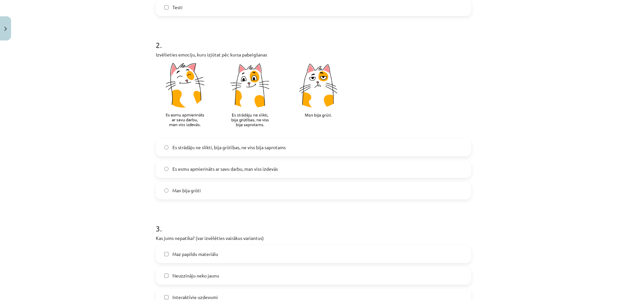
click at [225, 150] on span "Es strādāju ne slikti, bija grūtības, ne viss bija saprotams" at bounding box center [228, 147] width 113 height 7
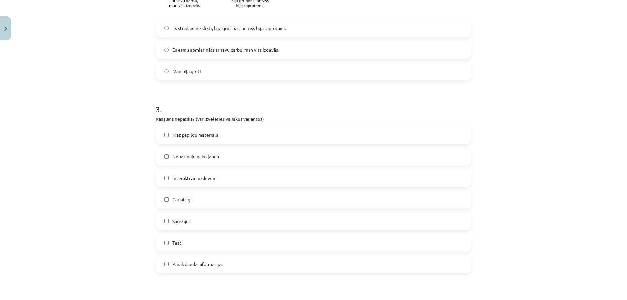
scroll to position [425, 0]
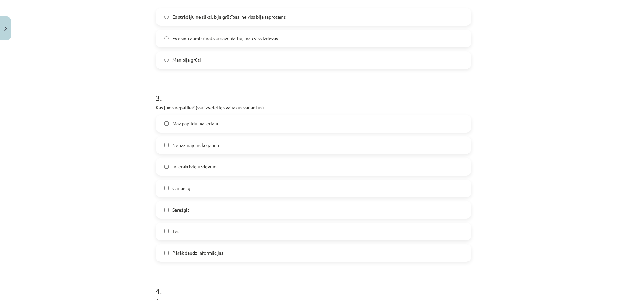
click at [229, 254] on label "Pārāk daudz informācijas" at bounding box center [313, 253] width 314 height 16
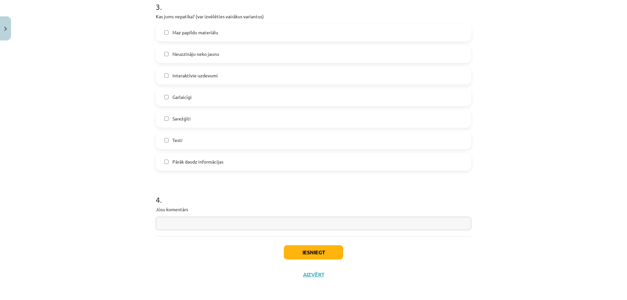
scroll to position [518, 0]
click at [176, 225] on input "text" at bounding box center [313, 221] width 315 height 13
type input "*"
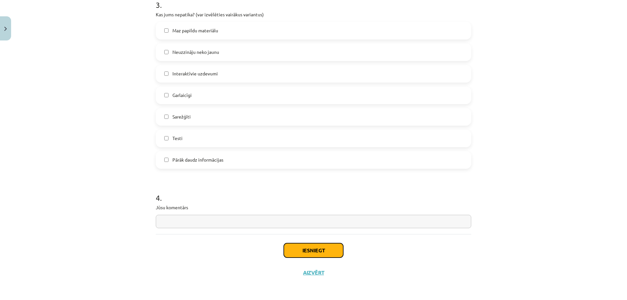
click at [313, 252] on button "Iesniegt" at bounding box center [313, 250] width 59 height 14
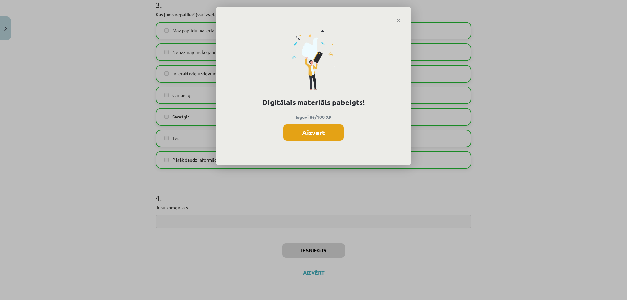
click at [327, 128] on button "Aizvērt" at bounding box center [313, 132] width 60 height 16
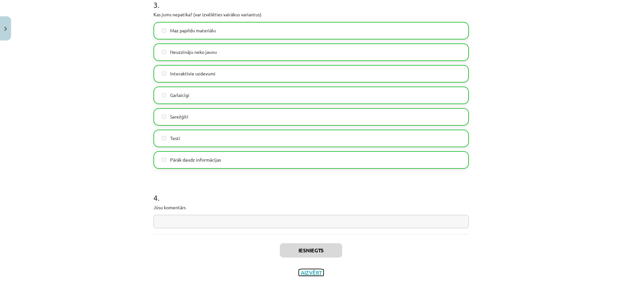
click at [307, 273] on button "Aizvērt" at bounding box center [311, 272] width 25 height 7
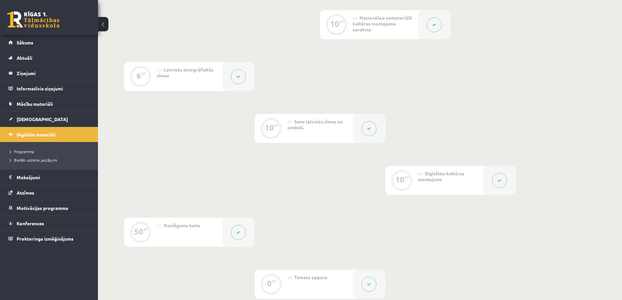
scroll to position [260, 0]
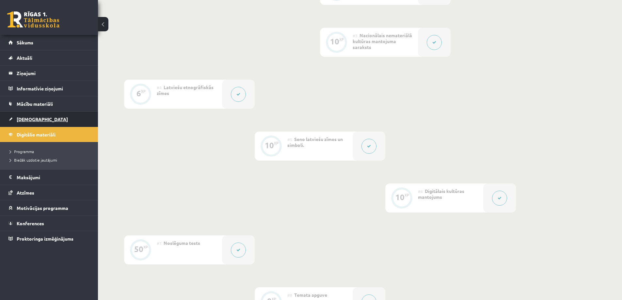
click at [41, 115] on link "[DEMOGRAPHIC_DATA]" at bounding box center [48, 119] width 81 height 15
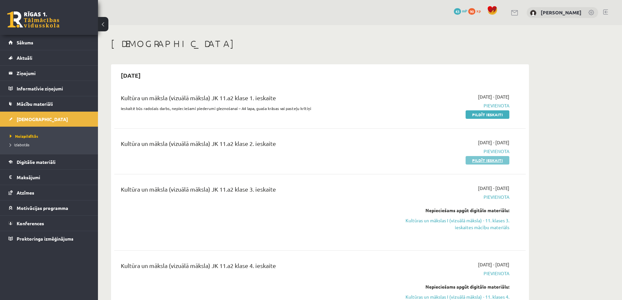
click at [485, 160] on link "Pildīt ieskaiti" at bounding box center [488, 160] width 44 height 8
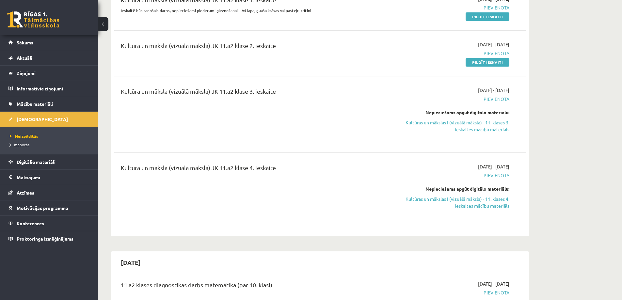
scroll to position [131, 0]
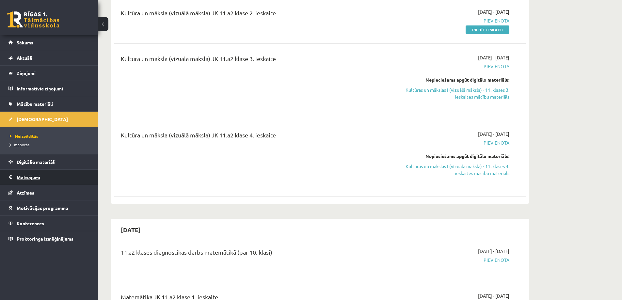
click at [37, 175] on legend "Maksājumi 0" at bounding box center [53, 177] width 73 height 15
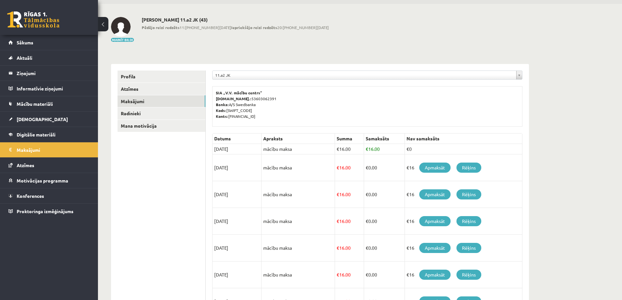
scroll to position [33, 0]
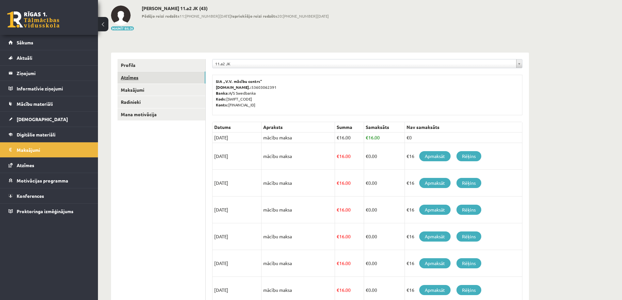
click at [132, 78] on link "Atzīmes" at bounding box center [162, 78] width 88 height 12
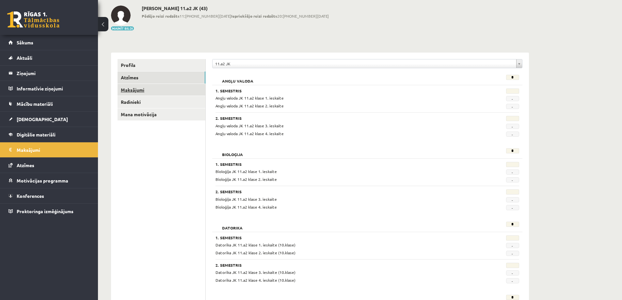
click at [131, 87] on link "Maksājumi" at bounding box center [162, 90] width 88 height 12
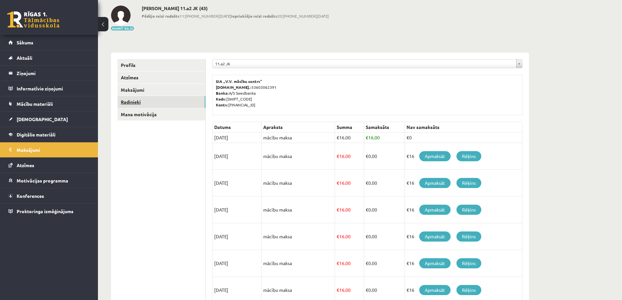
click at [131, 98] on link "Radinieki" at bounding box center [162, 102] width 88 height 12
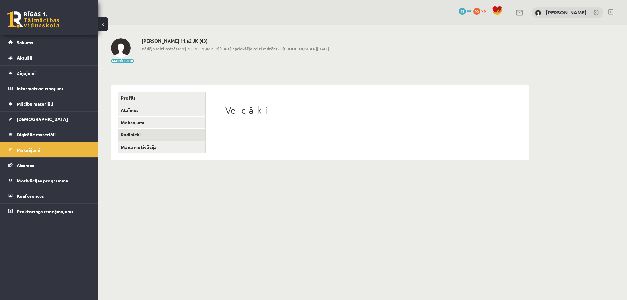
click at [138, 133] on link "Radinieki" at bounding box center [162, 135] width 88 height 12
click at [139, 145] on link "Mana motivācija" at bounding box center [162, 147] width 88 height 12
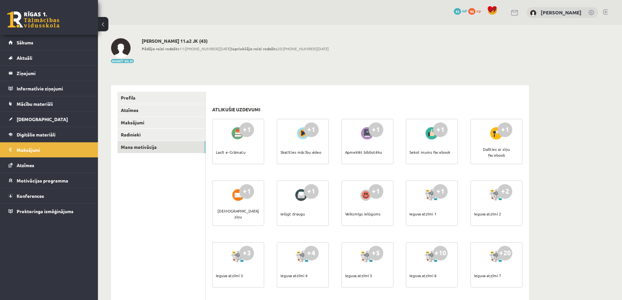
click at [245, 131] on div "+1" at bounding box center [246, 129] width 15 height 15
click at [234, 147] on div "Lasīt e-Grāmatu" at bounding box center [231, 152] width 30 height 23
click at [228, 151] on div "Lasīt e-Grāmatu" at bounding box center [231, 152] width 30 height 23
click at [233, 129] on div at bounding box center [238, 133] width 19 height 15
click at [234, 129] on div at bounding box center [238, 133] width 19 height 15
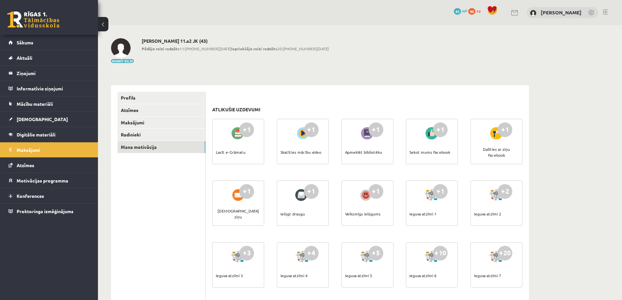
click at [300, 133] on div at bounding box center [303, 133] width 19 height 15
drag, startPoint x: 300, startPoint y: 133, endPoint x: 304, endPoint y: 133, distance: 4.0
click at [300, 133] on div at bounding box center [303, 133] width 19 height 15
click at [361, 133] on div at bounding box center [367, 133] width 19 height 15
click at [363, 133] on div at bounding box center [367, 133] width 19 height 15
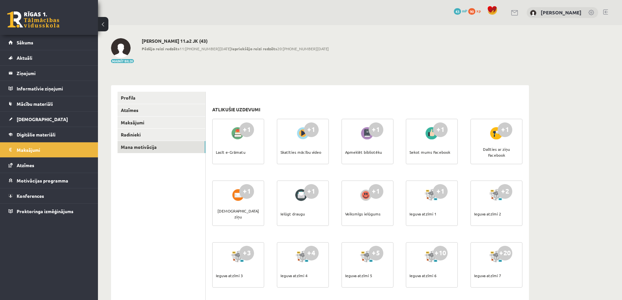
click at [364, 133] on div at bounding box center [367, 133] width 19 height 15
drag, startPoint x: 367, startPoint y: 132, endPoint x: 371, endPoint y: 132, distance: 4.6
click at [368, 132] on div at bounding box center [367, 133] width 19 height 15
drag, startPoint x: 374, startPoint y: 133, endPoint x: 377, endPoint y: 133, distance: 3.9
click at [376, 133] on div "+1" at bounding box center [376, 129] width 15 height 15
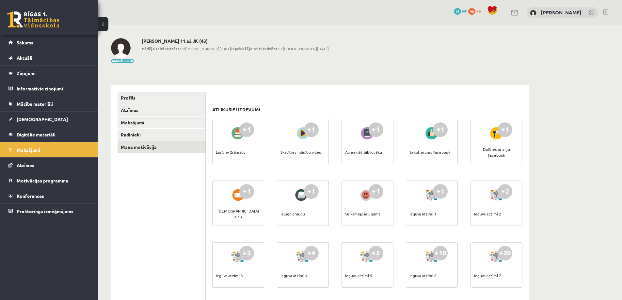
click at [384, 133] on div "+1 Apmeklēt bibliotēku" at bounding box center [368, 141] width 52 height 45
drag, startPoint x: 405, startPoint y: 132, endPoint x: 411, endPoint y: 131, distance: 6.7
click at [410, 131] on div "+1 Lasīt e-Grāmatu +1 Skatīties mācību video +1 Apmeklēt bibliotēku +1 Sekot mu…" at bounding box center [367, 240] width 313 height 247
click at [21, 40] on link "Sākums" at bounding box center [48, 42] width 81 height 15
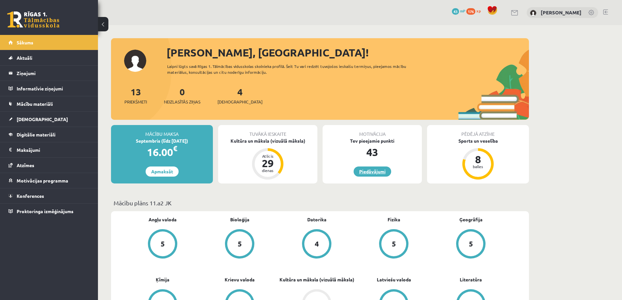
click at [377, 170] on link "Piedāvājumi" at bounding box center [373, 172] width 38 height 10
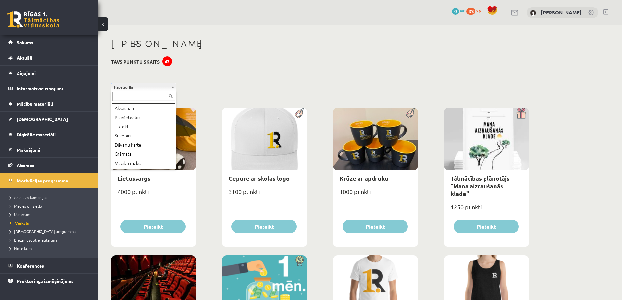
scroll to position [27, 0]
click at [153, 96] on input "text" at bounding box center [143, 96] width 63 height 9
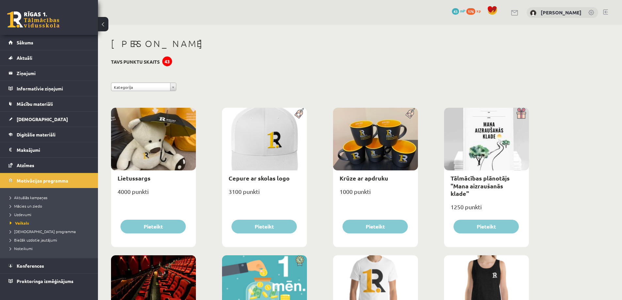
click at [170, 62] on div "43" at bounding box center [167, 61] width 10 height 10
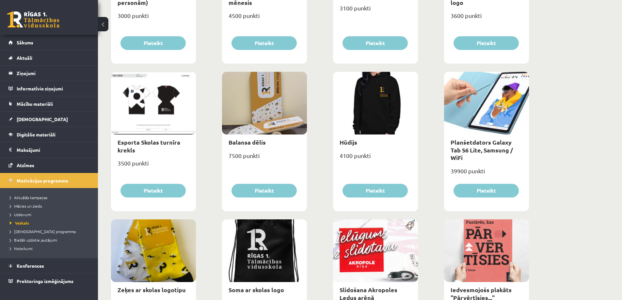
scroll to position [359, 0]
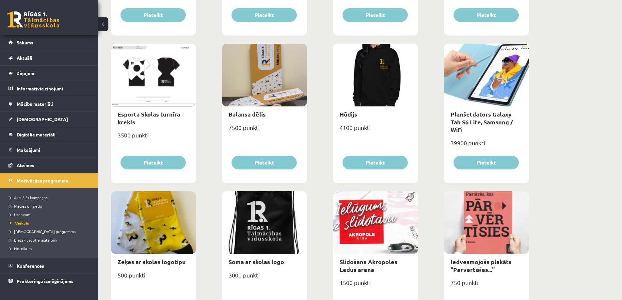
click at [128, 116] on link "Esporta Skolas turnīra krekls" at bounding box center [149, 117] width 63 height 15
type input "*"
select select "*"
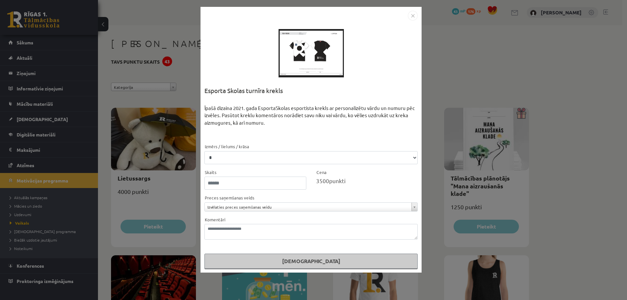
click at [313, 61] on div at bounding box center [311, 53] width 65 height 65
click at [411, 14] on img "Close" at bounding box center [413, 16] width 10 height 10
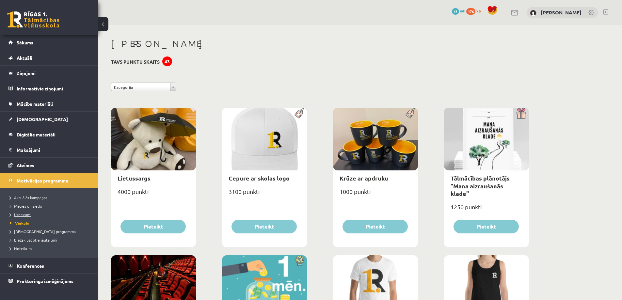
click at [20, 215] on span "Uzdevumi" at bounding box center [21, 214] width 22 height 5
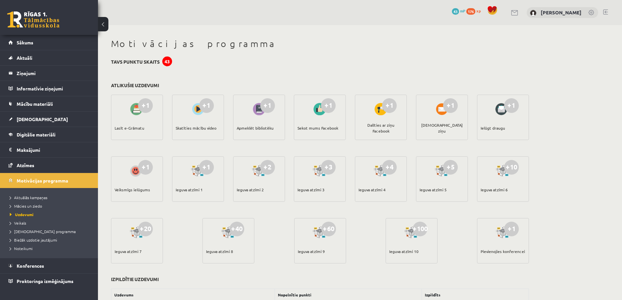
click at [135, 111] on div at bounding box center [137, 109] width 19 height 15
click at [121, 130] on div "Lasīt e-Grāmatu" at bounding box center [130, 128] width 30 height 23
click at [25, 117] on span "[DEMOGRAPHIC_DATA]" at bounding box center [42, 119] width 51 height 6
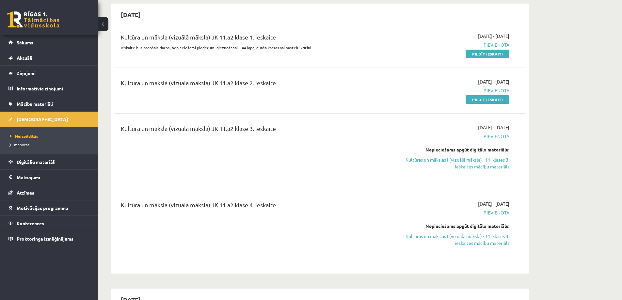
scroll to position [65, 0]
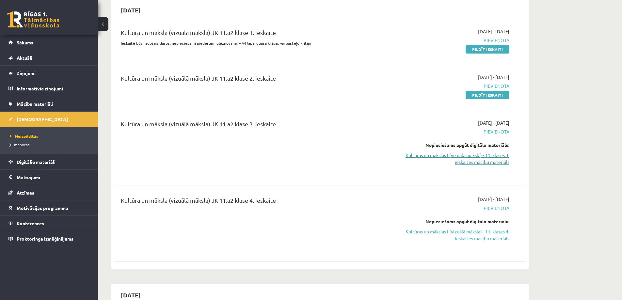
click at [482, 158] on link "Kultūras un mākslas I (vizuālā māksla) - 11. klases 3. ieskaites mācību materiā…" at bounding box center [447, 159] width 123 height 14
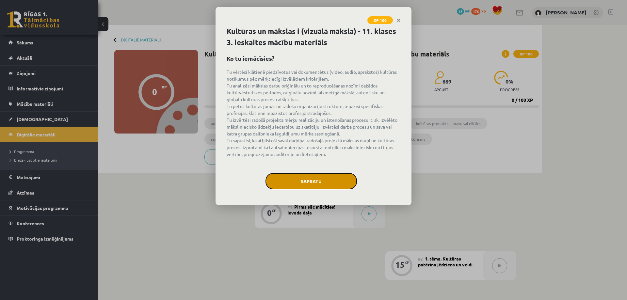
click at [301, 178] on button "Sapratu" at bounding box center [310, 181] width 91 height 16
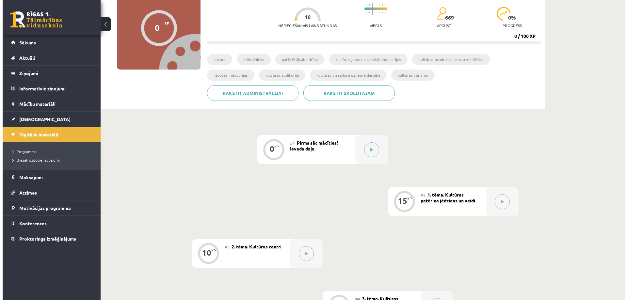
scroll to position [65, 0]
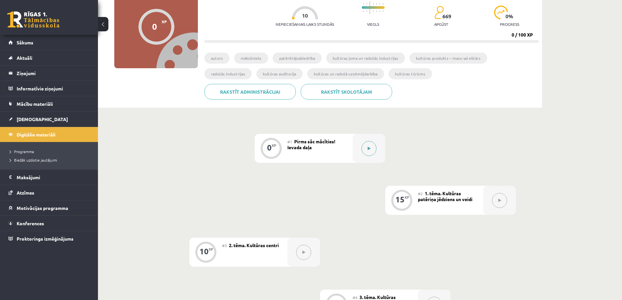
click at [368, 144] on button at bounding box center [368, 148] width 15 height 15
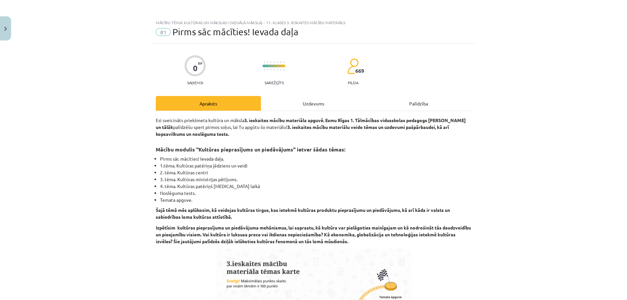
click at [311, 103] on div "Uzdevums" at bounding box center [313, 103] width 105 height 15
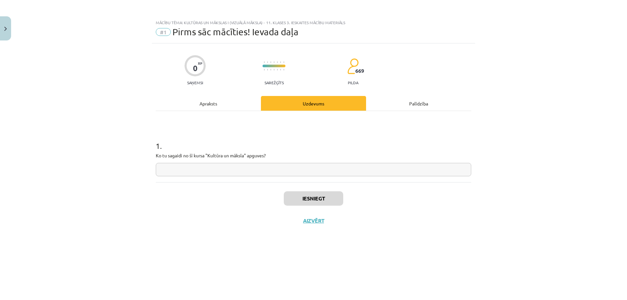
click at [213, 103] on div "Apraksts" at bounding box center [208, 103] width 105 height 15
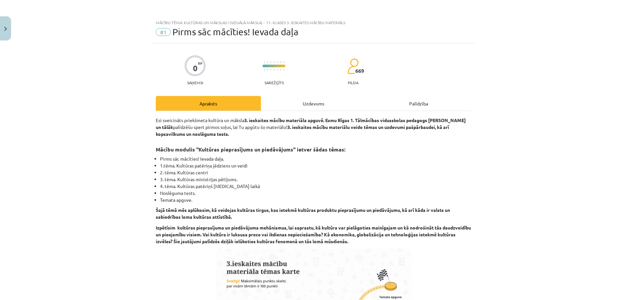
click at [309, 100] on div "Uzdevums" at bounding box center [313, 103] width 105 height 15
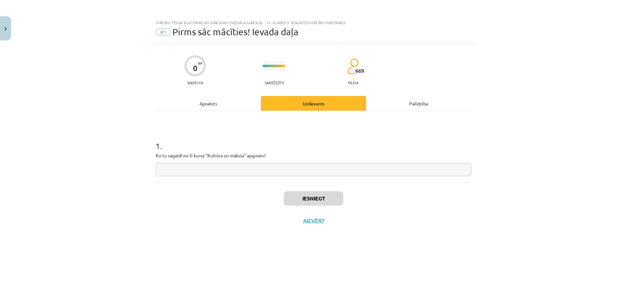
click at [238, 166] on input "text" at bounding box center [313, 169] width 315 height 13
type input "**********"
click at [316, 202] on button "Iesniegt" at bounding box center [313, 198] width 59 height 14
click at [326, 227] on button "Nākamā nodarbība" at bounding box center [313, 224] width 64 height 15
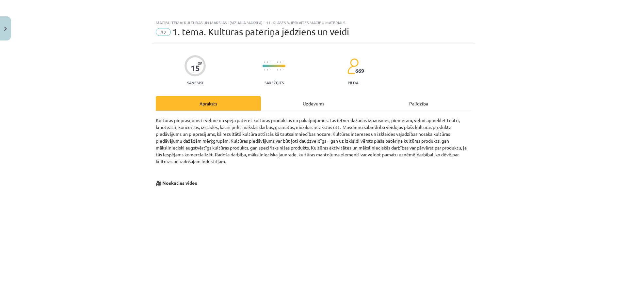
click at [293, 108] on div "Uzdevums" at bounding box center [313, 103] width 105 height 15
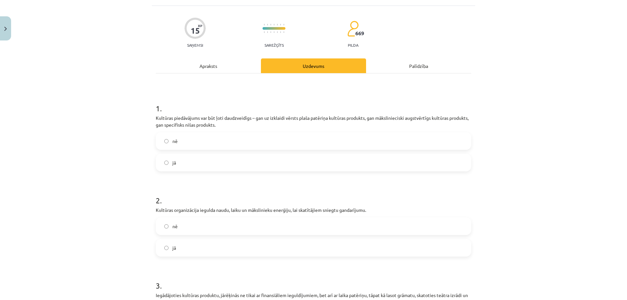
scroll to position [49, 0]
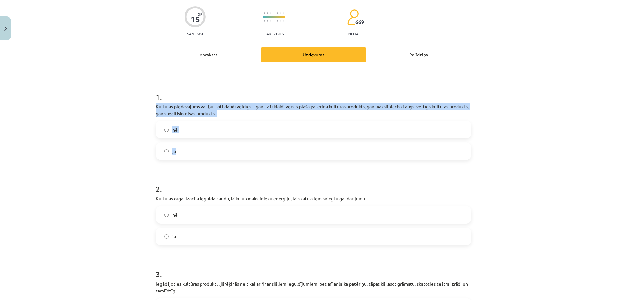
drag, startPoint x: 152, startPoint y: 106, endPoint x: 189, endPoint y: 145, distance: 53.1
click at [189, 145] on div "15 XP Saņemsi Sarežģīts 669 pilda Apraksts Uzdevums Palīdzība 1 . Kultūras pied…" at bounding box center [313, 280] width 323 height 573
copy div "Kultūras piedāvājums var būt ļoti daudzveidīgs – gan uz izklaidi vērsts plaša p…"
click at [94, 128] on div "Mācību tēma: Kultūras un mākslas i (vizuālā māksla) - 11. klases 3. ieskaites m…" at bounding box center [313, 150] width 627 height 300
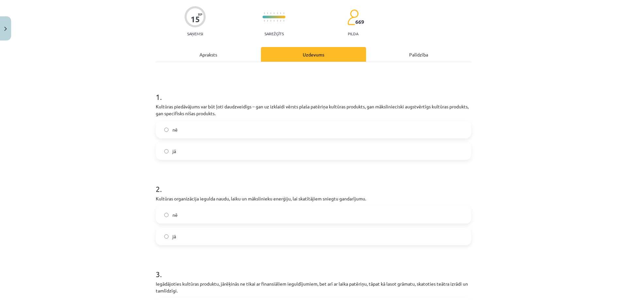
click at [184, 153] on label "jā" at bounding box center [313, 151] width 314 height 16
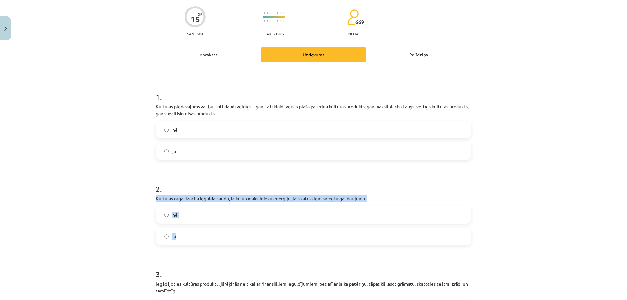
drag, startPoint x: 149, startPoint y: 197, endPoint x: 196, endPoint y: 231, distance: 58.1
click at [196, 231] on div "15 XP Saņemsi Sarežģīts 669 pilda Apraksts Uzdevums Palīdzība 1 . Kultūras pied…" at bounding box center [313, 280] width 323 height 573
copy div "Kultūras organizācija iegulda naudu, laiku un mākslinieku enerģiju, lai skatītā…"
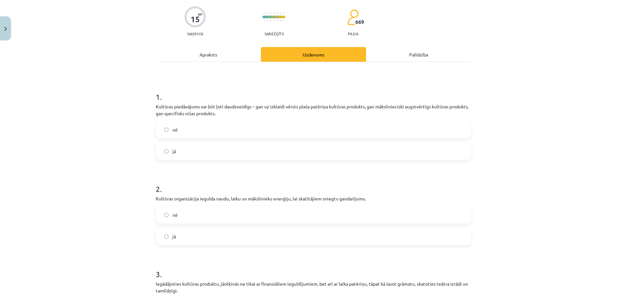
drag, startPoint x: 104, startPoint y: 245, endPoint x: 194, endPoint y: 241, distance: 90.9
click at [104, 245] on div "Mācību tēma: Kultūras un mākslas i (vizuālā māksla) - 11. klases 3. ieskaites m…" at bounding box center [313, 150] width 627 height 300
click at [212, 241] on label "jā" at bounding box center [313, 236] width 314 height 16
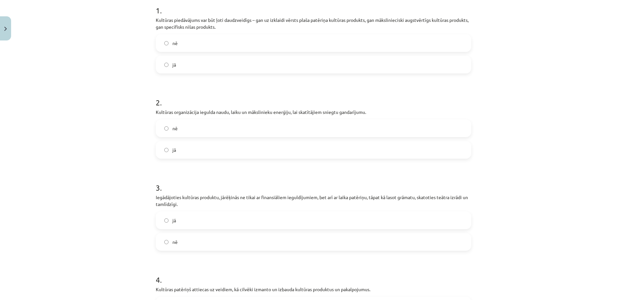
scroll to position [147, 0]
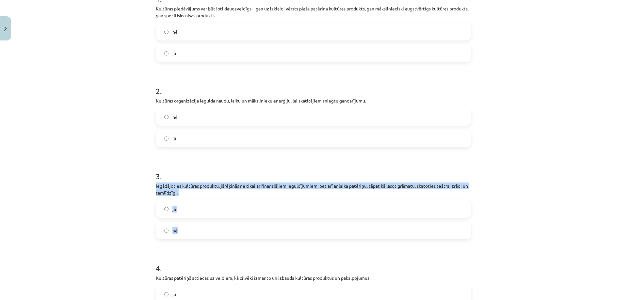
drag, startPoint x: 158, startPoint y: 186, endPoint x: 193, endPoint y: 224, distance: 52.2
click at [193, 224] on div "15 XP Saņemsi Sarežģīts 669 pilda Apraksts Uzdevums Palīdzība 1 . Kultūras pied…" at bounding box center [313, 182] width 323 height 573
copy div "Iegādājoties kultūras produktu, jārēķinās ne tikai ar finansiāliem ieguldījumie…"
click at [143, 224] on div "Mācību tēma: Kultūras un mākslas i (vizuālā māksla) - 11. klases 3. ieskaites m…" at bounding box center [313, 150] width 627 height 300
click at [224, 212] on label "jā" at bounding box center [313, 209] width 314 height 16
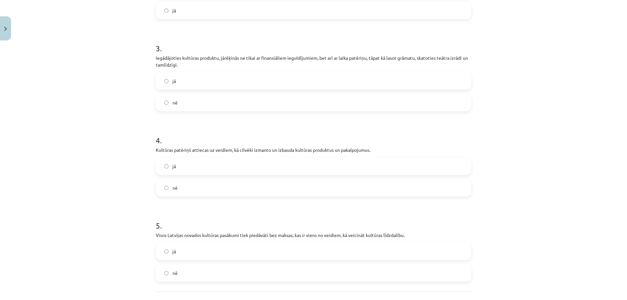
scroll to position [278, 0]
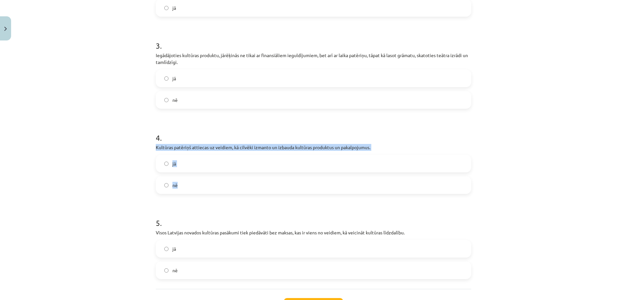
drag, startPoint x: 153, startPoint y: 147, endPoint x: 200, endPoint y: 183, distance: 59.7
click at [200, 183] on div "15 XP Saņemsi Sarežģīts 669 pilda Apraksts Uzdevums Palīdzība 1 . Kultūras pied…" at bounding box center [313, 52] width 323 height 573
copy div "Kultūras patēriņš attiecas uz veidiem, kā cilvēki izmanto un izbauda kultūras p…"
click at [208, 162] on label "jā" at bounding box center [313, 163] width 314 height 16
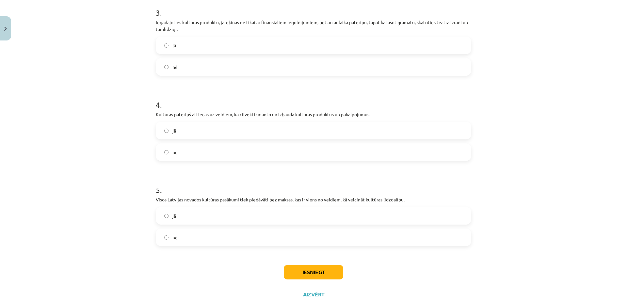
scroll to position [332, 0]
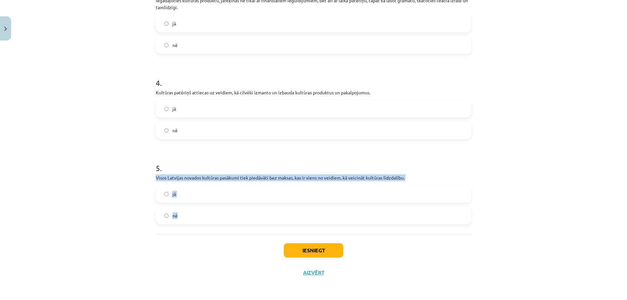
drag, startPoint x: 150, startPoint y: 175, endPoint x: 213, endPoint y: 215, distance: 74.3
click at [198, 218] on label "nē" at bounding box center [313, 215] width 314 height 16
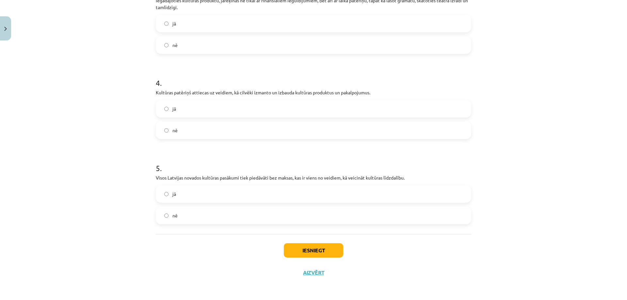
click at [198, 259] on div "Iesniegt Aizvērt" at bounding box center [313, 257] width 315 height 46
click at [298, 254] on button "Iesniegt" at bounding box center [313, 250] width 59 height 14
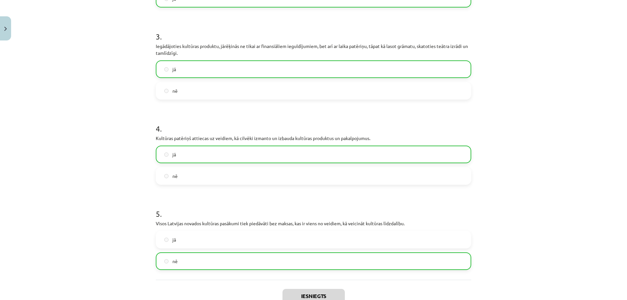
scroll to position [353, 0]
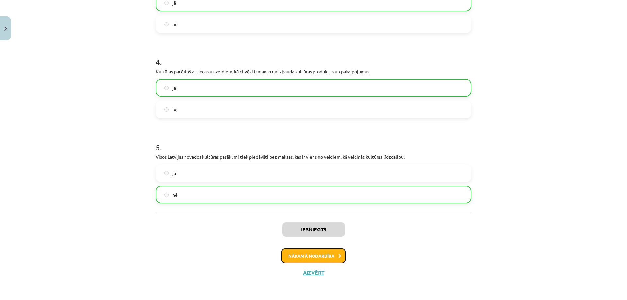
click at [329, 256] on button "Nākamā nodarbība" at bounding box center [313, 255] width 64 height 15
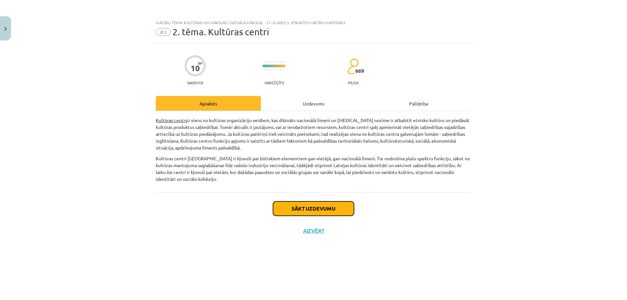
click at [323, 212] on button "Sākt uzdevumu" at bounding box center [313, 208] width 81 height 14
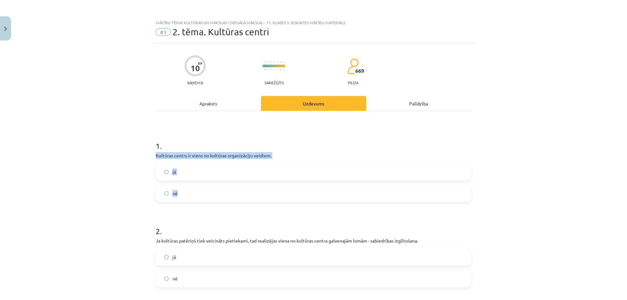
drag, startPoint x: 154, startPoint y: 153, endPoint x: 186, endPoint y: 188, distance: 47.4
click at [186, 188] on div "1 . Kultūras centrs ir viens no kultūras organizāciju veidiem. jā nē" at bounding box center [313, 166] width 315 height 72
copy div "Kultūras centrs ir viens no kultūras organizāciju veidiem. jā nē"
click at [179, 175] on label "jā" at bounding box center [313, 172] width 314 height 16
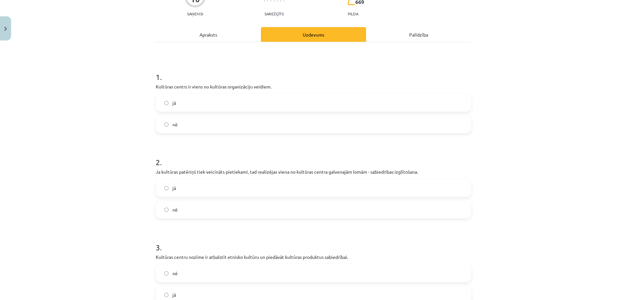
scroll to position [57, 0]
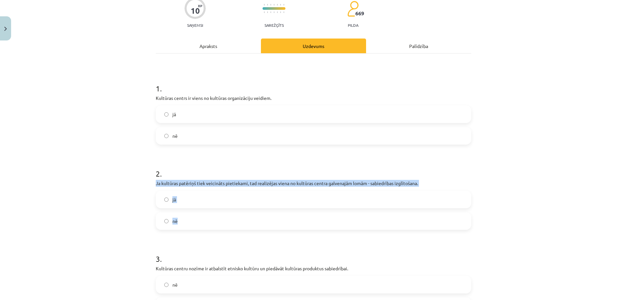
drag, startPoint x: 146, startPoint y: 179, endPoint x: 201, endPoint y: 217, distance: 67.1
click at [201, 217] on div "Mācību tēma: Kultūras un mākslas i (vizuālā māksla) - 11. klases 3. ieskaites m…" at bounding box center [313, 150] width 627 height 300
copy div "Ja kultūras patēriņš tiek veicināts pietiekami, tad realizējas viena no kultūra…"
click at [202, 200] on label "jā" at bounding box center [313, 199] width 314 height 16
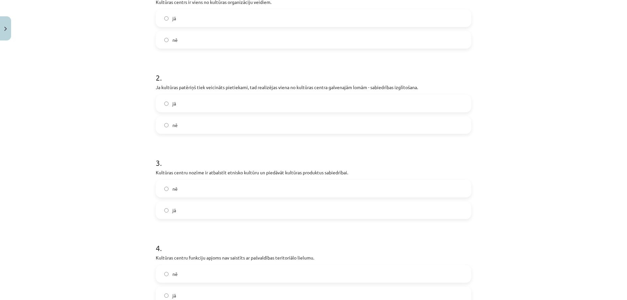
scroll to position [155, 0]
drag, startPoint x: 147, startPoint y: 169, endPoint x: 209, endPoint y: 201, distance: 70.1
click at [209, 201] on div "Mācību tēma: Kultūras un mākslas i (vizuālā māksla) - 11. klases 3. ieskaites m…" at bounding box center [313, 150] width 627 height 300
copy div "Kultūras centru nozīme ir atbalstīt etnisko kultūru un piedāvāt kultūras produk…"
click at [123, 189] on div "Mācību tēma: Kultūras un mākslas i (vizuālā māksla) - 11. klases 3. ieskaites m…" at bounding box center [313, 150] width 627 height 300
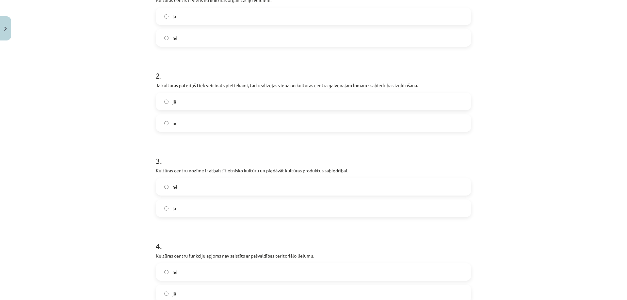
click at [200, 208] on label "jā" at bounding box center [313, 208] width 314 height 16
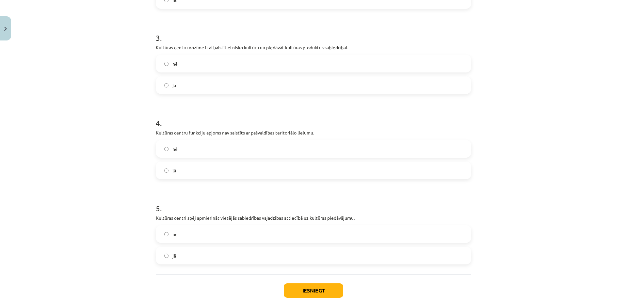
scroll to position [286, 0]
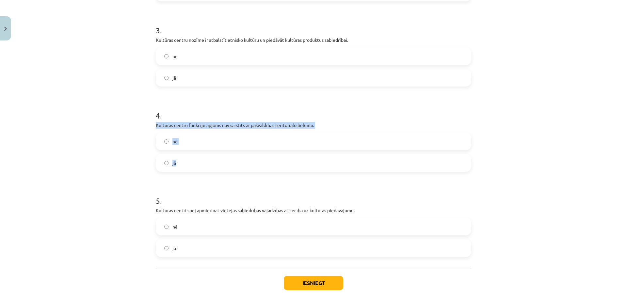
drag, startPoint x: 167, startPoint y: 125, endPoint x: 218, endPoint y: 163, distance: 63.9
click at [218, 163] on div "10 XP Saņemsi Sarežģīts 669 pilda Apraksts Uzdevums Palīdzība 1 . Kultūras cent…" at bounding box center [313, 36] width 323 height 559
copy div "Kultūras centru funkciju apjoms nav saistīts ar pašvaldības teritoriālo lielumu…"
click at [202, 139] on label "nē" at bounding box center [313, 141] width 314 height 16
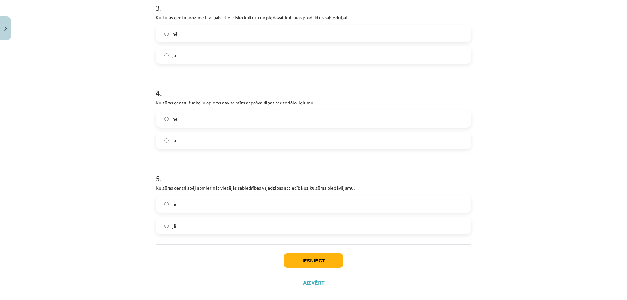
scroll to position [319, 0]
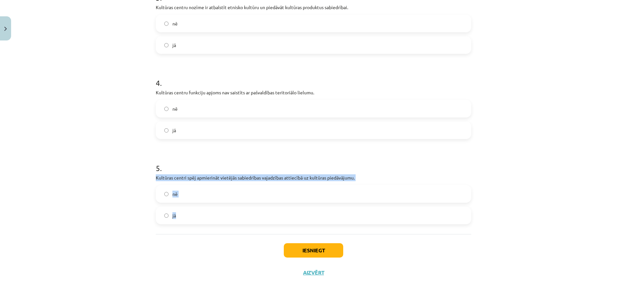
drag, startPoint x: 155, startPoint y: 175, endPoint x: 200, endPoint y: 213, distance: 59.3
click at [200, 213] on div "10 XP Saņemsi Sarežģīts 669 pilda Apraksts Uzdevums Palīdzība 1 . Kultūras cent…" at bounding box center [313, 4] width 323 height 559
copy div "Kultūras centri spēj apmierināt vietējās sabiedrības vajadzības attiecībā uz ku…"
click at [197, 209] on label "jā" at bounding box center [313, 215] width 314 height 16
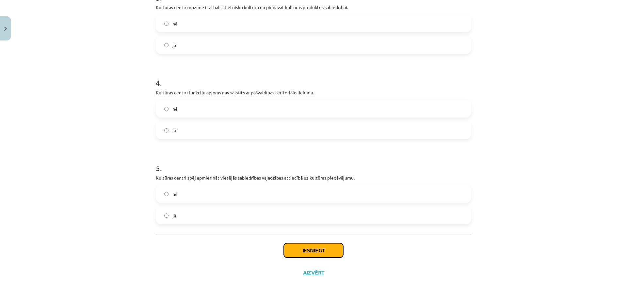
click at [309, 251] on button "Iesniegt" at bounding box center [313, 250] width 59 height 14
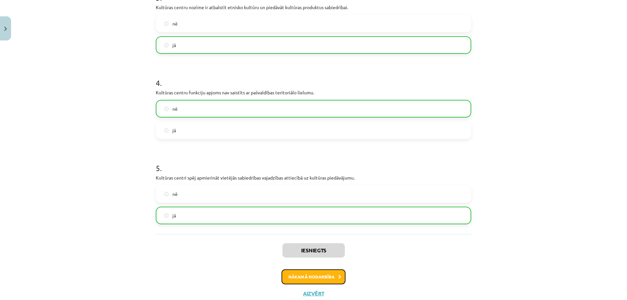
click at [317, 279] on button "Nākamā nodarbība" at bounding box center [313, 276] width 64 height 15
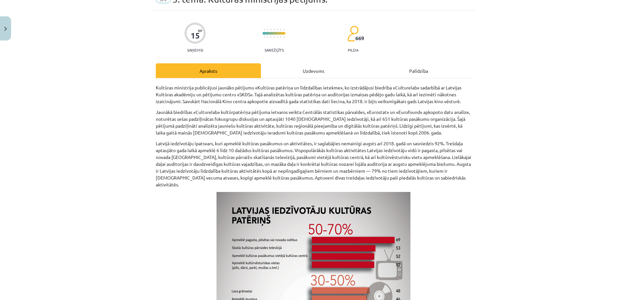
click at [304, 72] on div "Uzdevums" at bounding box center [313, 70] width 105 height 15
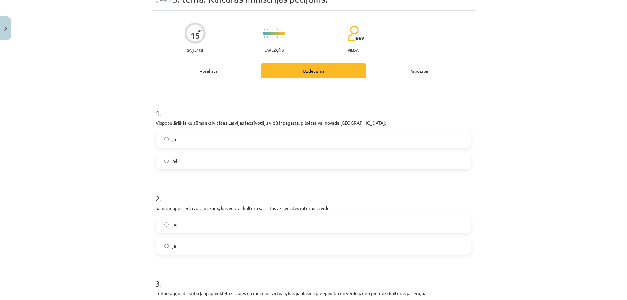
scroll to position [16, 0]
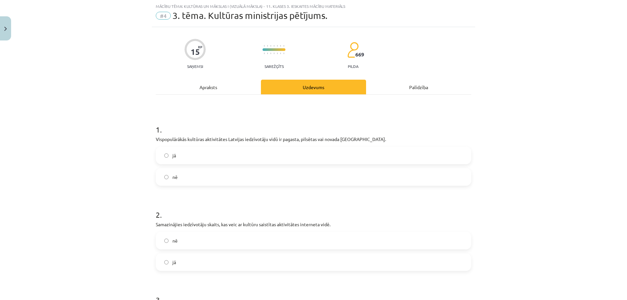
drag, startPoint x: 232, startPoint y: 86, endPoint x: 239, endPoint y: 87, distance: 6.3
click at [235, 86] on div "Apraksts" at bounding box center [208, 87] width 105 height 15
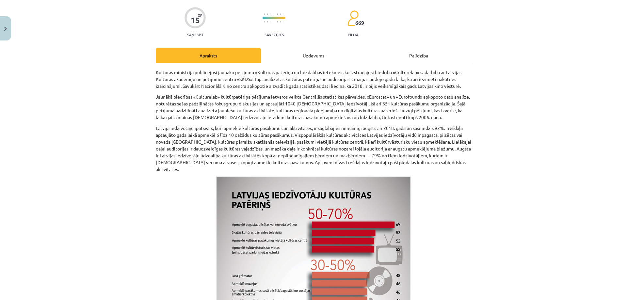
scroll to position [0, 0]
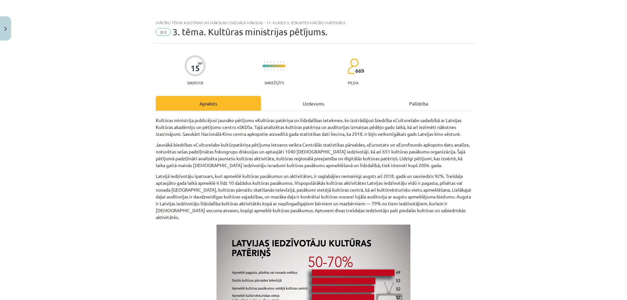
click at [301, 110] on div "Uzdevums" at bounding box center [313, 103] width 105 height 15
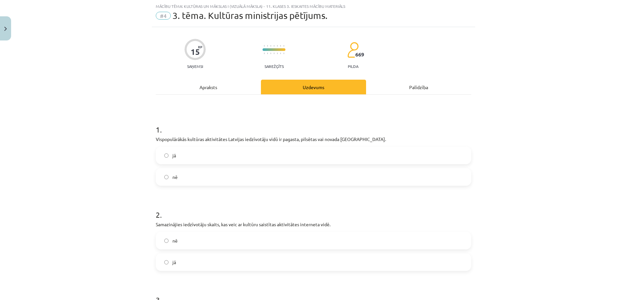
click at [173, 150] on label "jā" at bounding box center [313, 155] width 314 height 16
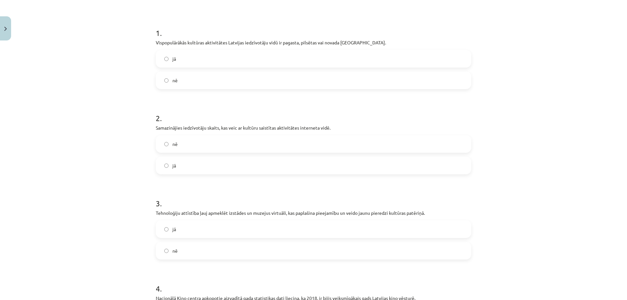
scroll to position [114, 0]
click at [184, 160] on label "jā" at bounding box center [313, 164] width 314 height 16
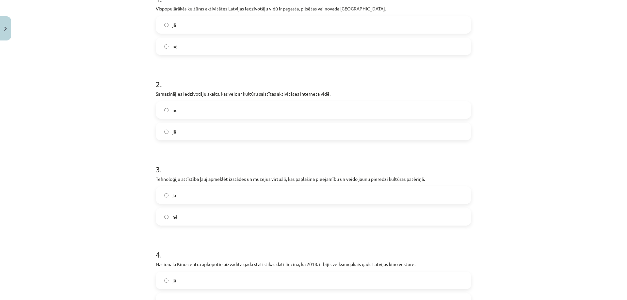
click at [242, 194] on label "jā" at bounding box center [313, 195] width 314 height 16
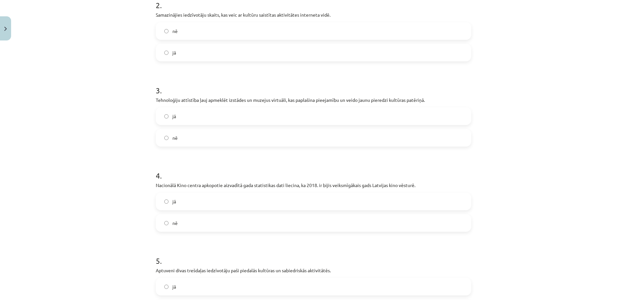
scroll to position [245, 0]
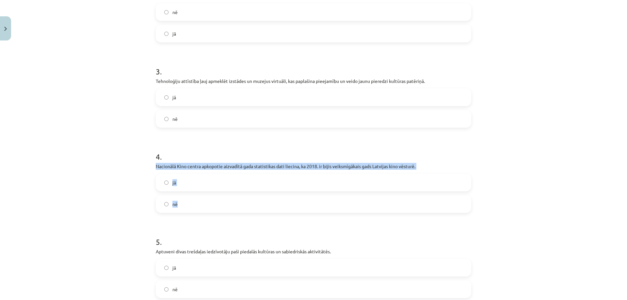
drag, startPoint x: 153, startPoint y: 167, endPoint x: 190, endPoint y: 198, distance: 48.7
click at [190, 198] on div "15 XP Saņemsi Sarežģīts 669 pilda Apraksts Uzdevums Palīdzība 1 . Vispopulārākā…" at bounding box center [313, 78] width 323 height 559
copy div "Nacionālā Kino centra apkopotie aizvadītā gada statistikas dati liecina, ka 201…"
click at [204, 187] on label "jā" at bounding box center [313, 182] width 314 height 16
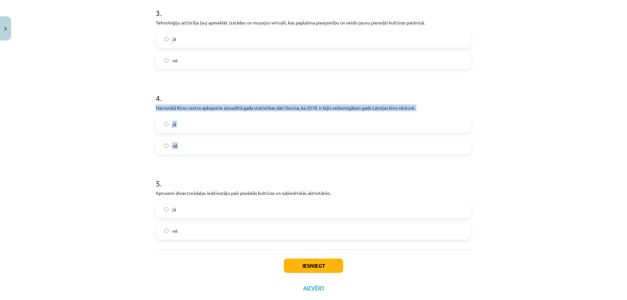
scroll to position [319, 0]
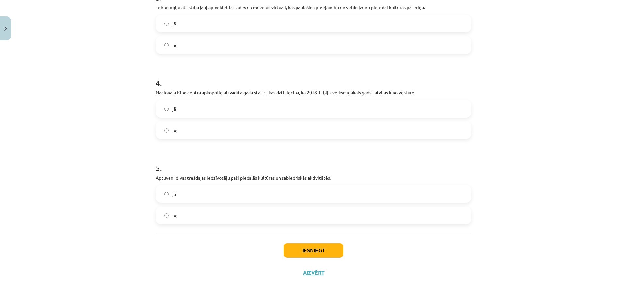
click at [199, 213] on label "nē" at bounding box center [313, 215] width 314 height 16
click at [293, 248] on button "Iesniegt" at bounding box center [313, 250] width 59 height 14
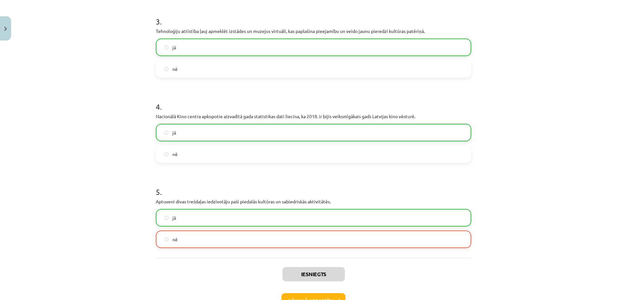
scroll to position [340, 0]
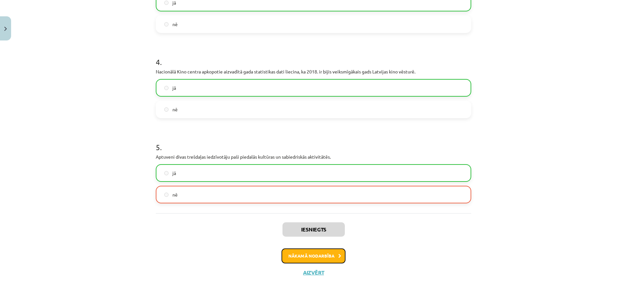
click at [310, 252] on button "Nākamā nodarbība" at bounding box center [313, 255] width 64 height 15
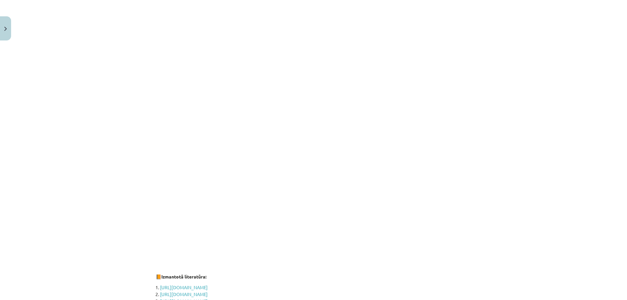
scroll to position [843, 0]
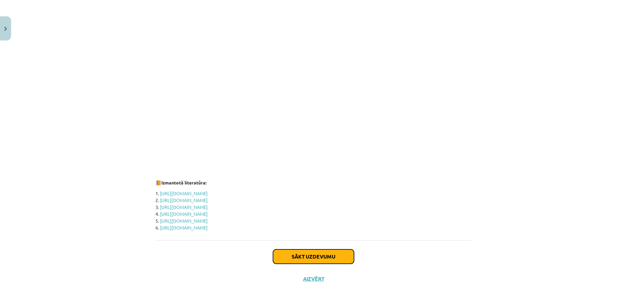
click at [303, 251] on button "Sākt uzdevumu" at bounding box center [313, 256] width 81 height 14
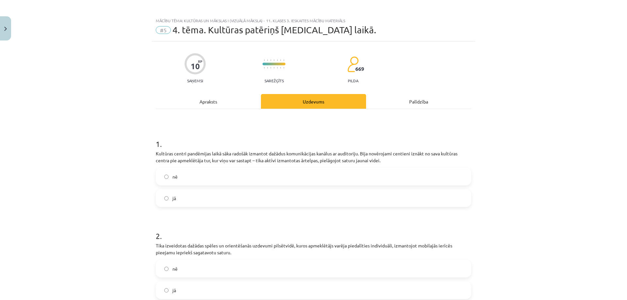
scroll to position [0, 0]
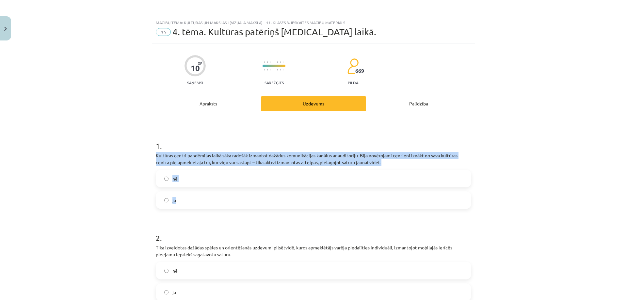
drag, startPoint x: 151, startPoint y: 153, endPoint x: 194, endPoint y: 192, distance: 58.3
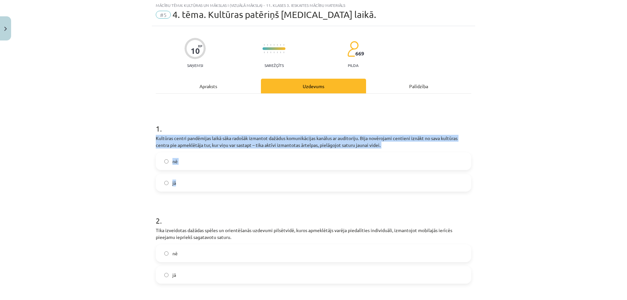
scroll to position [33, 0]
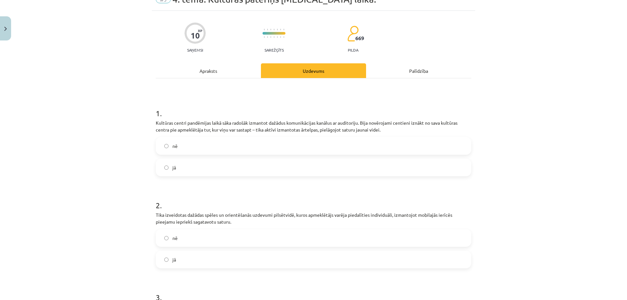
click at [194, 220] on p "Tika izveidotas dažādas spēles un orientēšanās uzdevumi pilsētvidē, kuros apmek…" at bounding box center [313, 219] width 315 height 14
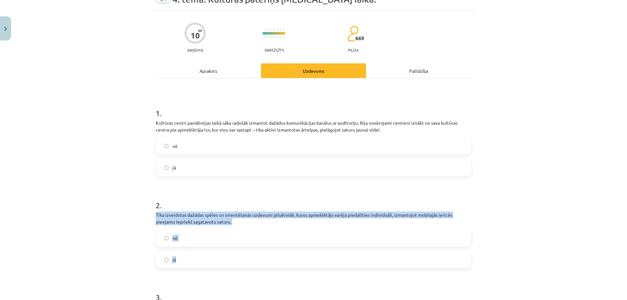
drag, startPoint x: 152, startPoint y: 214, endPoint x: 212, endPoint y: 260, distance: 76.4
click at [212, 260] on div "10 XP Saņemsi Sarežģīts 669 pilda Apraksts Uzdevums Palīdzība 1 . Kultūras cent…" at bounding box center [313, 297] width 323 height 573
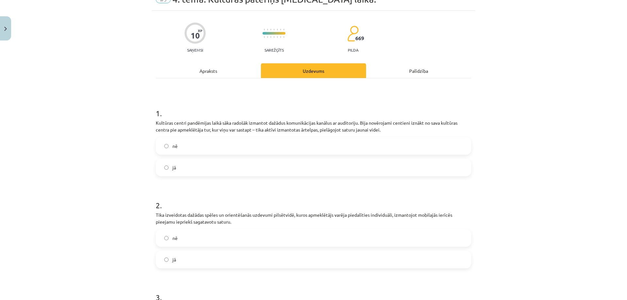
click at [180, 166] on label "jā" at bounding box center [313, 167] width 314 height 16
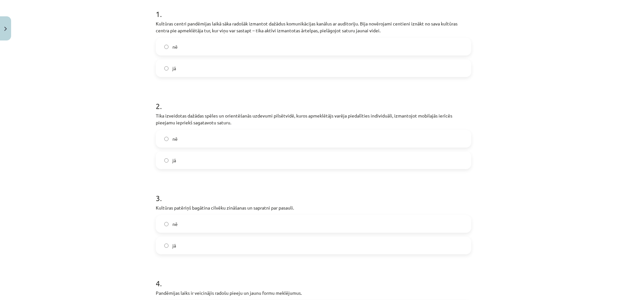
scroll to position [131, 0]
drag, startPoint x: 152, startPoint y: 207, endPoint x: 188, endPoint y: 248, distance: 54.3
click at [188, 248] on div "10 XP Saņemsi Sarežģīts 669 pilda Apraksts Uzdevums Palīdzība 1 . Kultūras cent…" at bounding box center [313, 199] width 323 height 573
click at [180, 158] on label "jā" at bounding box center [313, 161] width 314 height 16
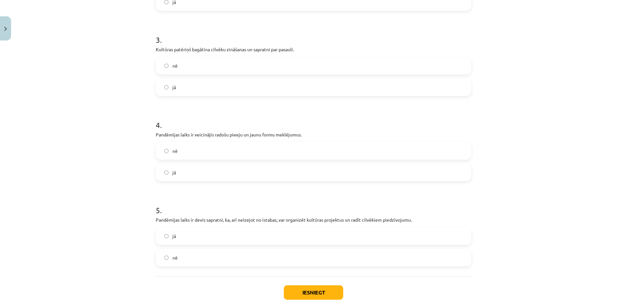
scroll to position [294, 0]
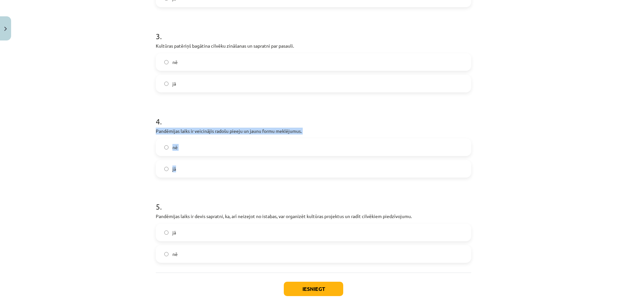
drag, startPoint x: 152, startPoint y: 130, endPoint x: 206, endPoint y: 167, distance: 65.4
click at [206, 168] on div "10 XP Saņemsi Sarežģīts 669 pilda Apraksts Uzdevums Palīdzība 1 . Kultūras cent…" at bounding box center [313, 36] width 323 height 573
click at [192, 170] on label "jā" at bounding box center [313, 169] width 314 height 16
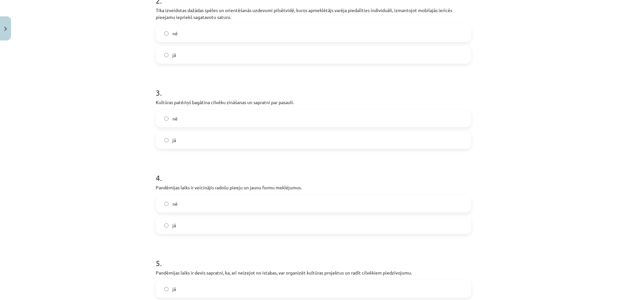
scroll to position [234, 0]
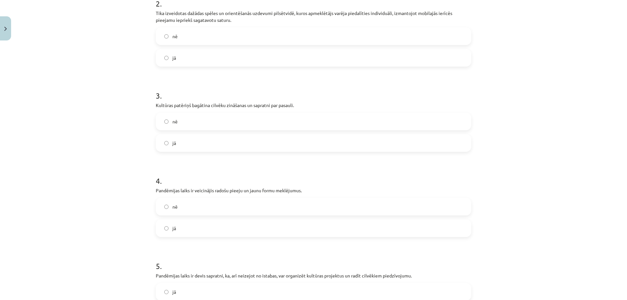
click at [193, 149] on label "jā" at bounding box center [313, 143] width 314 height 16
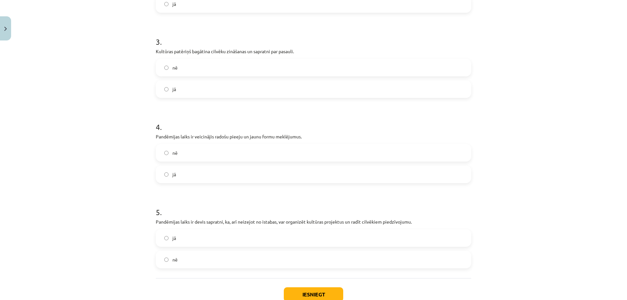
scroll to position [300, 0]
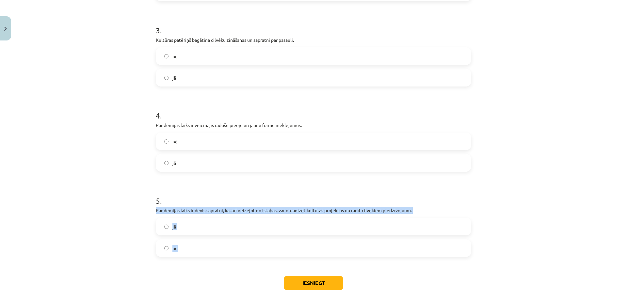
drag, startPoint x: 153, startPoint y: 210, endPoint x: 184, endPoint y: 247, distance: 48.0
click at [184, 247] on div "5 . Pandēmijas laiks ir devis sapratni, ka, arī neizejot no istabas, var organi…" at bounding box center [313, 221] width 315 height 72
click at [187, 227] on label "jā" at bounding box center [313, 226] width 314 height 16
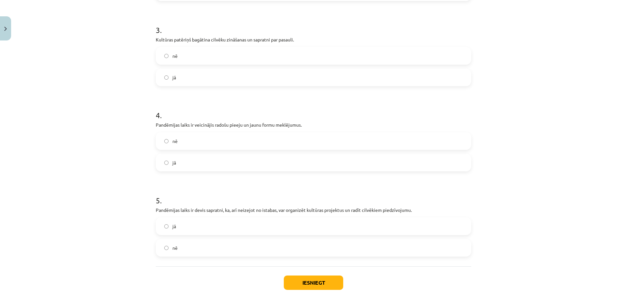
scroll to position [332, 0]
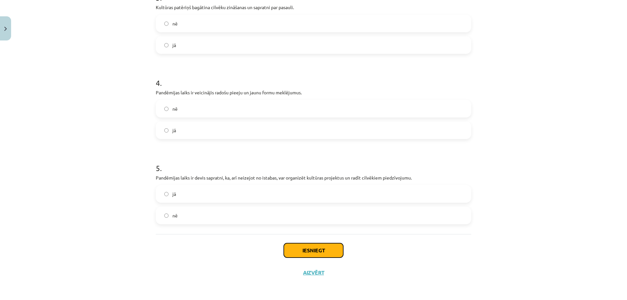
click at [312, 246] on button "Iesniegt" at bounding box center [313, 250] width 59 height 14
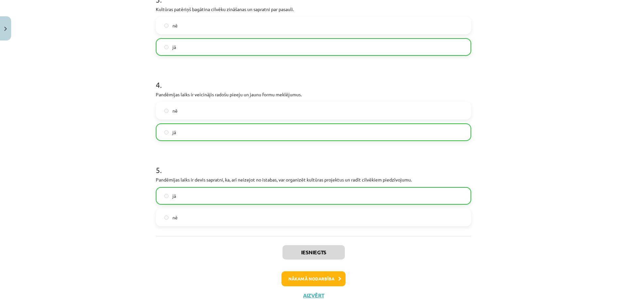
scroll to position [353, 0]
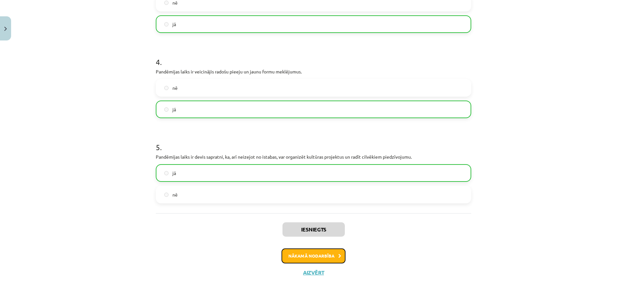
click at [323, 257] on button "Nākamā nodarbība" at bounding box center [313, 255] width 64 height 15
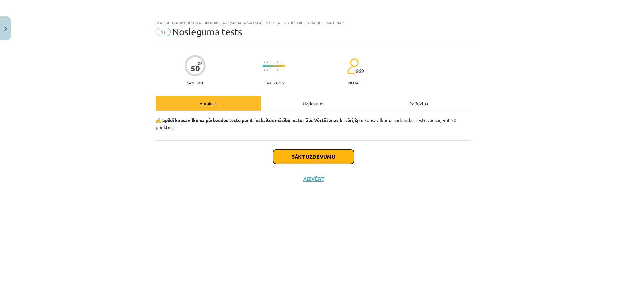
click at [308, 153] on button "Sākt uzdevumu" at bounding box center [313, 157] width 81 height 14
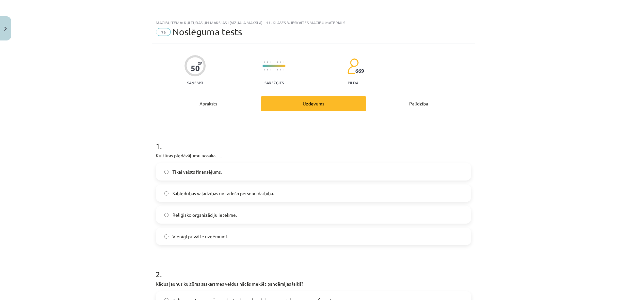
drag, startPoint x: 152, startPoint y: 154, endPoint x: 227, endPoint y: 232, distance: 107.6
click at [257, 140] on h1 "1 ." at bounding box center [313, 140] width 315 height 20
click at [187, 194] on span "Sabiedrības vajadzības un radošo personu darbība." at bounding box center [223, 193] width 102 height 7
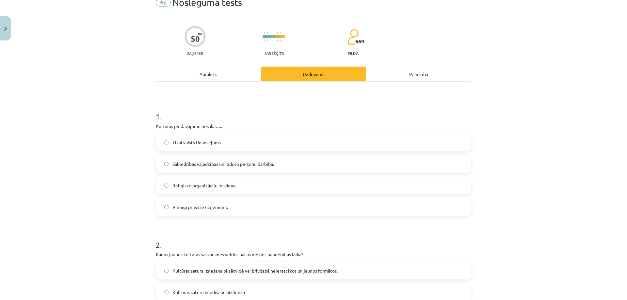
scroll to position [131, 0]
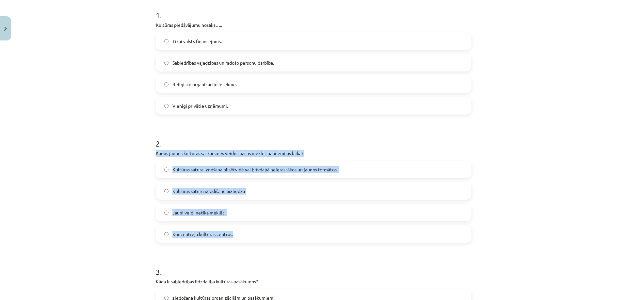
drag, startPoint x: 151, startPoint y: 153, endPoint x: 236, endPoint y: 224, distance: 110.5
click at [124, 166] on div "Mācību tēma: Kultūras un mākslas i (vizuālā māksla) - 11. klases 3. ieskaites m…" at bounding box center [313, 150] width 627 height 300
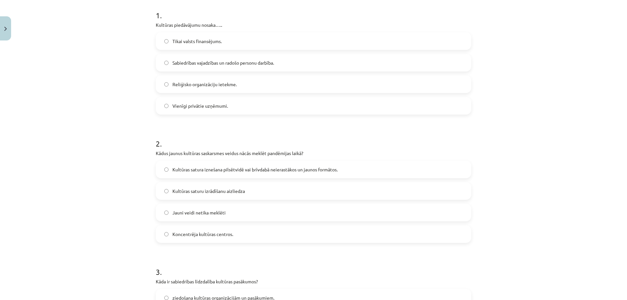
click at [281, 171] on span "Kultūras satura iznešana pilsētvidē vai brīvdabā neierastākos un jaunos formāto…" at bounding box center [254, 169] width 165 height 7
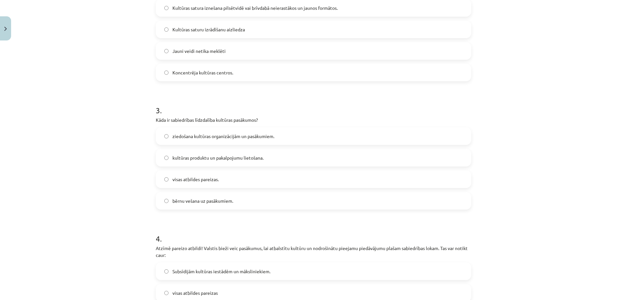
scroll to position [294, 0]
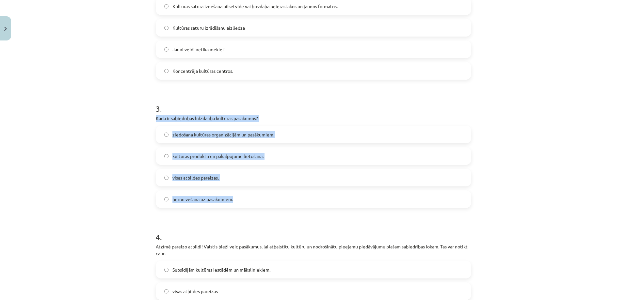
drag, startPoint x: 165, startPoint y: 123, endPoint x: 239, endPoint y: 193, distance: 102.3
click at [114, 174] on div "Mācību tēma: Kultūras un mākslas i (vizuālā māksla) - 11. klases 3. ieskaites m…" at bounding box center [313, 150] width 627 height 300
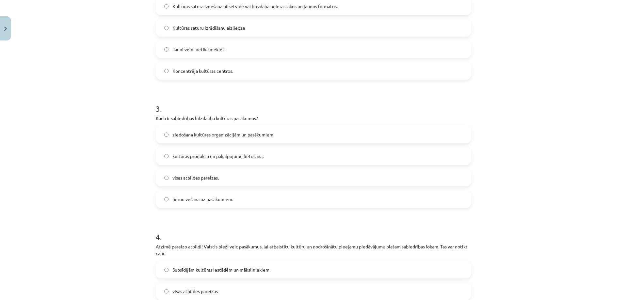
click at [215, 181] on span "visas atbildes pareizas." at bounding box center [195, 177] width 46 height 7
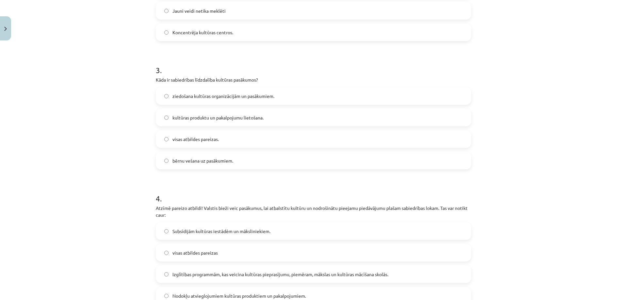
scroll to position [392, 0]
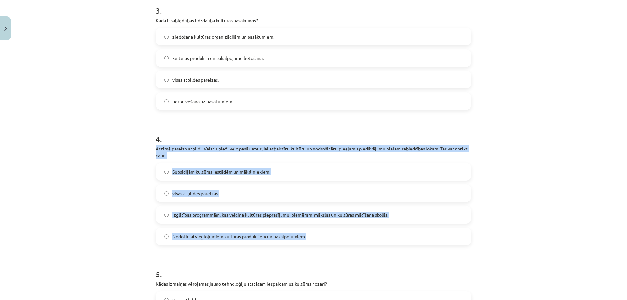
drag, startPoint x: 152, startPoint y: 148, endPoint x: 312, endPoint y: 234, distance: 181.3
click at [99, 196] on div "Mācību tēma: Kultūras un mākslas i (vizuālā māksla) - 11. klases 3. ieskaites m…" at bounding box center [313, 150] width 627 height 300
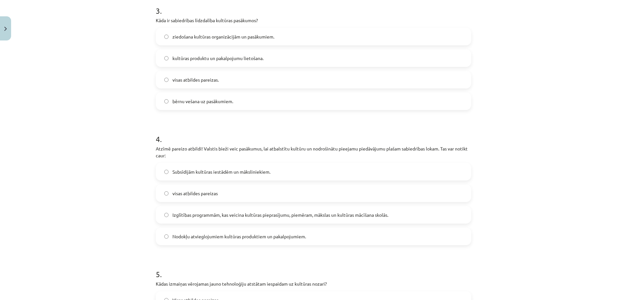
click at [184, 189] on label "visas atbildes pareizas" at bounding box center [313, 193] width 314 height 16
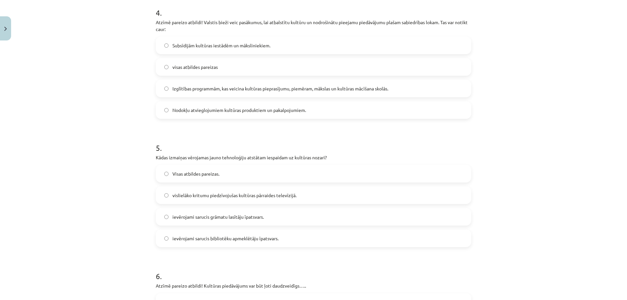
scroll to position [522, 0]
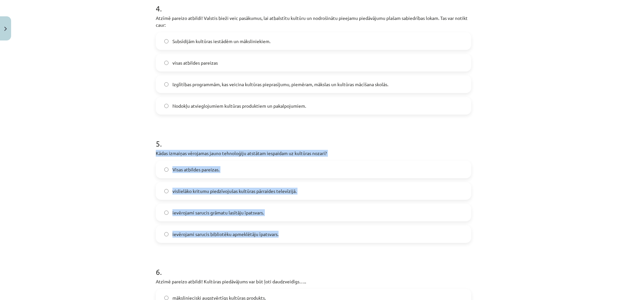
drag, startPoint x: 150, startPoint y: 150, endPoint x: 285, endPoint y: 227, distance: 155.0
click at [284, 232] on div "50 XP Saņemsi Sarežģīts 669 pilda Apraksts Uzdevums Palīdzība 1 . Kultūras pied…" at bounding box center [313, 232] width 323 height 1423
click at [122, 166] on div "Mācību tēma: Kultūras un mākslas i (vizuālā māksla) - 11. klases 3. ieskaites m…" at bounding box center [313, 150] width 627 height 300
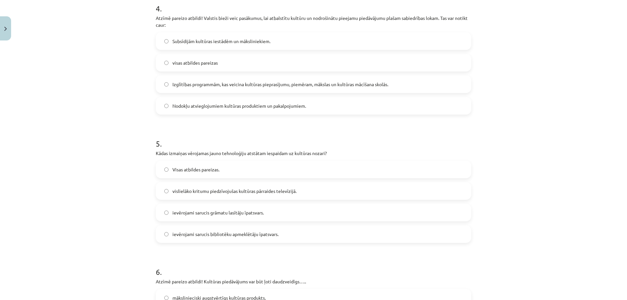
click at [186, 171] on span "Visas atbildes pareizas." at bounding box center [195, 169] width 47 height 7
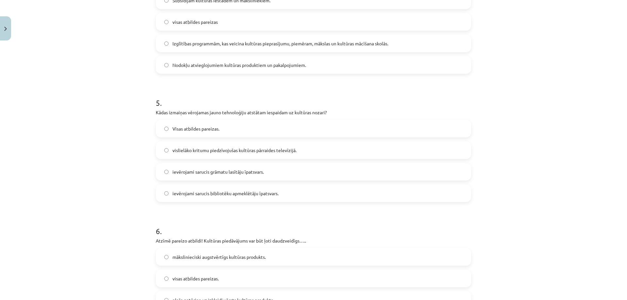
scroll to position [686, 0]
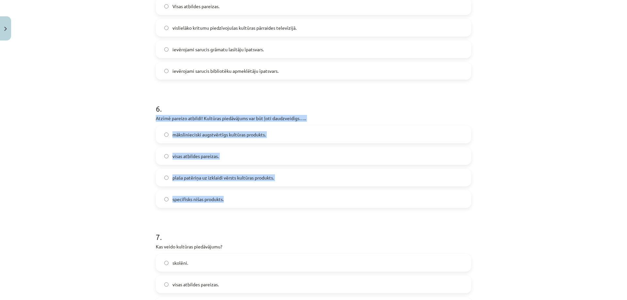
drag, startPoint x: 152, startPoint y: 118, endPoint x: 236, endPoint y: 199, distance: 117.3
click at [236, 199] on div "50 XP Saņemsi Sarežģīts 669 pilda Apraksts Uzdevums Palīdzība 1 . Kultūras pied…" at bounding box center [313, 69] width 323 height 1423
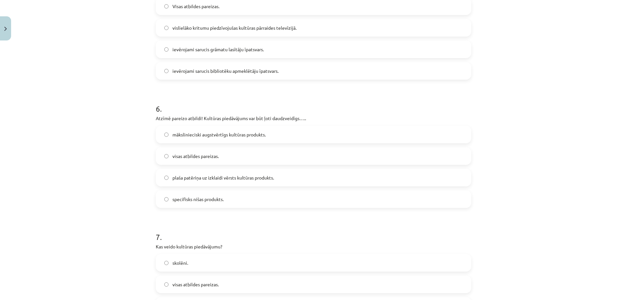
click at [61, 72] on div "Mācību tēma: Kultūras un mākslas i (vizuālā māksla) - 11. klases 3. ieskaites m…" at bounding box center [313, 150] width 627 height 300
click at [191, 157] on span "visas atbildes pareizas." at bounding box center [195, 156] width 46 height 7
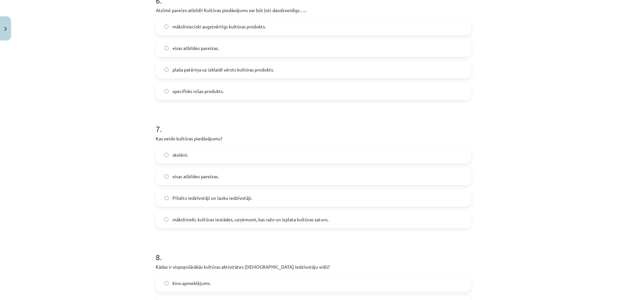
scroll to position [816, 0]
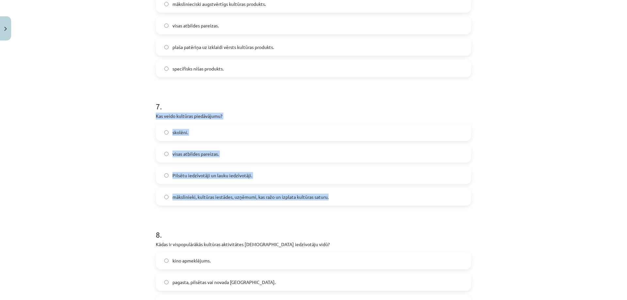
drag, startPoint x: 148, startPoint y: 112, endPoint x: 345, endPoint y: 195, distance: 214.2
click at [345, 195] on div "Mācību tēma: Kultūras un mākslas i (vizuālā māksla) - 11. klases 3. ieskaites m…" at bounding box center [313, 150] width 627 height 300
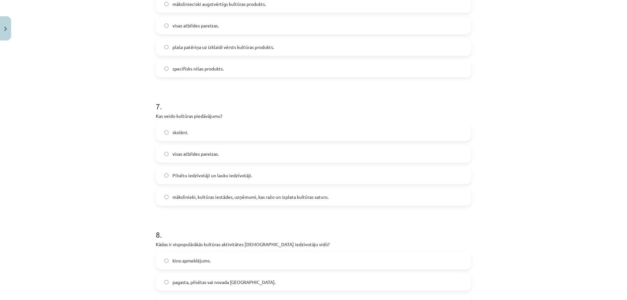
click at [92, 108] on div "Mācību tēma: Kultūras un mākslas i (vizuālā māksla) - 11. klases 3. ieskaites m…" at bounding box center [313, 150] width 627 height 300
click at [241, 199] on span "mākslinieki, kultūras iestādes, uzņēmumi, kas ražo un izplata kultūras saturu." at bounding box center [250, 197] width 156 height 7
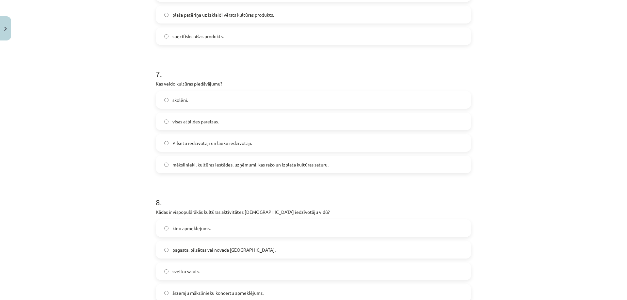
scroll to position [914, 0]
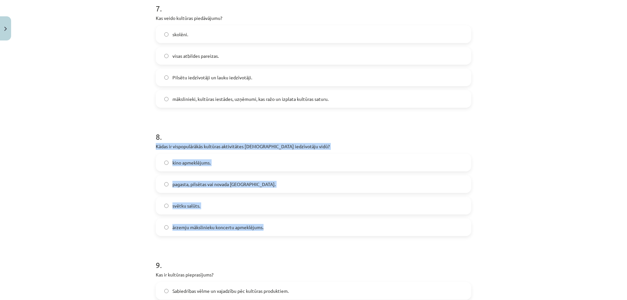
drag, startPoint x: 151, startPoint y: 145, endPoint x: 273, endPoint y: 228, distance: 148.0
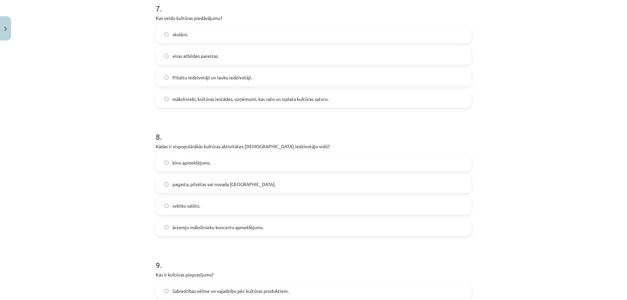
drag, startPoint x: 59, startPoint y: 130, endPoint x: 58, endPoint y: 135, distance: 5.6
click at [60, 130] on div "Mācību tēma: Kultūras un mākslas i (vizuālā māksla) - 11. klases 3. ieskaites m…" at bounding box center [313, 150] width 627 height 300
click at [186, 160] on span "kino apmeklējums." at bounding box center [191, 162] width 38 height 7
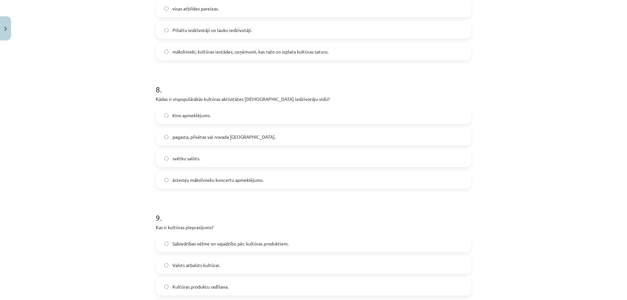
scroll to position [1045, 0]
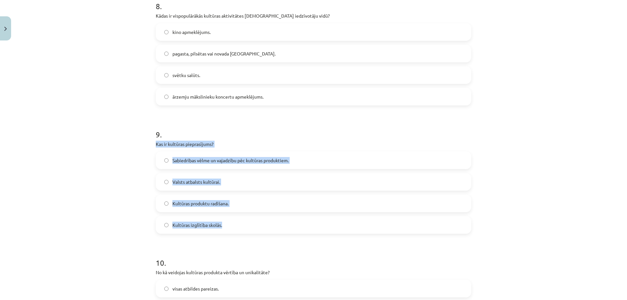
drag, startPoint x: 185, startPoint y: 148, endPoint x: 256, endPoint y: 219, distance: 100.4
click at [135, 159] on div "Mācību tēma: Kultūras un mākslas i (vizuālā māksla) - 11. klases 3. ieskaites m…" at bounding box center [313, 150] width 627 height 300
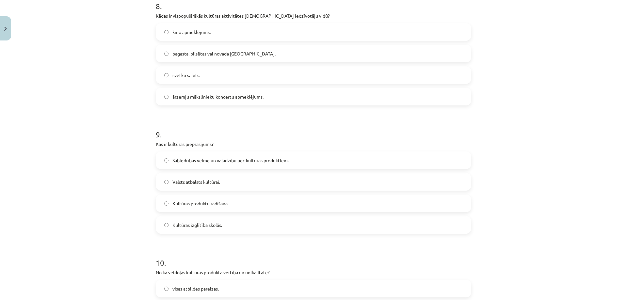
click at [193, 161] on span "Sabiedrības vēlme un vajadzību pēc kultūras produktiem." at bounding box center [230, 160] width 116 height 7
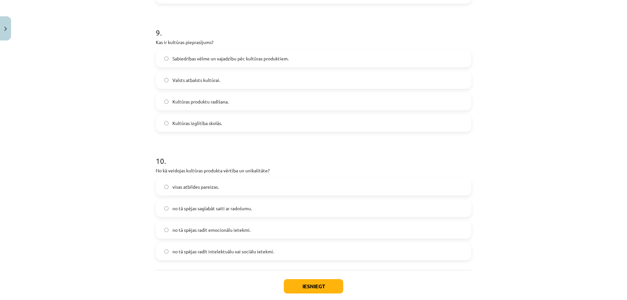
scroll to position [1176, 0]
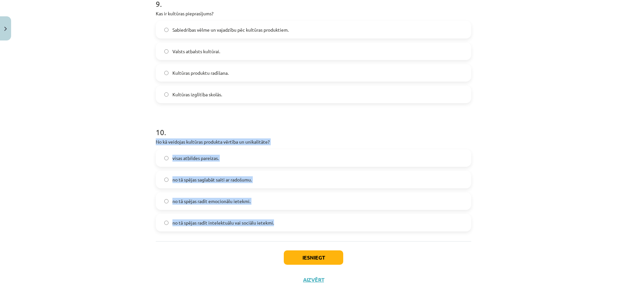
drag, startPoint x: 149, startPoint y: 140, endPoint x: 297, endPoint y: 228, distance: 172.5
click at [297, 228] on div "Mācību tēma: Kultūras un mākslas i (vizuālā māksla) - 11. klases 3. ieskaites m…" at bounding box center [313, 150] width 627 height 300
drag, startPoint x: 236, startPoint y: 137, endPoint x: 222, endPoint y: 141, distance: 13.9
click at [143, 215] on div "Mācību tēma: Kultūras un mākslas i (vizuālā māksla) - 11. klases 3. ieskaites m…" at bounding box center [313, 150] width 627 height 300
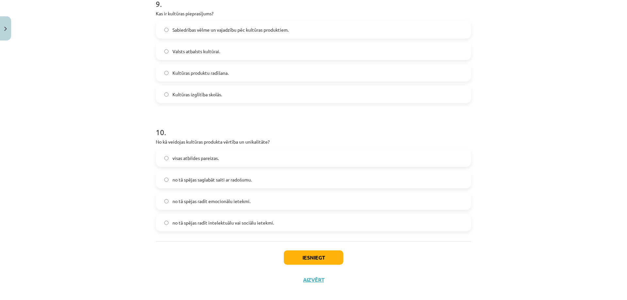
click at [203, 158] on span "visas atbildes pareizas." at bounding box center [195, 158] width 46 height 7
click at [295, 261] on button "Iesniegt" at bounding box center [313, 257] width 59 height 14
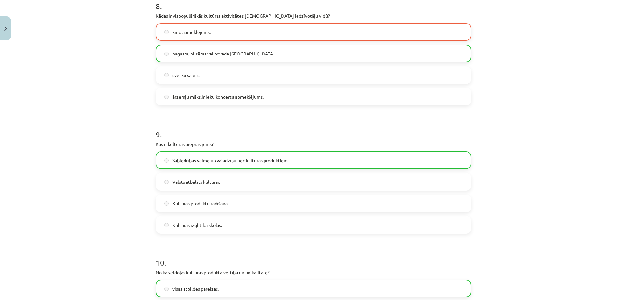
scroll to position [1204, 0]
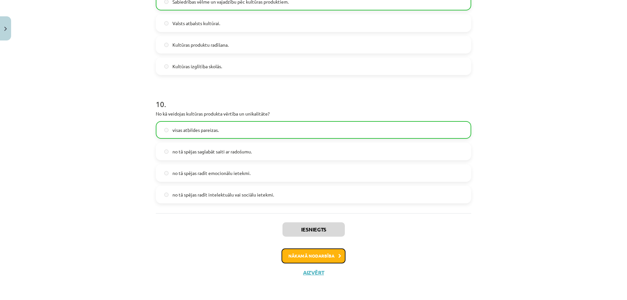
click at [321, 256] on button "Nākamā nodarbība" at bounding box center [313, 255] width 64 height 15
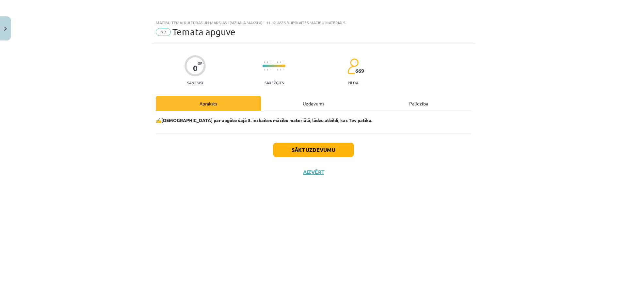
scroll to position [0, 0]
click at [301, 147] on button "Sākt uzdevumu" at bounding box center [313, 150] width 81 height 14
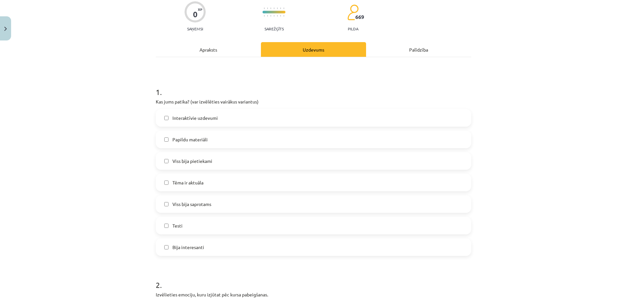
scroll to position [65, 0]
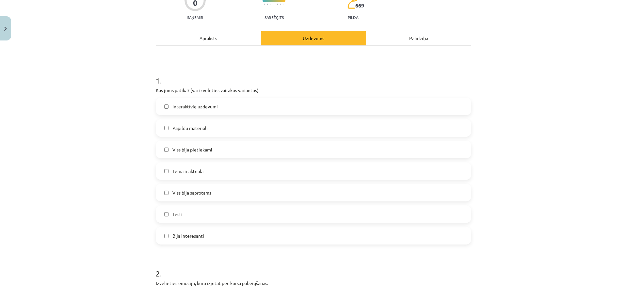
click at [205, 217] on label "Testi" at bounding box center [313, 214] width 314 height 16
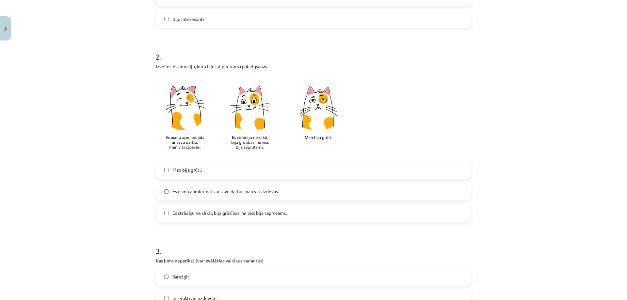
scroll to position [294, 0]
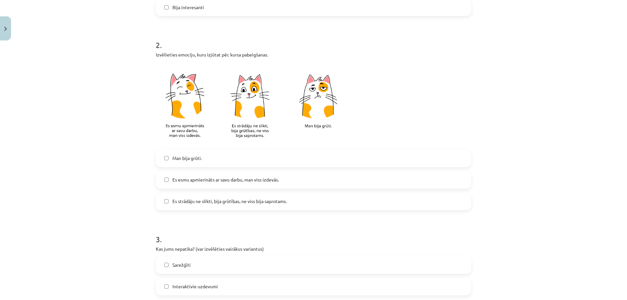
click at [243, 203] on span "Es strādāju ne slikti, bija grūtības, ne viss bija saprotams." at bounding box center [229, 201] width 114 height 7
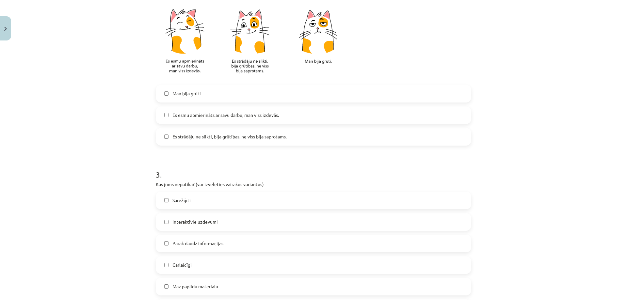
scroll to position [359, 0]
click at [216, 116] on span "Es esmu apmierināts ar savu darbu, man viss izdevās." at bounding box center [225, 114] width 106 height 7
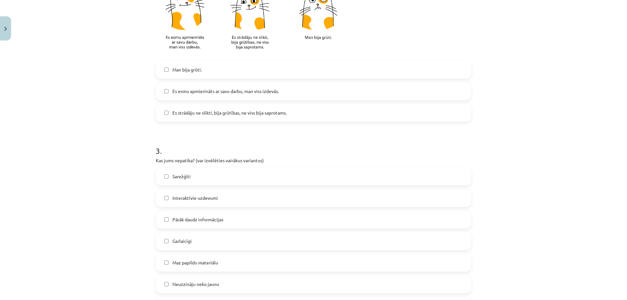
scroll to position [425, 0]
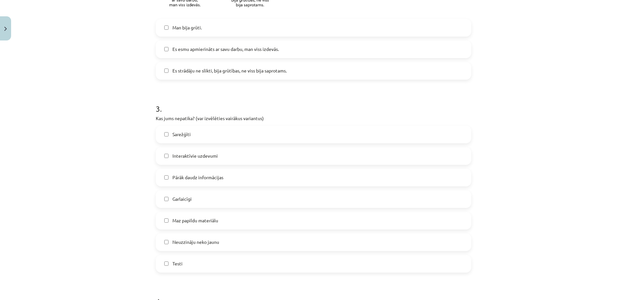
click at [220, 70] on span "Es strādāju ne slikti, bija grūtības, ne viss bija saprotams." at bounding box center [229, 70] width 114 height 7
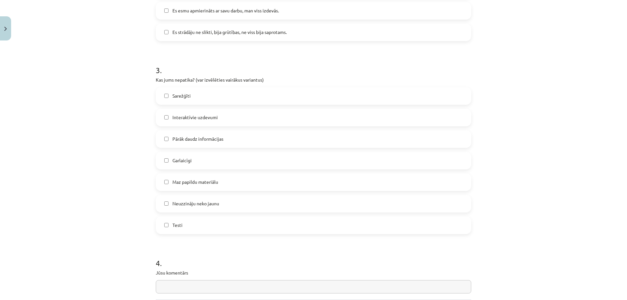
scroll to position [457, 0]
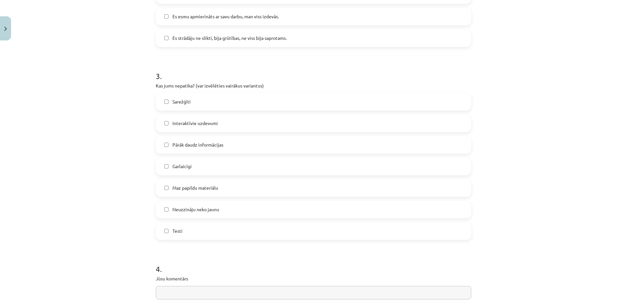
drag, startPoint x: 205, startPoint y: 102, endPoint x: 196, endPoint y: 102, distance: 9.1
click at [203, 101] on label "Sarežģīti" at bounding box center [313, 102] width 314 height 16
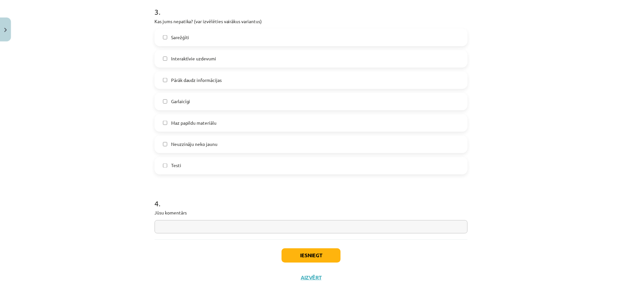
scroll to position [528, 0]
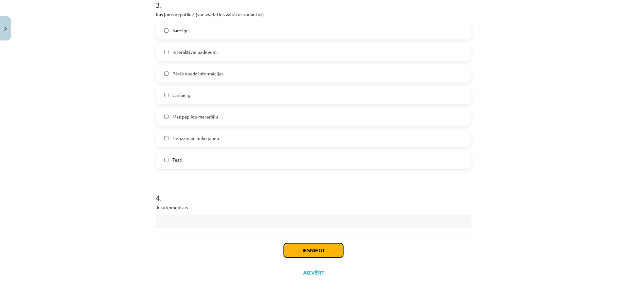
click at [302, 253] on button "Iesniegt" at bounding box center [313, 250] width 59 height 14
drag, startPoint x: 377, startPoint y: 126, endPoint x: 534, endPoint y: 99, distance: 159.7
click at [534, 99] on div "Mācību tēma: Kultūras un mākslas i (vizuālā māksla) - 11. klases 3. ieskaites m…" at bounding box center [313, 150] width 627 height 300
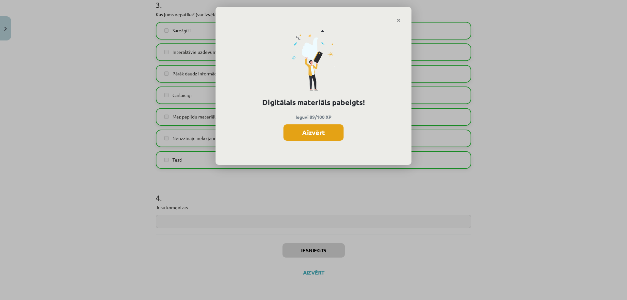
click at [318, 134] on button "Aizvērt" at bounding box center [313, 132] width 60 height 16
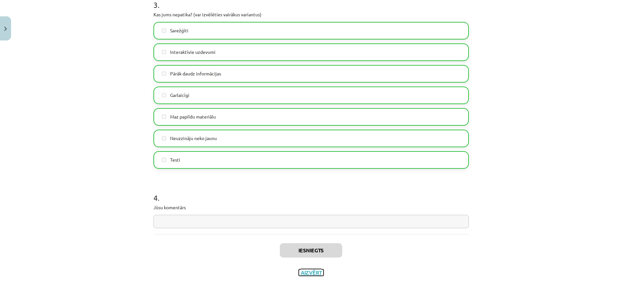
click at [315, 273] on button "Aizvērt" at bounding box center [311, 272] width 25 height 7
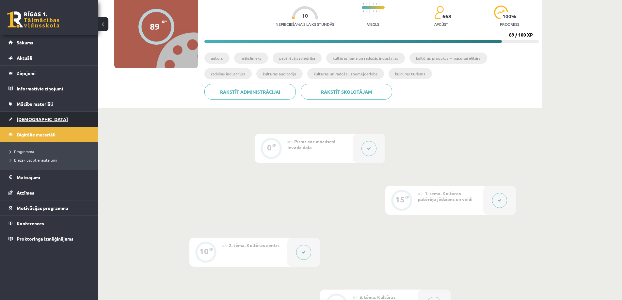
click at [28, 121] on span "[DEMOGRAPHIC_DATA]" at bounding box center [42, 119] width 51 height 6
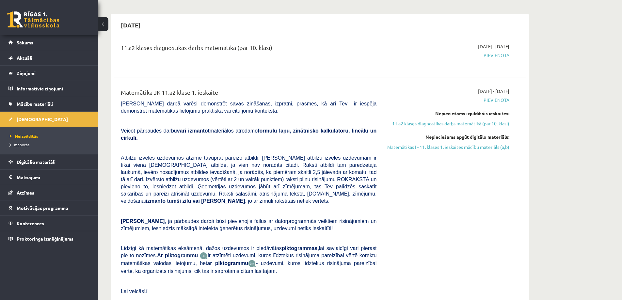
scroll to position [327, 0]
